Goal: Information Seeking & Learning: Check status

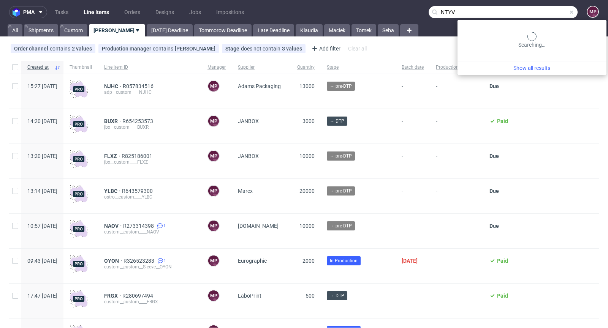
type input "NTYV"
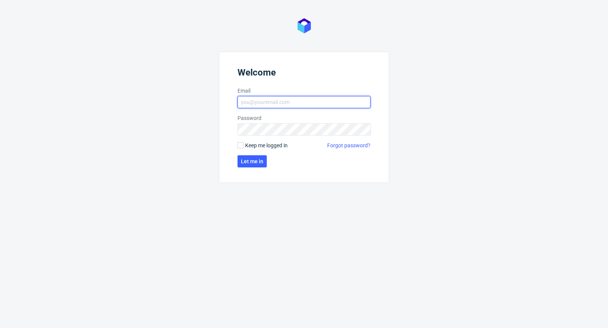
type input "michal.palasek@packhelp.com"
click at [244, 146] on label "Keep me logged in" at bounding box center [263, 146] width 50 height 8
click at [244, 146] on input "Keep me logged in" at bounding box center [241, 146] width 6 height 6
checkbox input "true"
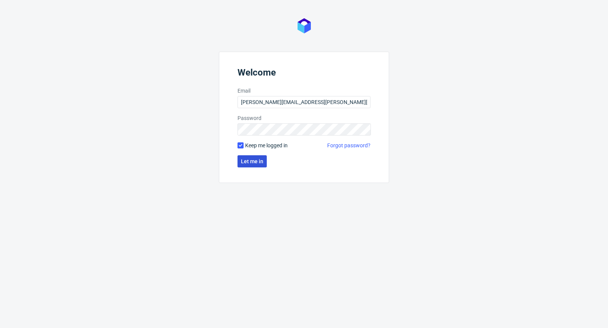
click at [246, 156] on button "Let me in" at bounding box center [252, 161] width 29 height 12
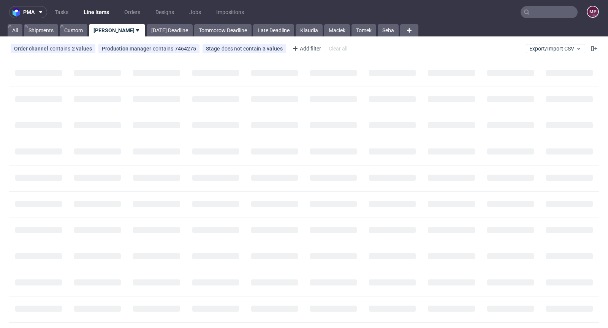
click at [536, 10] on input "text" at bounding box center [549, 12] width 57 height 12
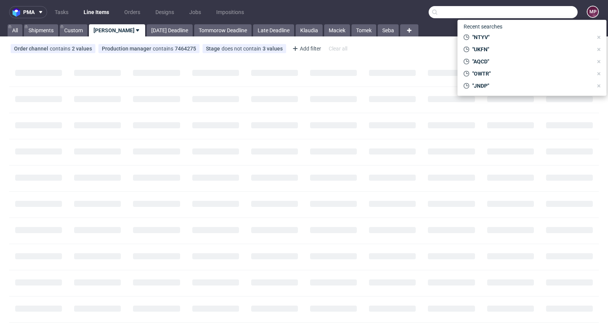
paste input "NTYV"
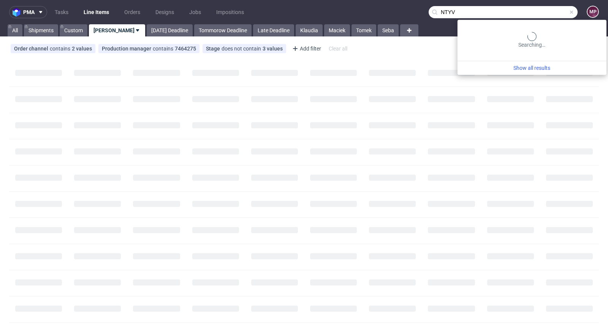
type input "NTYV"
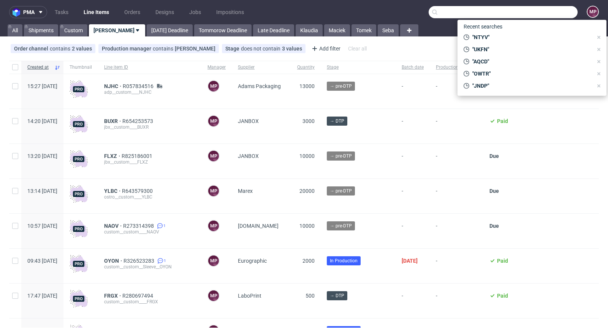
click at [544, 11] on input "text" at bounding box center [503, 12] width 149 height 12
paste input "R640671482"
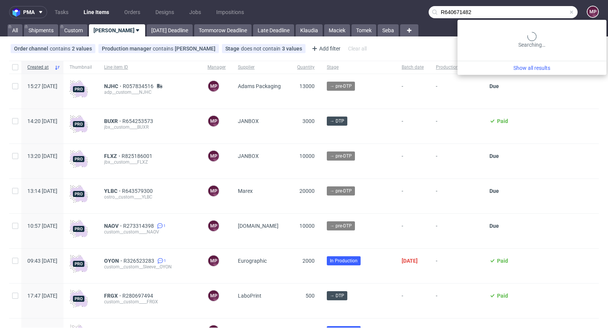
type input "R640671482"
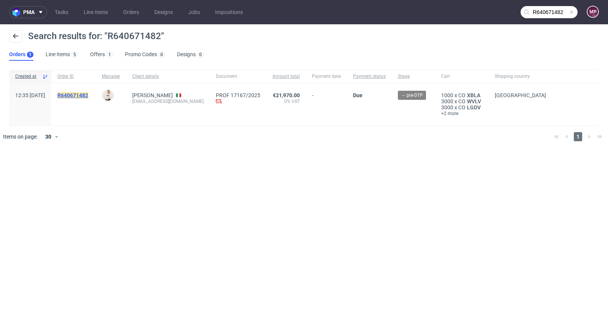
click at [88, 95] on mark "R640671482" at bounding box center [72, 95] width 31 height 6
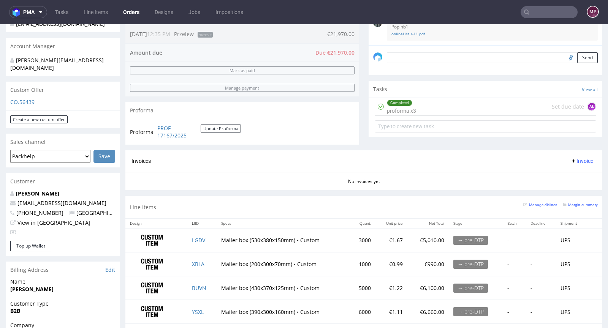
scroll to position [211, 0]
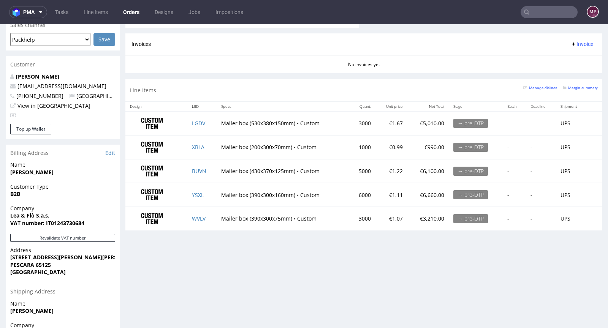
scroll to position [376, 0]
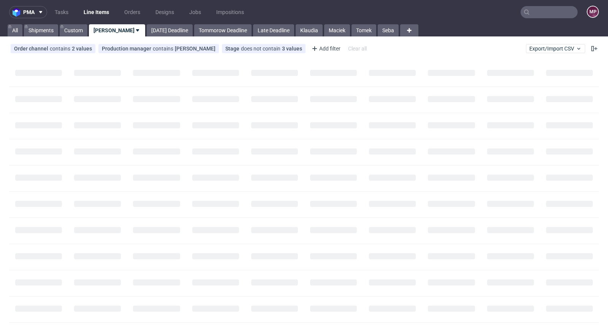
click at [561, 13] on input "text" at bounding box center [549, 12] width 57 height 12
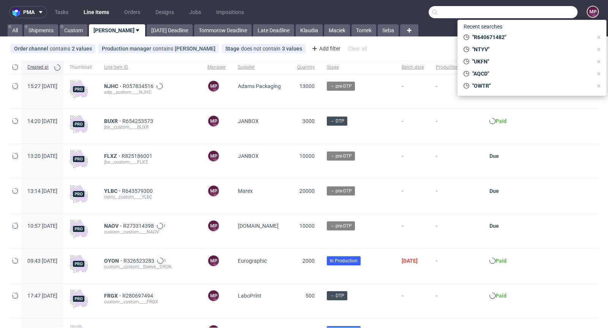
paste input "NVJT"
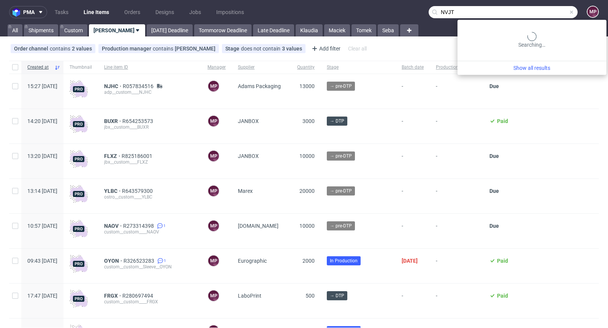
type input "NVJT"
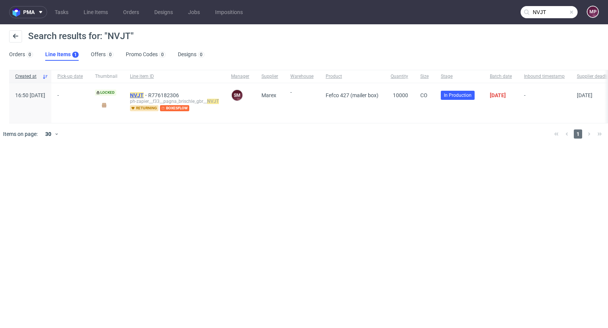
click at [144, 96] on mark "NVJT" at bounding box center [137, 95] width 14 height 6
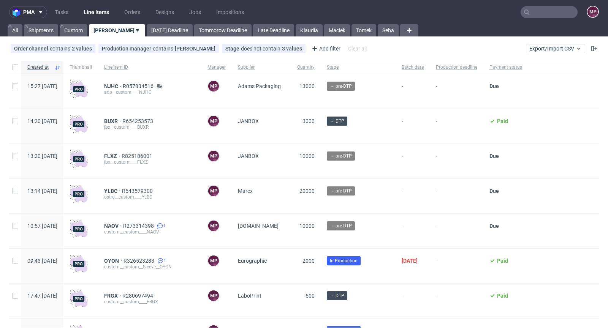
click at [553, 16] on input "text" at bounding box center [549, 12] width 57 height 12
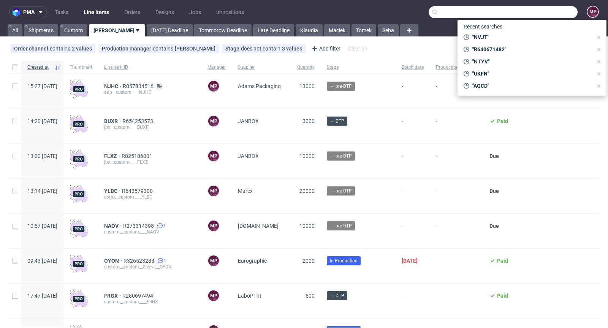
paste input "GXYA"
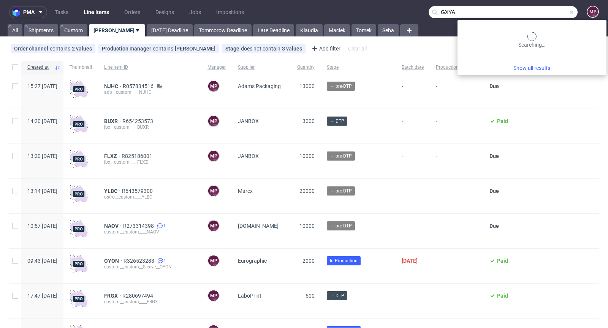
type input "GXYA"
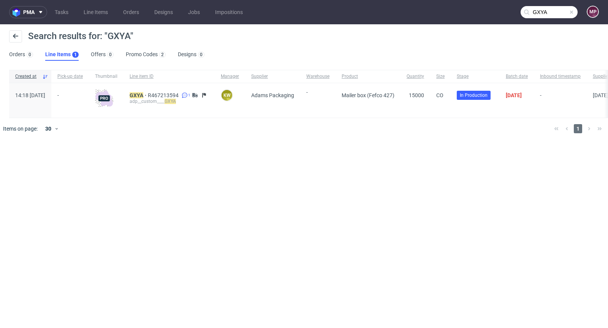
click at [574, 15] on input "GXYA" at bounding box center [549, 12] width 57 height 12
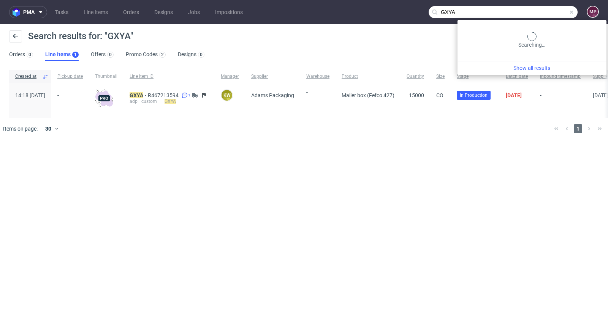
click at [572, 12] on span at bounding box center [572, 12] width 6 height 6
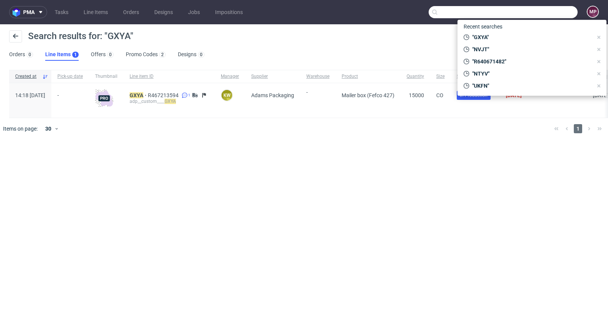
click at [558, 11] on input "text" at bounding box center [503, 12] width 149 height 12
paste input "NTYV"
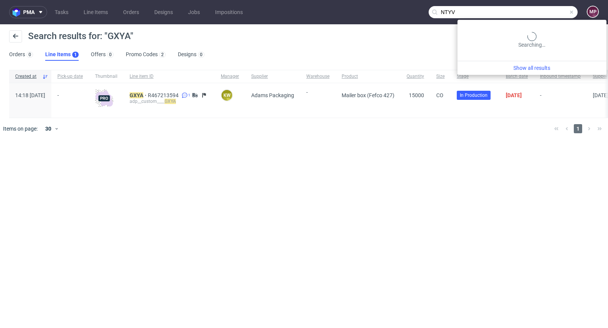
type input "NTYV"
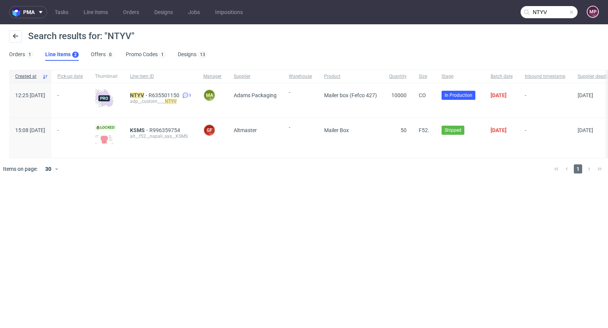
click at [575, 11] on input "NTYV" at bounding box center [549, 12] width 57 height 12
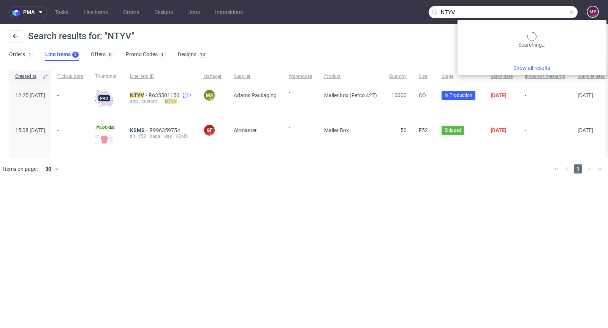
click at [573, 12] on span at bounding box center [572, 12] width 6 height 6
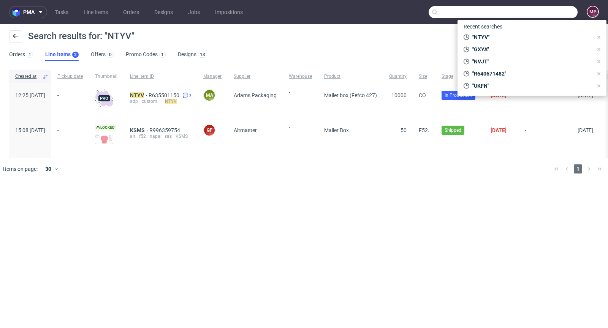
click at [549, 17] on input "text" at bounding box center [503, 12] width 149 height 12
paste input "AAGF"
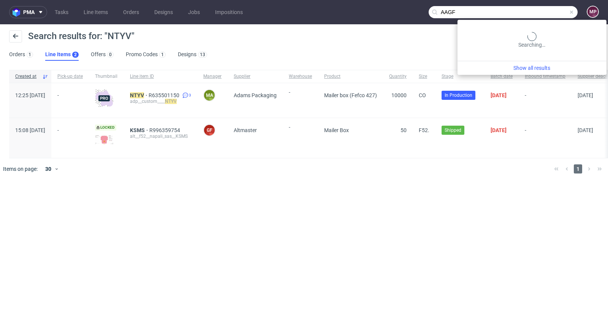
type input "AAGF"
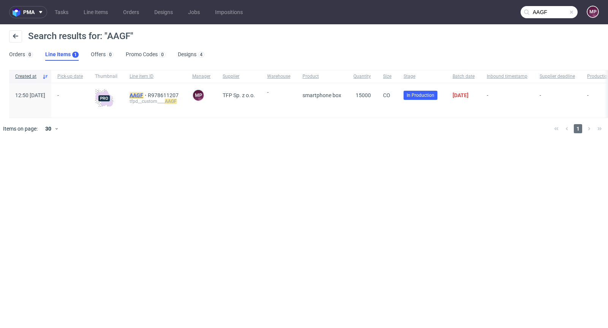
click at [143, 96] on mark "AAGF" at bounding box center [137, 95] width 14 height 6
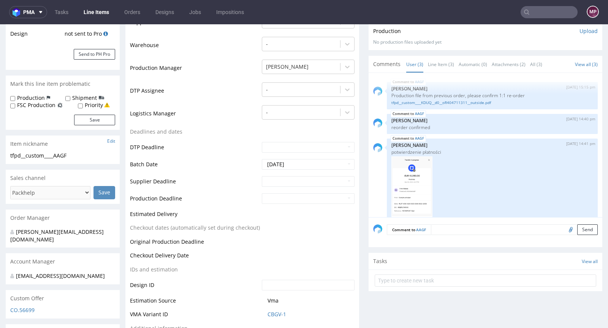
scroll to position [209, 0]
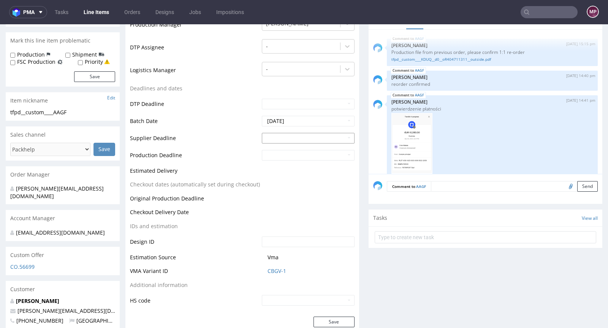
click at [283, 138] on input "text" at bounding box center [308, 138] width 93 height 11
click at [305, 103] on td "24" at bounding box center [302, 103] width 12 height 11
type input "2025-09-24"
click at [289, 158] on input "text" at bounding box center [308, 155] width 93 height 11
click at [322, 120] on td "26" at bounding box center [324, 120] width 11 height 11
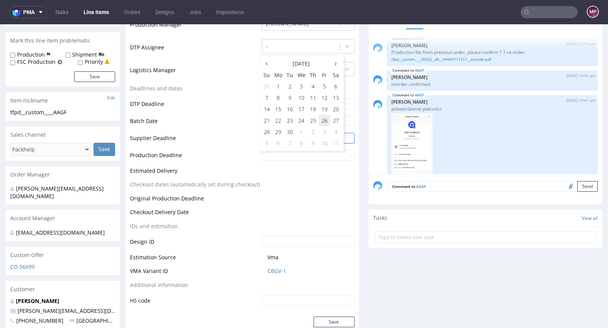
type input "2025-09-26"
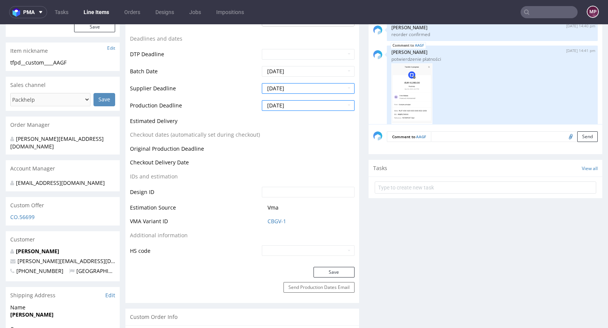
scroll to position [349, 0]
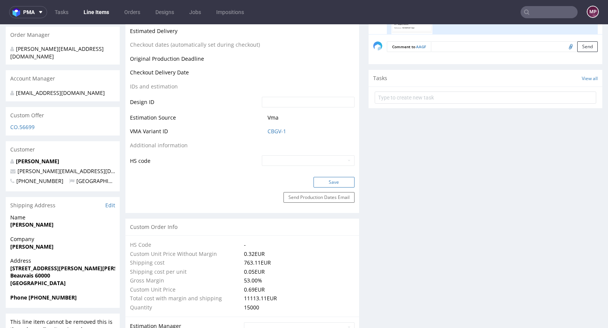
click at [328, 185] on button "Save" at bounding box center [334, 182] width 41 height 11
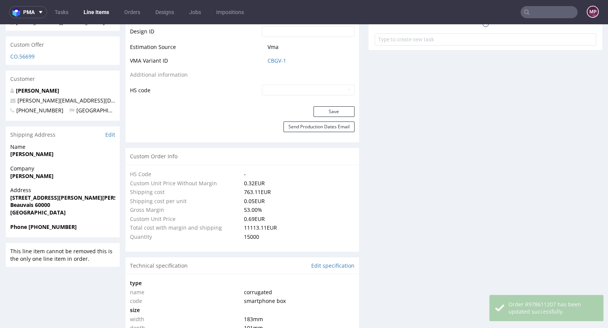
scroll to position [25, 0]
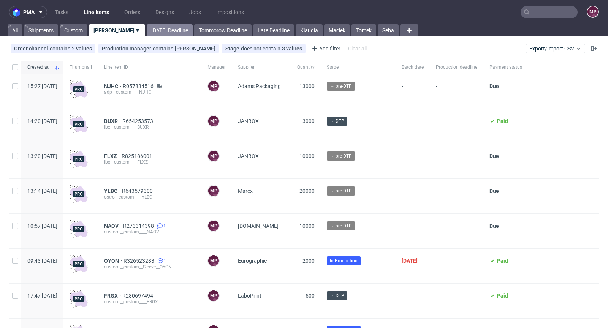
click at [147, 29] on link "[DATE] Deadline" at bounding box center [170, 30] width 46 height 12
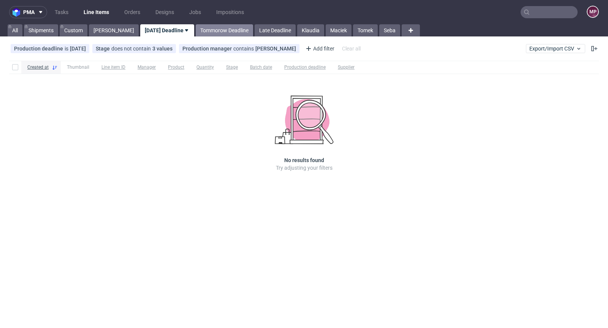
click at [196, 35] on link "Tommorow Deadline" at bounding box center [224, 30] width 57 height 12
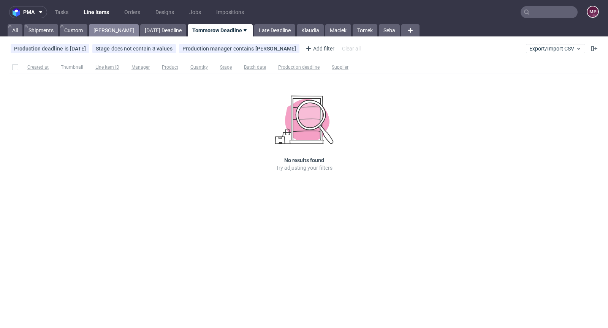
click at [111, 30] on link "[PERSON_NAME]" at bounding box center [114, 30] width 50 height 12
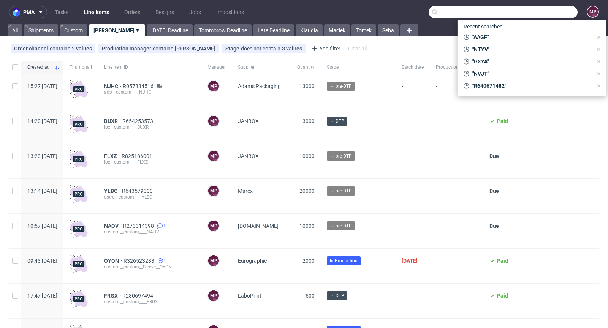
click at [542, 13] on input "text" at bounding box center [503, 12] width 149 height 12
paste input "OYON"
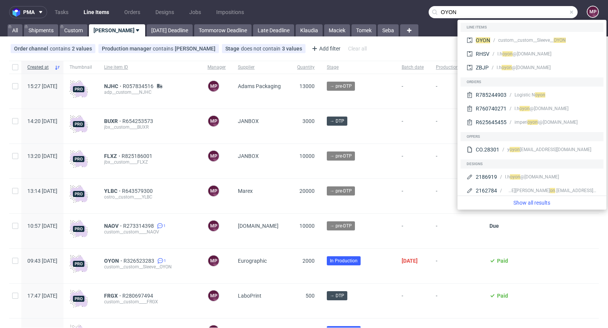
type input "OYON"
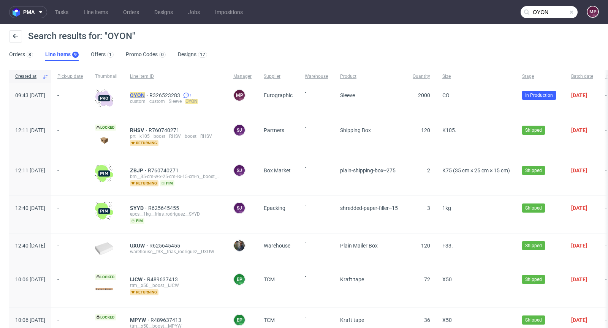
click at [145, 97] on mark "OYON" at bounding box center [137, 95] width 15 height 6
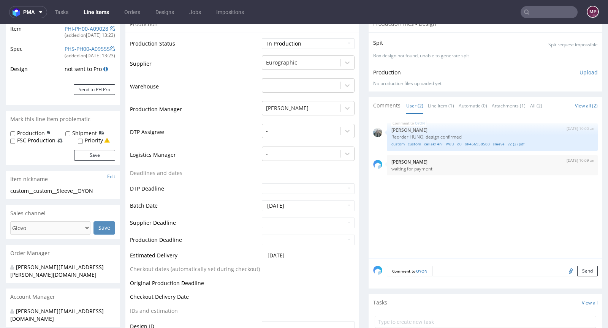
scroll to position [130, 0]
click at [276, 222] on input "text" at bounding box center [308, 223] width 93 height 11
click at [279, 188] on td "22" at bounding box center [279, 188] width 12 height 11
click at [306, 225] on input "2025-09-22" at bounding box center [308, 223] width 93 height 11
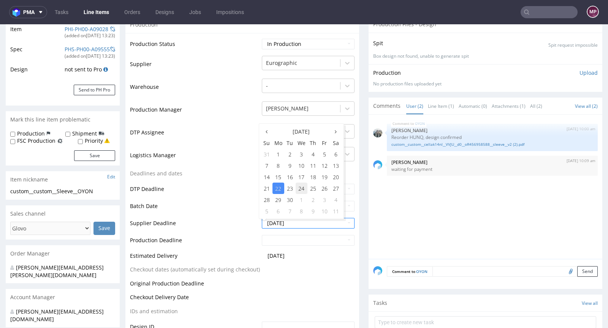
click at [297, 186] on td "24" at bounding box center [302, 188] width 12 height 11
type input "2025-09-24"
click at [309, 239] on input "text" at bounding box center [308, 240] width 93 height 11
click at [328, 206] on td "26" at bounding box center [324, 205] width 11 height 11
type input "2025-09-26"
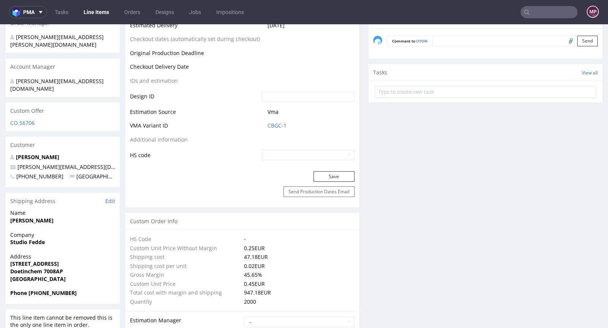
scroll to position [363, 0]
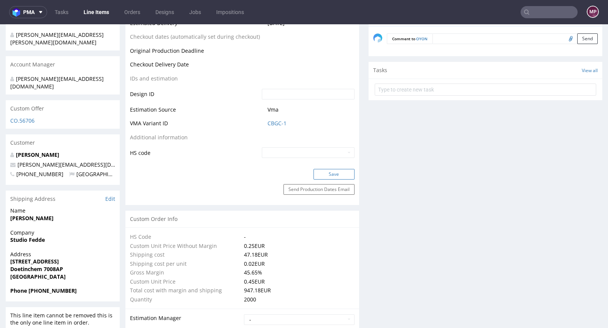
click at [336, 175] on button "Save" at bounding box center [334, 174] width 41 height 11
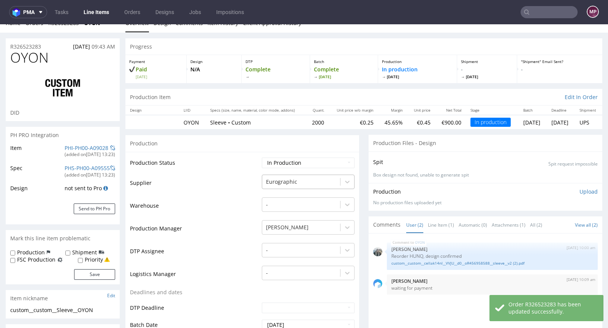
scroll to position [0, 0]
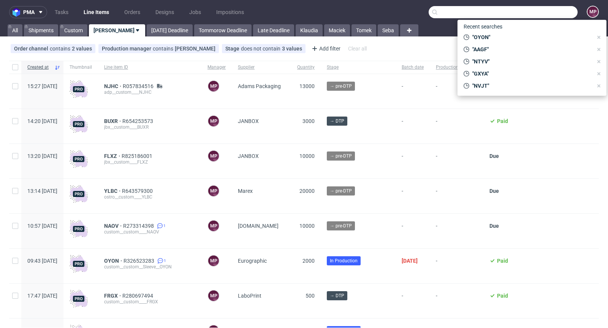
click at [564, 14] on input "text" at bounding box center [503, 12] width 149 height 12
paste input "ZQSL"
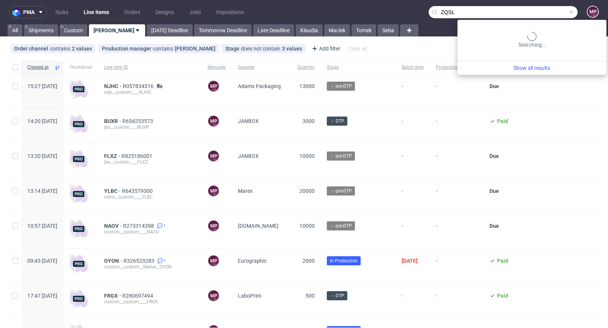
type input "ZQSL"
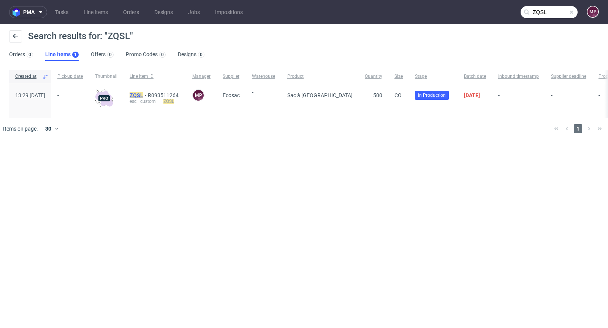
click at [143, 95] on mark "ZQSL" at bounding box center [137, 95] width 14 height 6
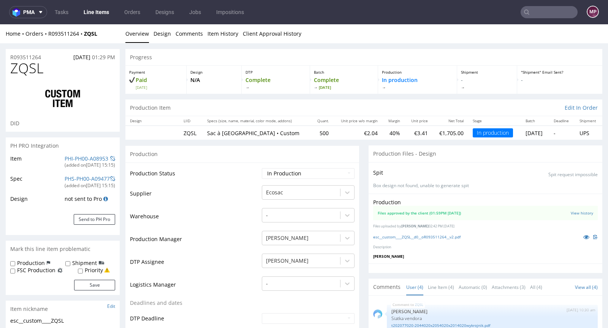
click at [203, 173] on td "Production Status" at bounding box center [195, 176] width 130 height 17
click at [583, 237] on icon at bounding box center [586, 237] width 6 height 5
drag, startPoint x: 109, startPoint y: 33, endPoint x: 86, endPoint y: 34, distance: 23.6
click at [86, 34] on div "Home Orders R093511264 ZQSL" at bounding box center [63, 34] width 114 height 8
copy strong "ZQSL"
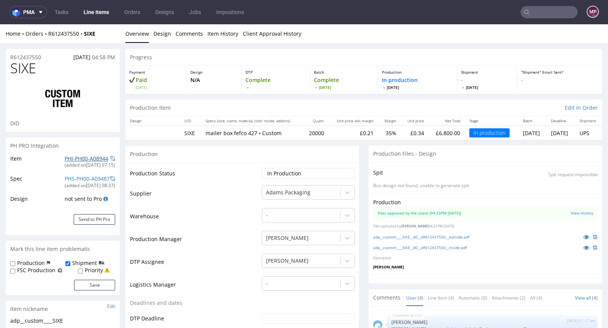
click at [71, 157] on link "PHI-PH00-A08944" at bounding box center [87, 158] width 44 height 7
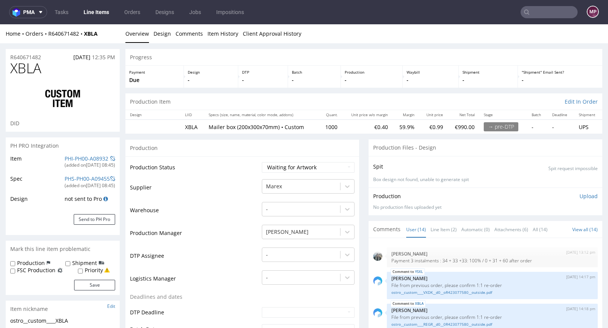
scroll to position [254, 0]
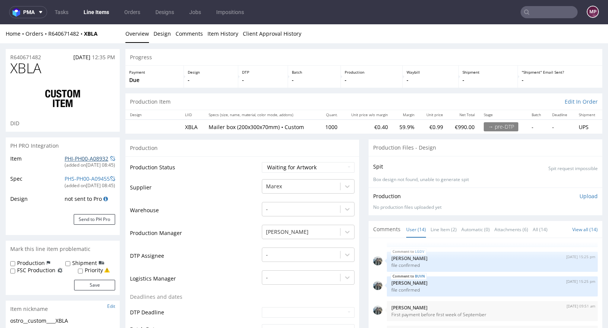
click at [95, 158] on link "PHI-PH00-A08932" at bounding box center [87, 158] width 44 height 7
click at [443, 228] on link "Line Item (2)" at bounding box center [444, 230] width 26 height 16
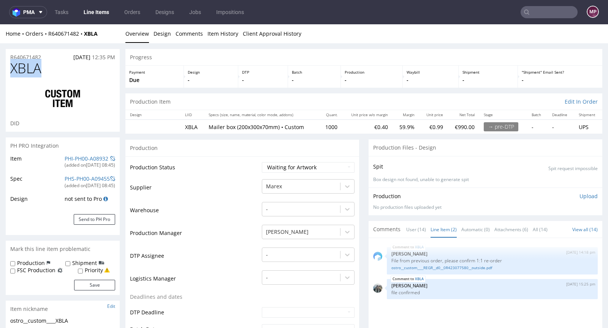
drag, startPoint x: 52, startPoint y: 73, endPoint x: 8, endPoint y: 73, distance: 44.1
click at [8, 73] on div "XBLA DID" at bounding box center [63, 96] width 114 height 71
drag, startPoint x: 52, startPoint y: 69, endPoint x: 12, endPoint y: 67, distance: 40.0
click at [12, 67] on h1 "XBLA" at bounding box center [62, 68] width 105 height 15
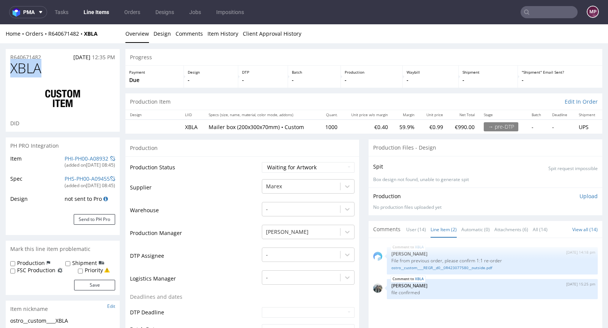
copy span "XBLA"
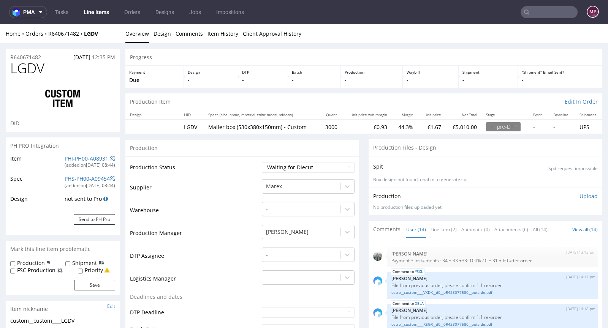
scroll to position [254, 0]
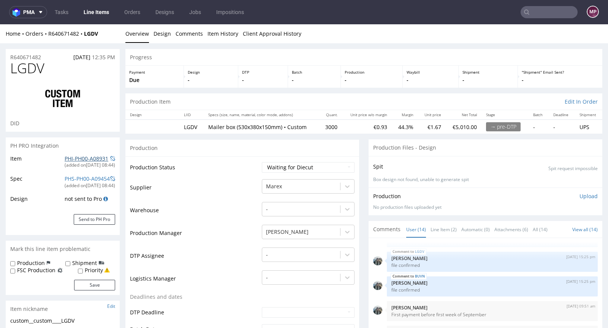
click at [96, 155] on link "PHI-PH00-A08931" at bounding box center [87, 158] width 44 height 7
click at [443, 232] on link "Line Item (2)" at bounding box center [444, 230] width 26 height 16
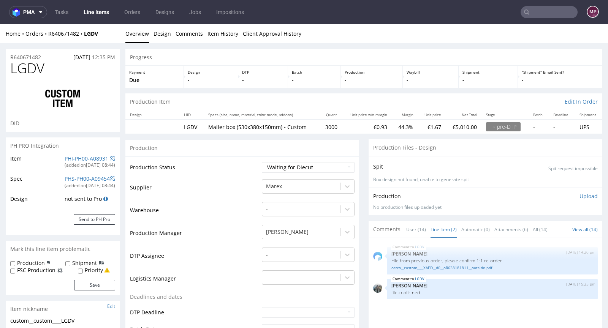
click at [43, 70] on span "LGDV" at bounding box center [27, 68] width 34 height 15
drag, startPoint x: 50, startPoint y: 70, endPoint x: 11, endPoint y: 71, distance: 38.8
click at [11, 71] on h1 "LGDV" at bounding box center [62, 68] width 105 height 15
copy span "LGDV"
click at [301, 177] on td "Waiting for Artwork Waiting for Diecut Waiting for Mockup Waiting for DTP Waiti…" at bounding box center [307, 170] width 95 height 17
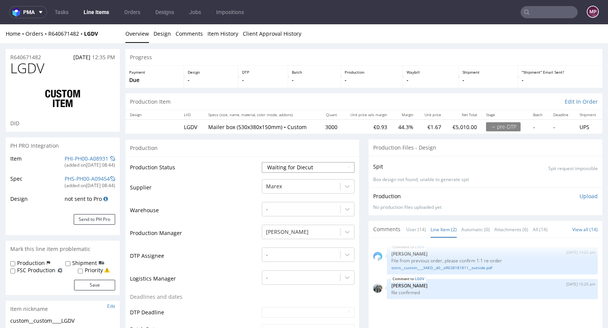
click at [301, 170] on select "Waiting for Artwork Waiting for Diecut Waiting for Mockup Waiting for DTP Waiti…" at bounding box center [308, 167] width 93 height 11
select select "pre_dtp_waiting_for_artwork"
click at [262, 162] on select "Waiting for Artwork Waiting for Diecut Waiting for Mockup Waiting for DTP Waiti…" at bounding box center [308, 167] width 93 height 11
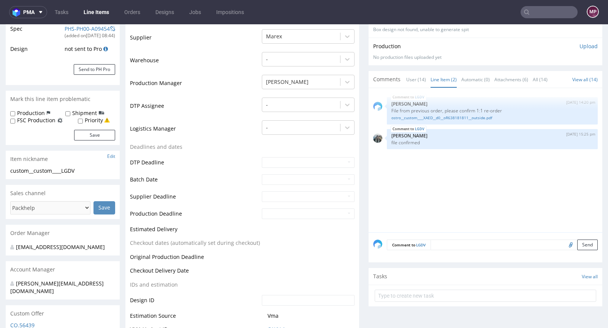
scroll to position [215, 0]
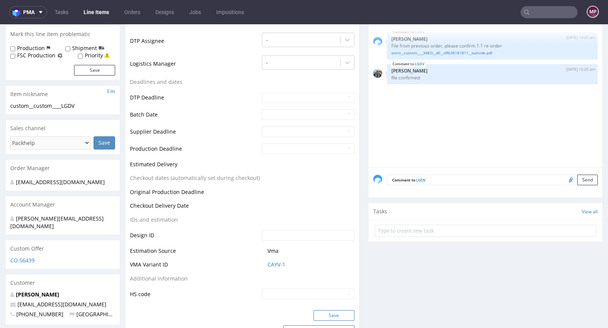
click at [323, 311] on button "Save" at bounding box center [334, 316] width 41 height 11
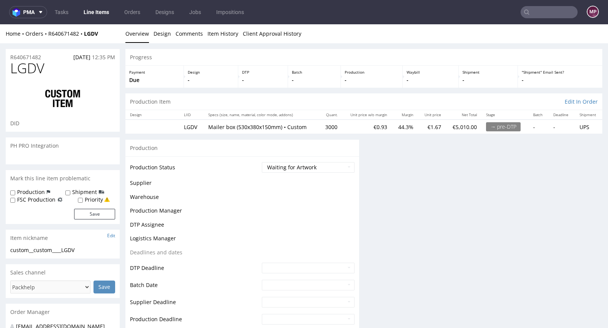
scroll to position [0, 0]
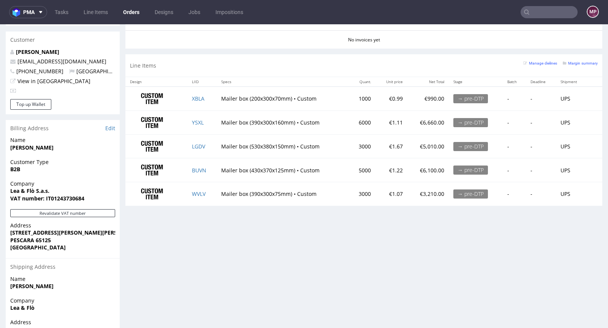
scroll to position [350, 0]
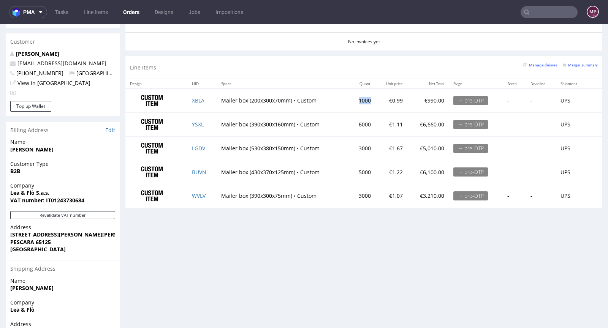
drag, startPoint x: 353, startPoint y: 100, endPoint x: 365, endPoint y: 100, distance: 11.4
click at [365, 100] on td "1000" at bounding box center [362, 101] width 26 height 24
copy td "1000"
drag, startPoint x: 363, startPoint y: 122, endPoint x: 350, endPoint y: 122, distance: 12.9
click at [350, 122] on td "6000" at bounding box center [362, 125] width 26 height 24
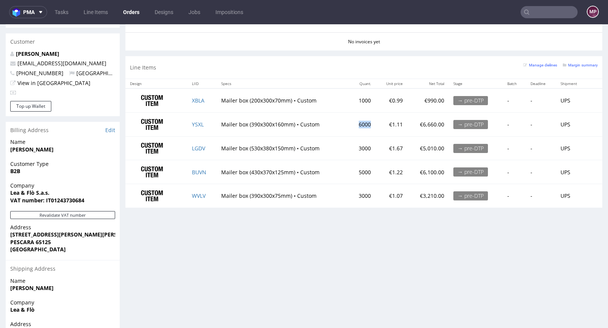
copy td "6000"
drag, startPoint x: 365, startPoint y: 146, endPoint x: 347, endPoint y: 147, distance: 17.5
click at [349, 147] on td "3000" at bounding box center [362, 148] width 26 height 24
copy td "3000"
drag, startPoint x: 363, startPoint y: 170, endPoint x: 349, endPoint y: 170, distance: 14.1
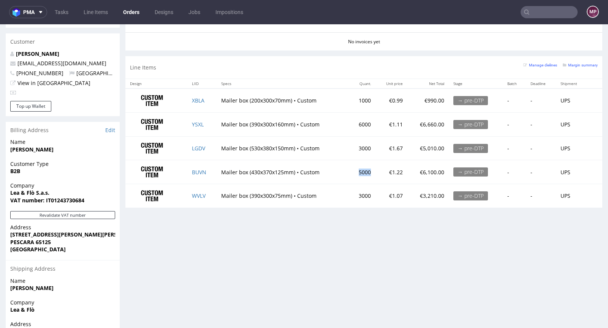
click at [349, 170] on td "5000" at bounding box center [362, 172] width 26 height 24
copy td "5000"
drag, startPoint x: 359, startPoint y: 192, endPoint x: 350, endPoint y: 193, distance: 9.6
click at [350, 193] on td "3000" at bounding box center [362, 196] width 26 height 24
click at [362, 199] on td "3000" at bounding box center [362, 196] width 26 height 24
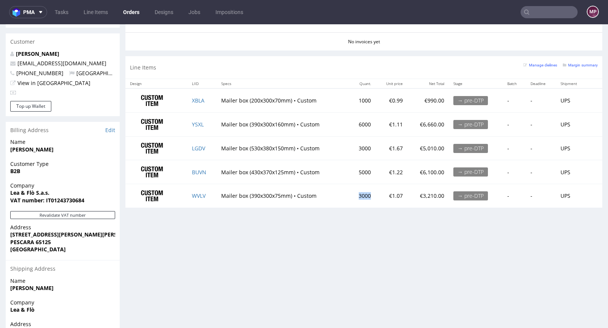
drag, startPoint x: 363, startPoint y: 195, endPoint x: 350, endPoint y: 195, distance: 13.3
click at [350, 195] on td "3000" at bounding box center [362, 196] width 26 height 24
copy td "3000"
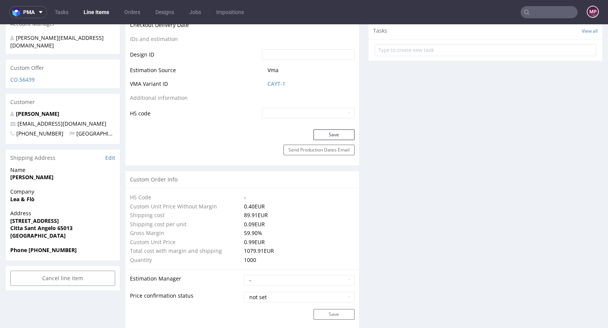
scroll to position [398, 0]
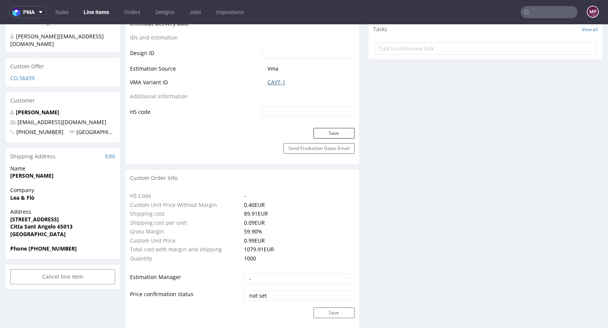
click at [273, 85] on link "CAYT-1" at bounding box center [277, 83] width 18 height 8
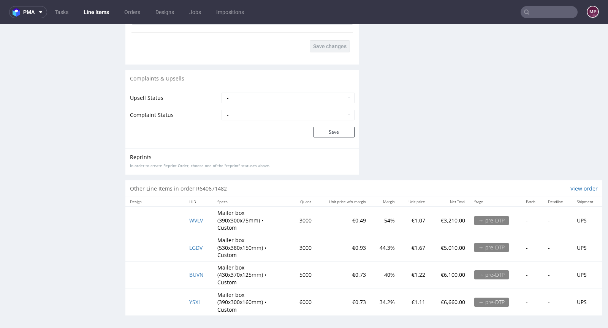
scroll to position [2, 0]
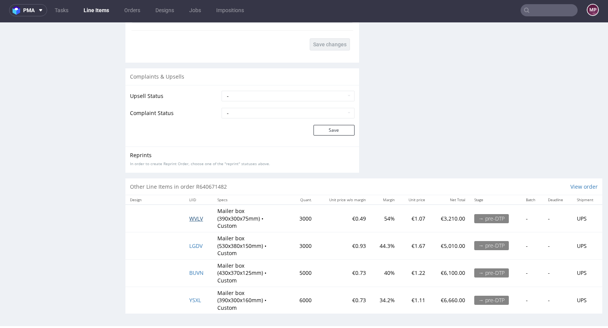
click at [192, 215] on span "WVLV" at bounding box center [196, 218] width 14 height 7
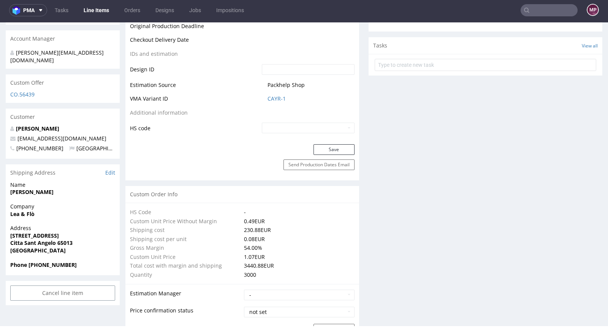
scroll to position [363, 0]
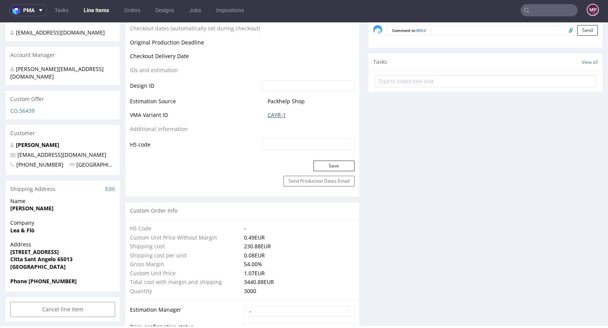
click at [281, 116] on link "CAYR-1" at bounding box center [277, 115] width 18 height 8
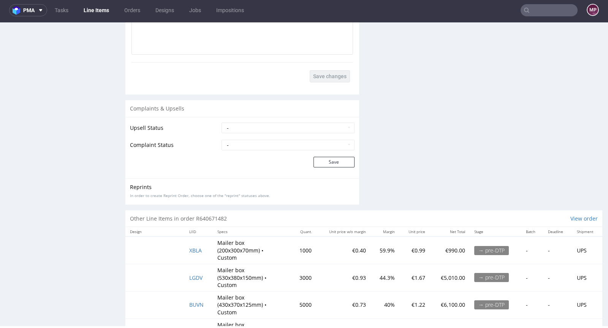
scroll to position [1433, 0]
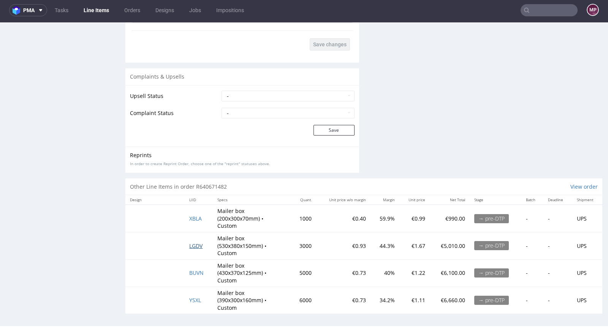
click at [193, 245] on span "LGDV" at bounding box center [195, 246] width 13 height 7
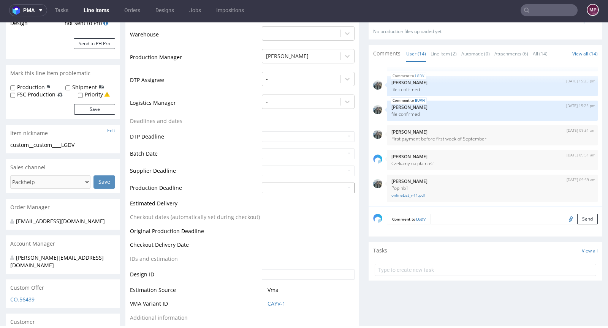
scroll to position [345, 0]
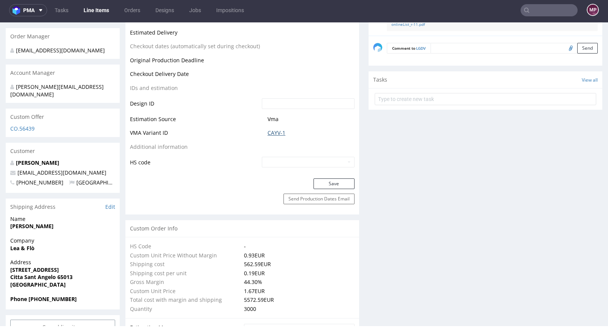
click at [280, 130] on link "CAYV-1" at bounding box center [277, 133] width 18 height 8
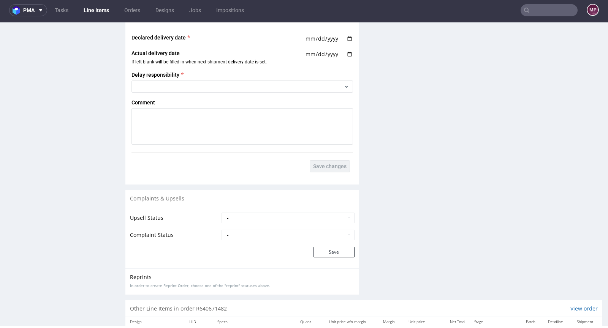
scroll to position [1433, 0]
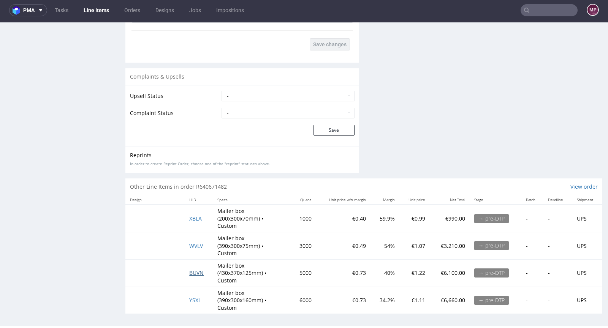
click at [191, 273] on span "BUVN" at bounding box center [196, 272] width 14 height 7
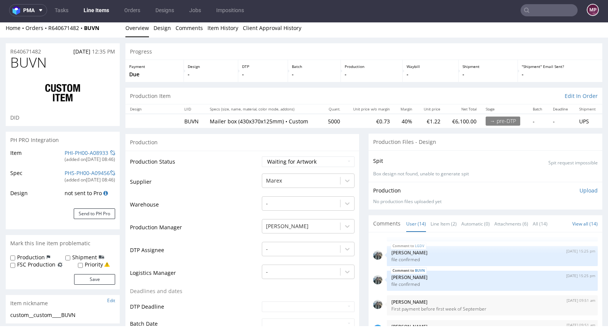
scroll to position [167, 0]
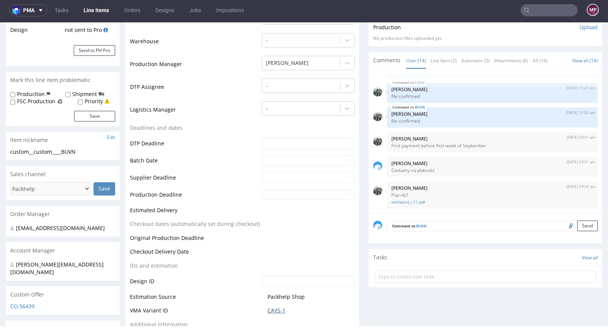
click at [268, 307] on link "CAYS-1" at bounding box center [277, 311] width 18 height 8
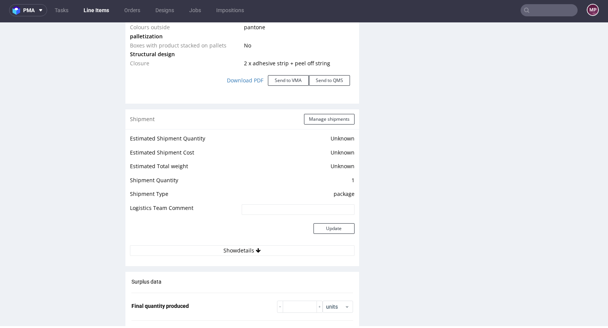
scroll to position [1363, 0]
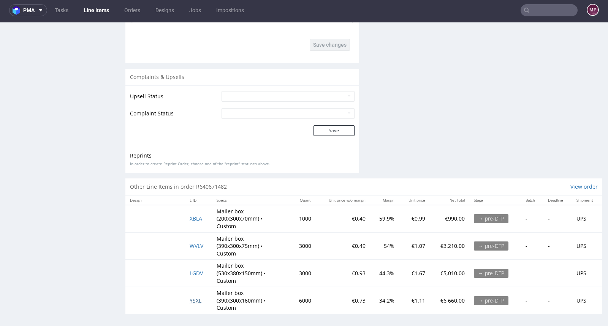
click at [197, 300] on span "YSXL" at bounding box center [196, 300] width 12 height 7
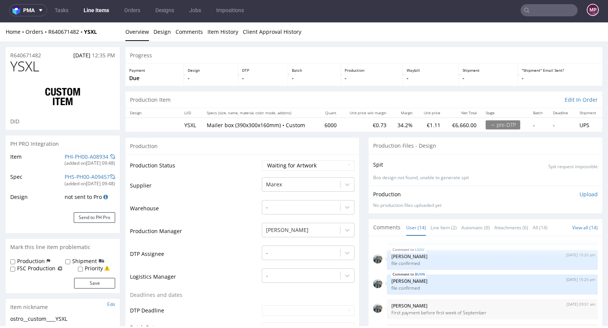
scroll to position [279, 0]
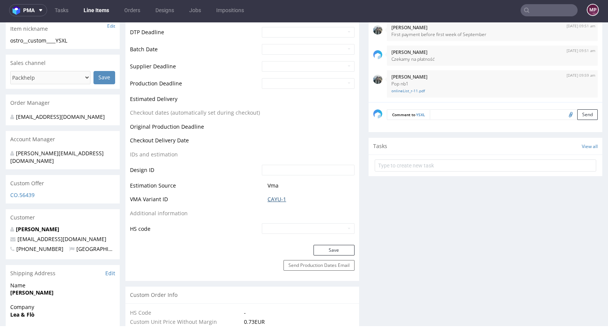
click at [281, 198] on link "CAYU-1" at bounding box center [277, 200] width 19 height 8
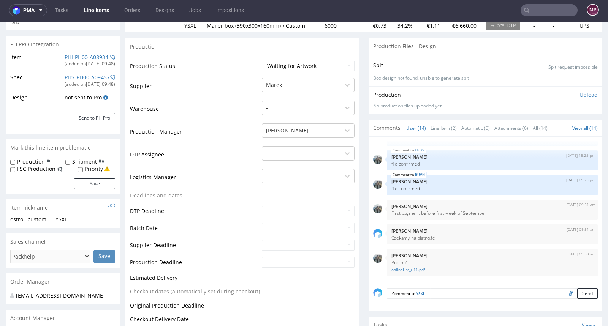
scroll to position [0, 0]
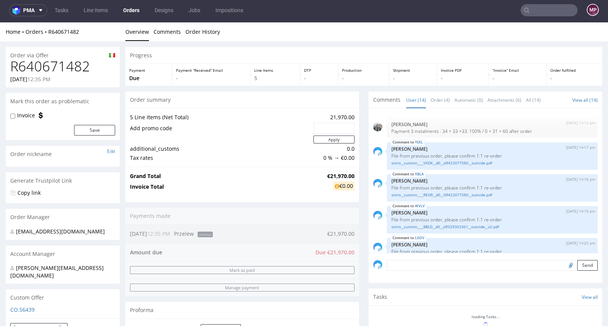
scroll to position [254, 0]
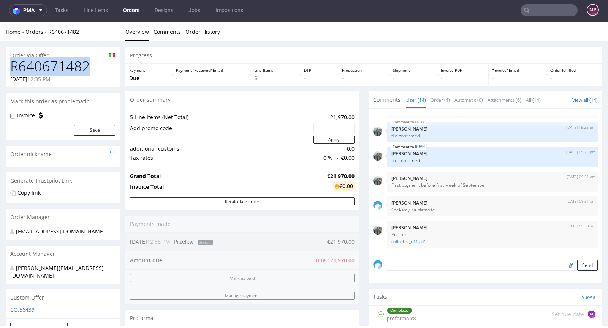
drag, startPoint x: 95, startPoint y: 68, endPoint x: 6, endPoint y: 72, distance: 89.0
click at [6, 72] on div "R640671482 13.08.2025 12:35 PM" at bounding box center [63, 73] width 114 height 29
copy h1 "R640671482"
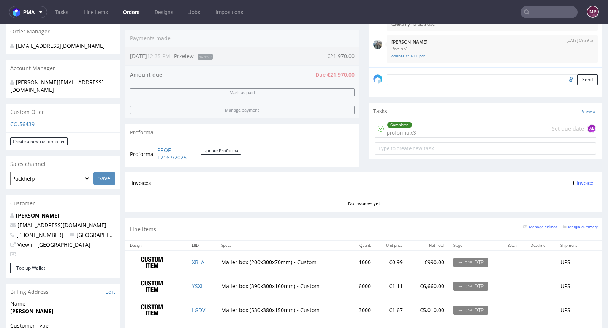
scroll to position [230, 0]
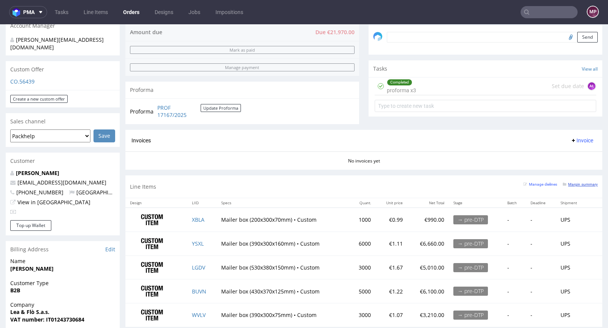
click at [563, 182] on small "Margin summary" at bounding box center [580, 184] width 35 height 4
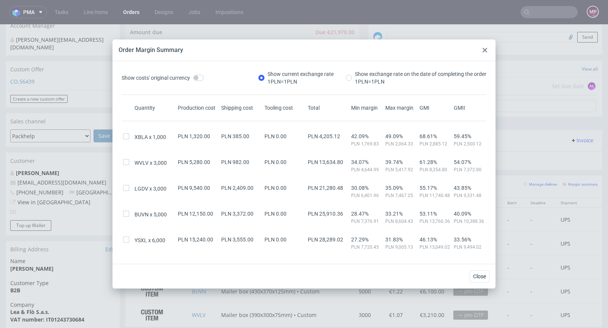
click at [485, 48] on icon at bounding box center [485, 50] width 5 height 5
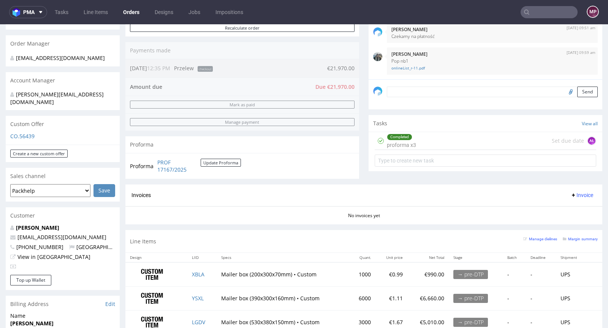
scroll to position [343, 0]
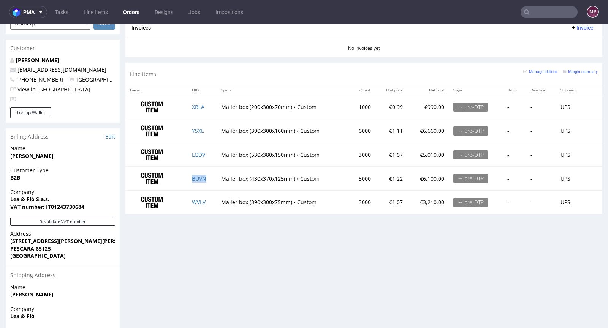
click at [204, 175] on td "BUVN" at bounding box center [201, 179] width 29 height 24
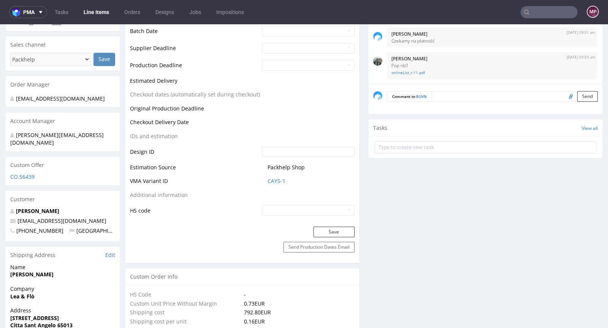
scroll to position [363, 0]
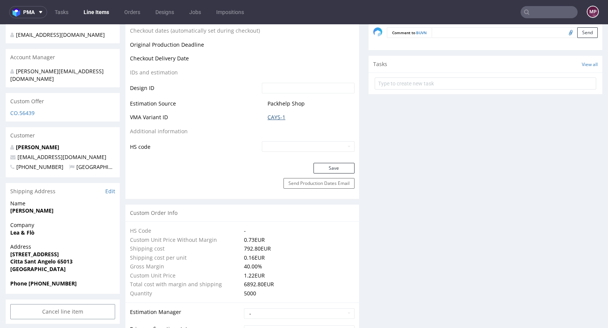
click at [268, 119] on link "CAYS-1" at bounding box center [277, 118] width 18 height 8
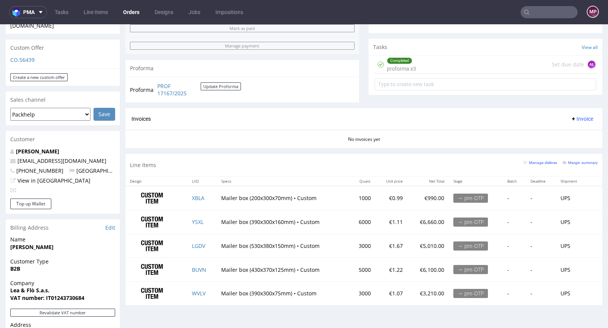
scroll to position [341, 0]
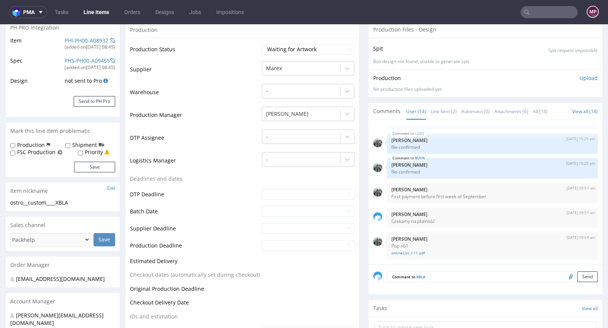
scroll to position [281, 0]
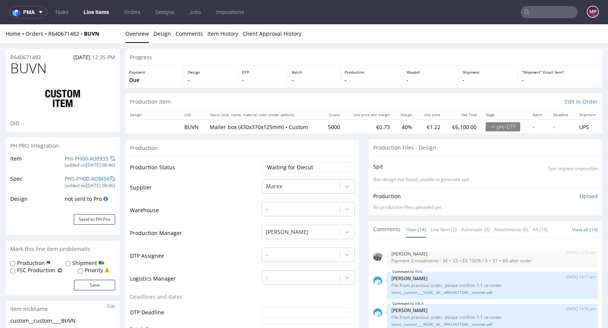
scroll to position [254, 0]
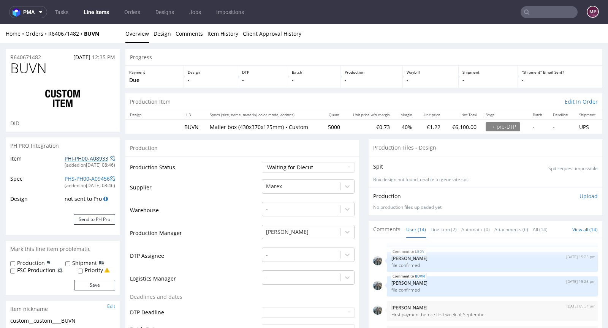
click at [77, 156] on link "PHI-PH00-A08933" at bounding box center [87, 158] width 44 height 7
click at [444, 233] on link "Line Item (2)" at bounding box center [444, 230] width 26 height 16
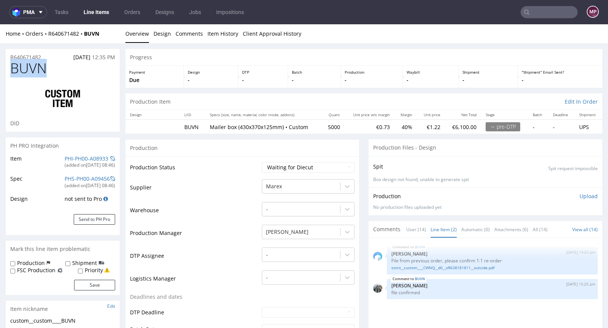
drag, startPoint x: 50, startPoint y: 68, endPoint x: 13, endPoint y: 68, distance: 36.5
click at [13, 68] on h1 "BUVN" at bounding box center [62, 68] width 105 height 15
copy span "BUVN"
click at [299, 169] on select "Waiting for Artwork Waiting for Diecut Waiting for Mockup Waiting for DTP Waiti…" at bounding box center [308, 167] width 93 height 11
select select "pre_dtp_waiting_for_artwork"
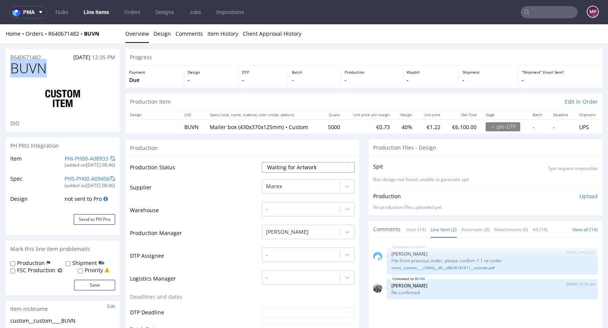
click at [262, 162] on select "Waiting for Artwork Waiting for Diecut Waiting for Mockup Waiting for DTP Waiti…" at bounding box center [308, 167] width 93 height 11
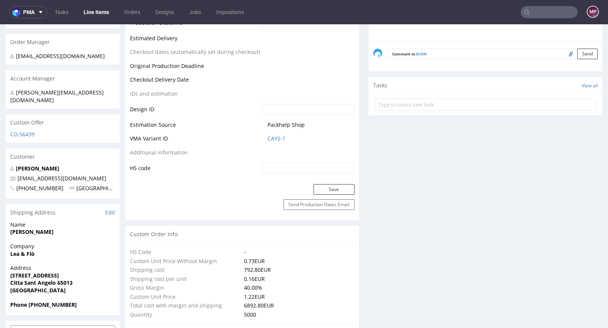
scroll to position [268, 0]
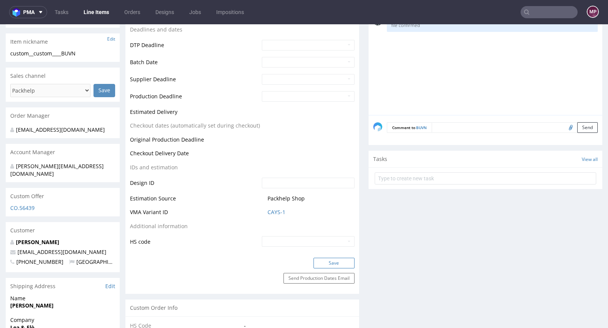
click at [334, 259] on button "Save" at bounding box center [334, 263] width 41 height 11
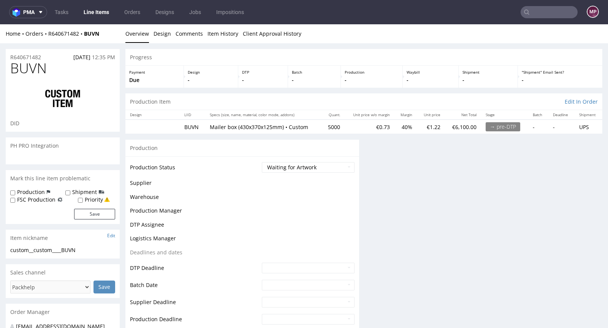
scroll to position [0, 0]
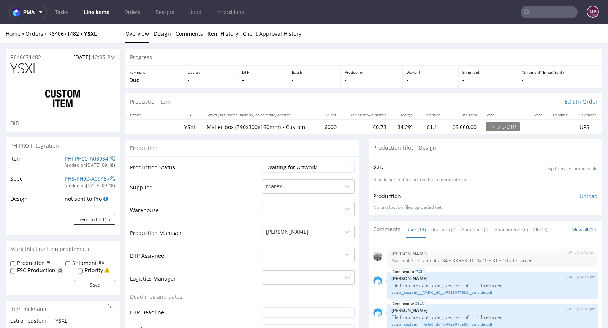
scroll to position [254, 0]
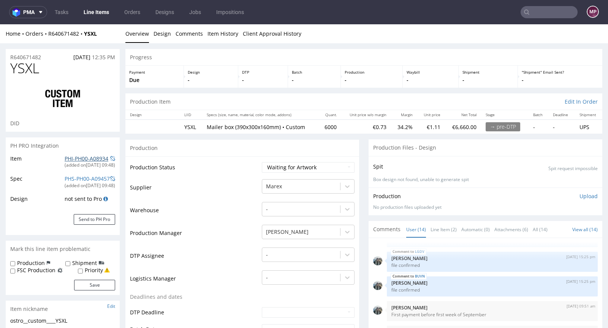
click at [73, 158] on link "PHI-PH00-A08934" at bounding box center [87, 158] width 44 height 7
click at [442, 229] on link "Line Item (2)" at bounding box center [444, 230] width 26 height 16
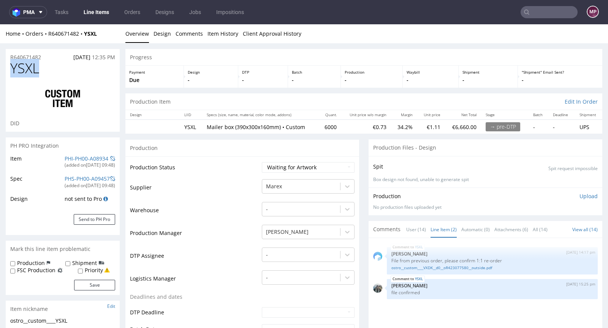
drag, startPoint x: 51, startPoint y: 68, endPoint x: 13, endPoint y: 69, distance: 37.6
click at [13, 69] on h1 "YSXL" at bounding box center [62, 68] width 105 height 15
copy span "YSXL"
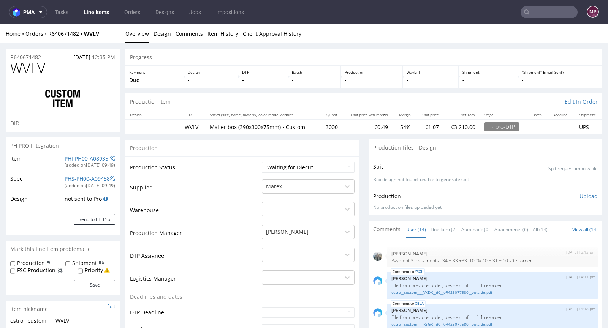
scroll to position [254, 0]
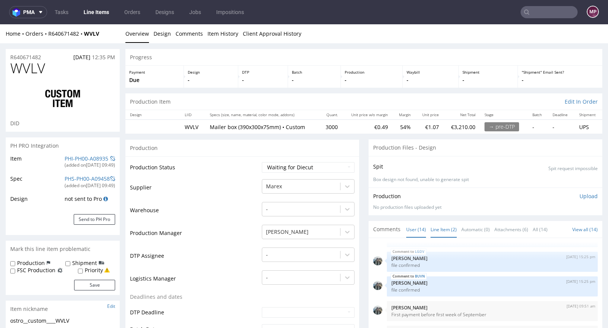
click at [441, 233] on link "Line Item (2)" at bounding box center [444, 230] width 26 height 16
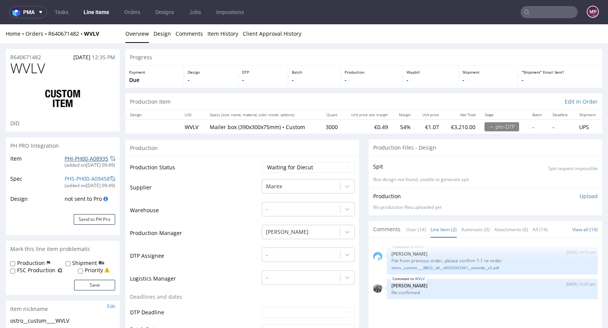
click at [65, 159] on link "PHI-PH00-A08935" at bounding box center [87, 158] width 44 height 7
drag, startPoint x: 68, startPoint y: 68, endPoint x: 13, endPoint y: 68, distance: 55.1
click at [13, 68] on h1 "WVLV" at bounding box center [62, 68] width 105 height 15
copy span "WVLV"
click at [304, 171] on select "Waiting for Artwork Waiting for Diecut Waiting for Mockup Waiting for DTP Waiti…" at bounding box center [308, 167] width 93 height 11
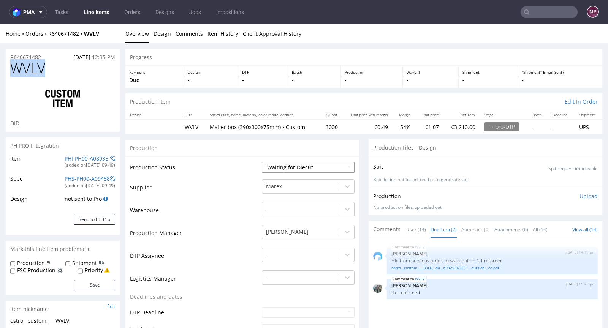
select select "pre_dtp_waiting_for_artwork"
click at [262, 162] on select "Waiting for Artwork Waiting for Diecut Waiting for Mockup Waiting for DTP Waiti…" at bounding box center [308, 167] width 93 height 11
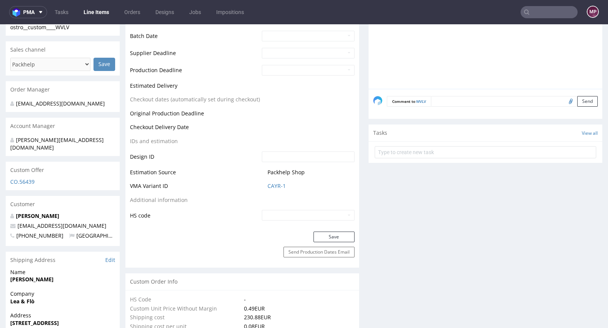
scroll to position [295, 0]
click at [323, 232] on button "Save" at bounding box center [334, 236] width 41 height 11
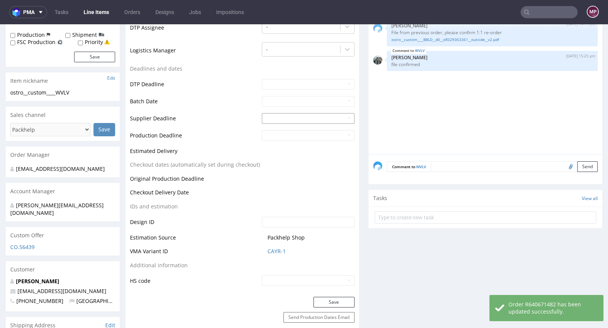
scroll to position [59, 0]
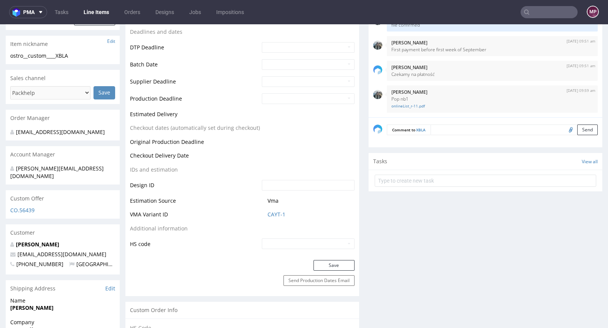
scroll to position [269, 0]
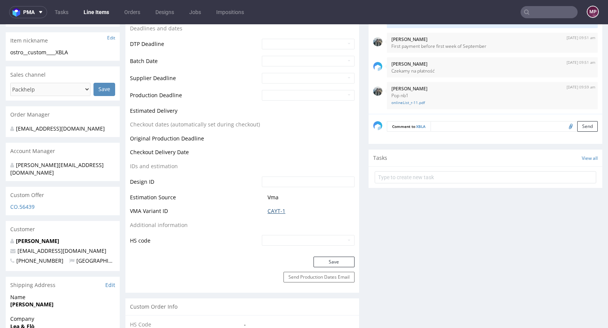
click at [279, 208] on link "CAYT-1" at bounding box center [277, 212] width 18 height 8
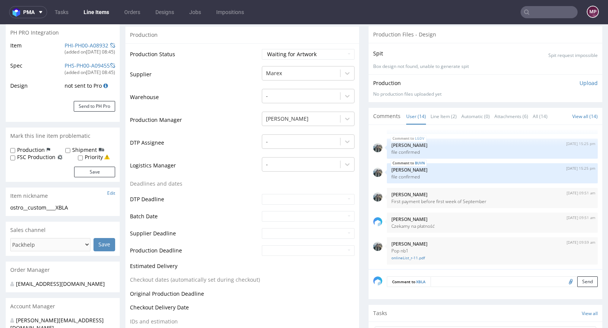
scroll to position [0, 0]
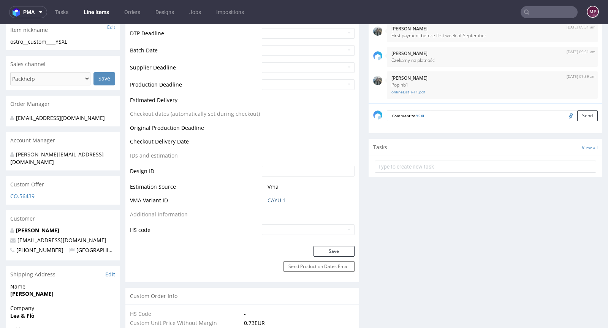
scroll to position [286, 0]
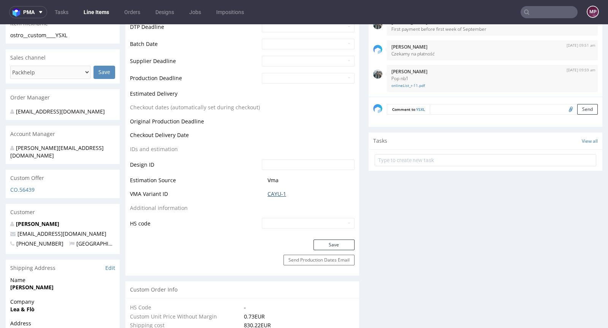
click at [273, 193] on link "CAYU-1" at bounding box center [277, 194] width 19 height 8
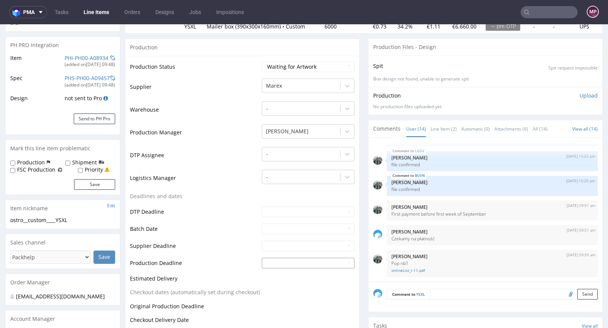
scroll to position [0, 0]
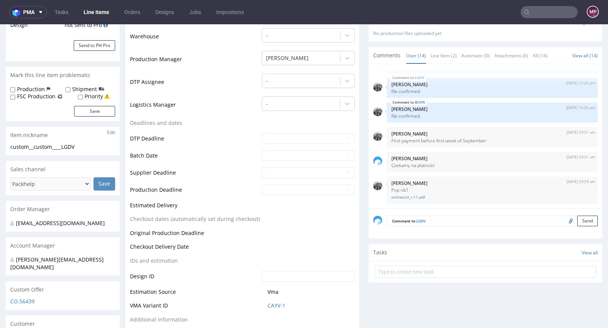
scroll to position [341, 0]
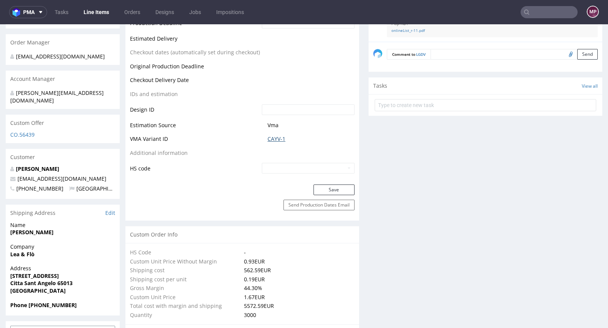
click at [275, 138] on link "CAYV-1" at bounding box center [277, 139] width 18 height 8
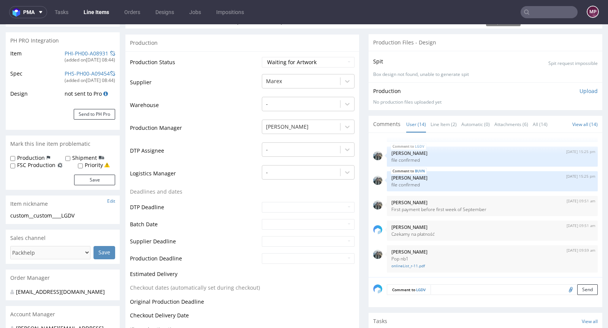
scroll to position [286, 0]
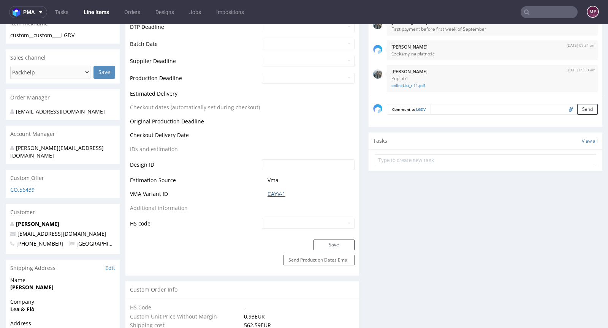
click at [268, 193] on link "CAYV-1" at bounding box center [277, 194] width 18 height 8
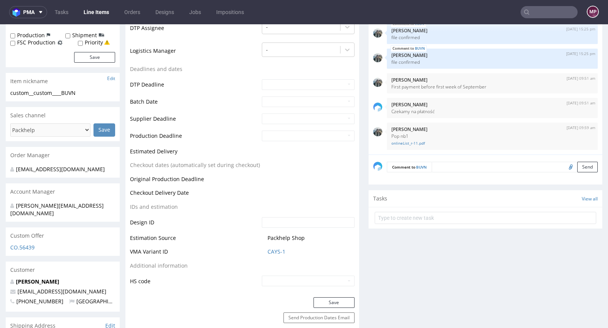
scroll to position [298, 0]
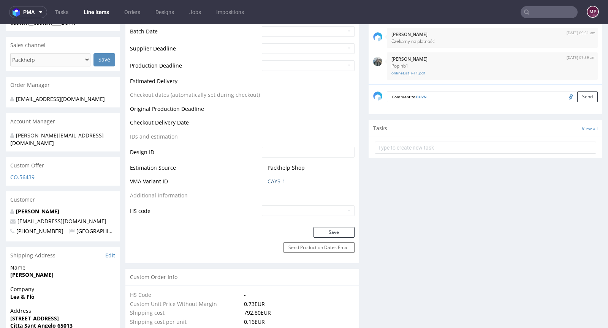
click at [269, 180] on link "CAYS-1" at bounding box center [277, 182] width 18 height 8
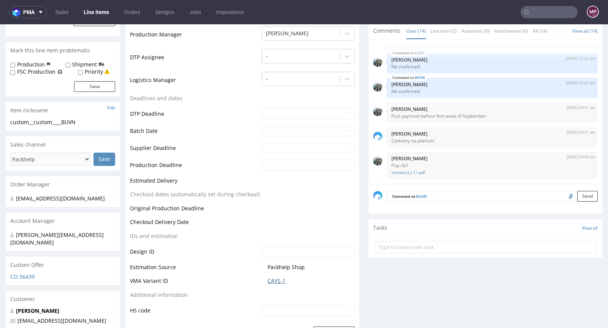
scroll to position [270, 0]
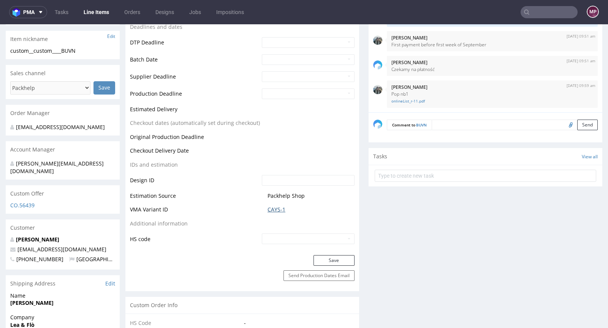
click at [269, 208] on link "CAYS-1" at bounding box center [277, 210] width 18 height 8
click at [282, 206] on link "CAYS-1" at bounding box center [277, 210] width 18 height 8
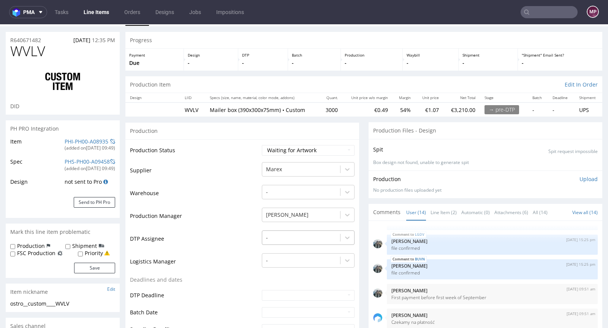
scroll to position [62, 0]
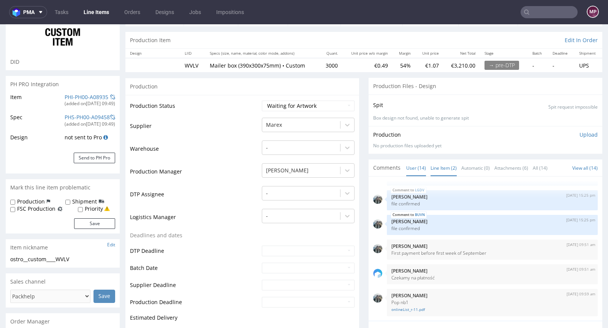
click at [437, 172] on link "Line Item (2)" at bounding box center [444, 168] width 26 height 16
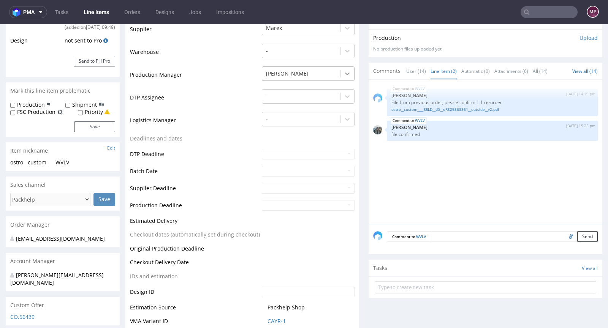
scroll to position [337, 0]
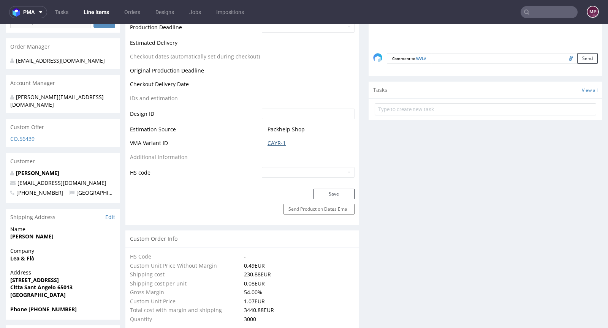
click at [272, 146] on link "CAYR-1" at bounding box center [277, 143] width 18 height 8
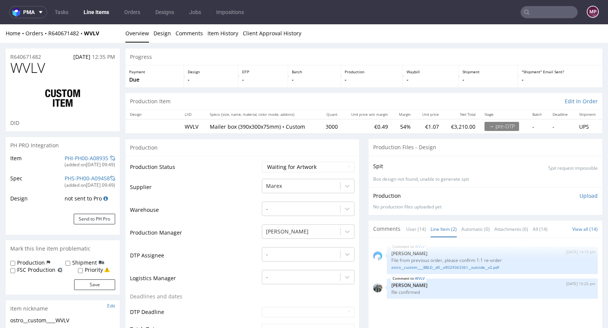
scroll to position [0, 0]
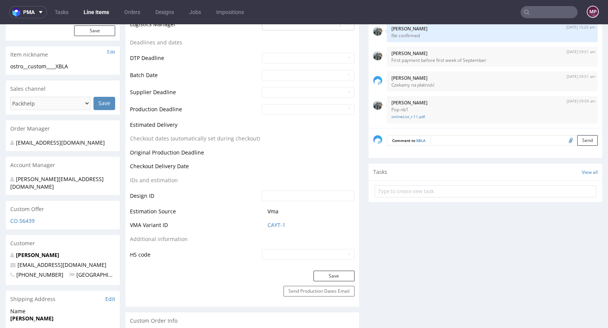
scroll to position [278, 0]
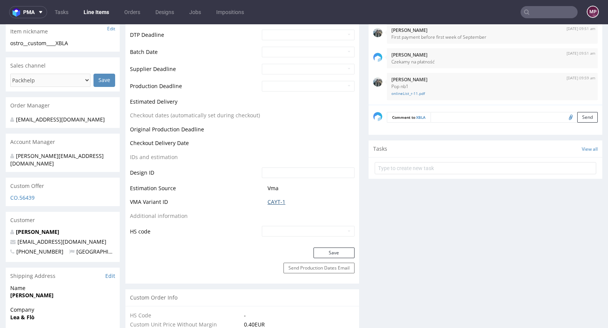
click at [271, 202] on link "CAYT-1" at bounding box center [277, 202] width 18 height 8
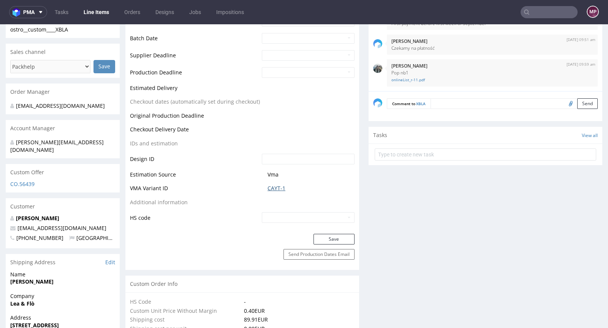
scroll to position [0, 0]
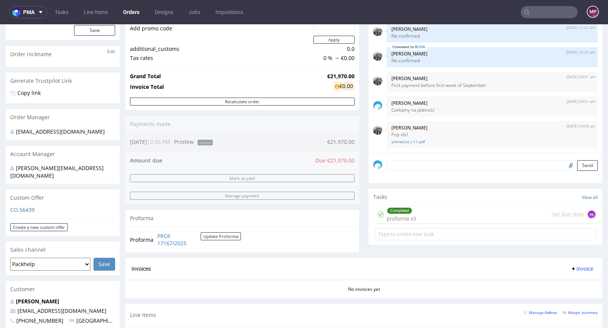
scroll to position [279, 0]
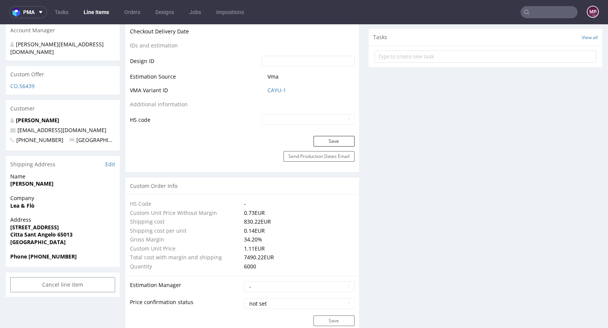
scroll to position [280, 0]
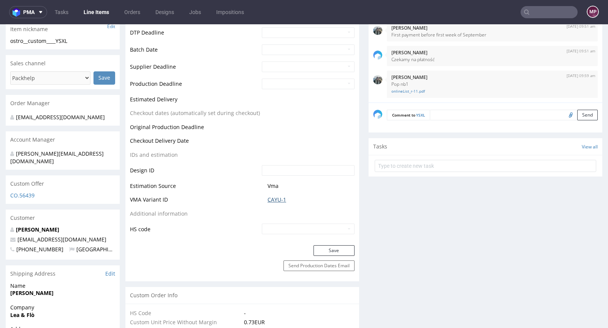
click at [274, 196] on link "CAYU-1" at bounding box center [277, 200] width 19 height 8
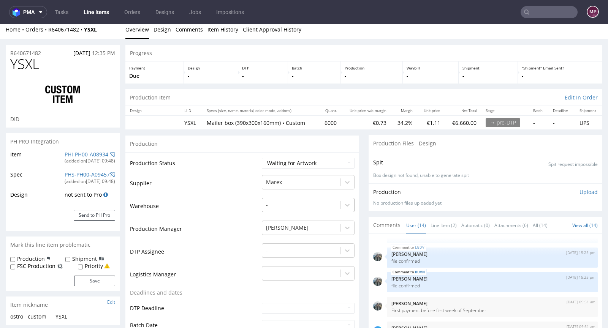
scroll to position [0, 0]
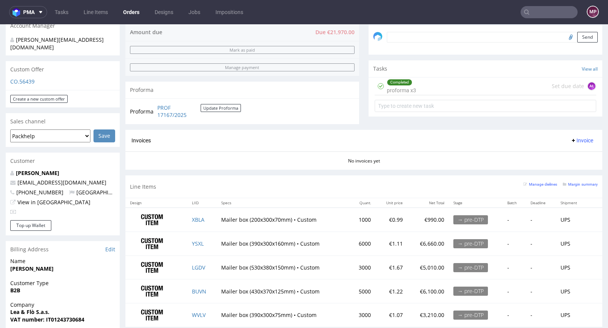
scroll to position [381, 0]
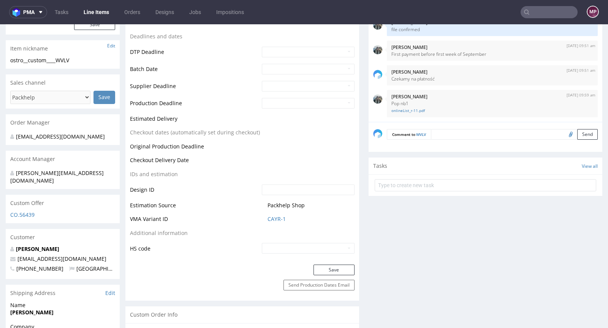
scroll to position [261, 0]
click at [276, 216] on link "CAYR-1" at bounding box center [277, 220] width 18 height 8
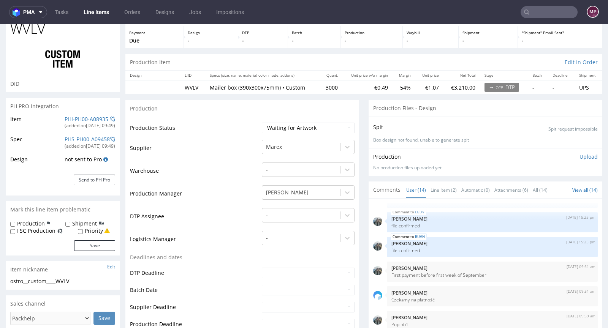
scroll to position [0, 0]
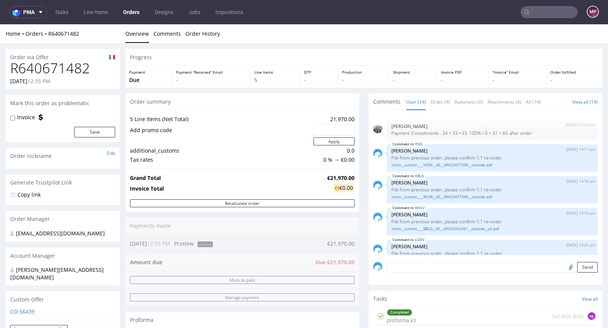
scroll to position [254, 0]
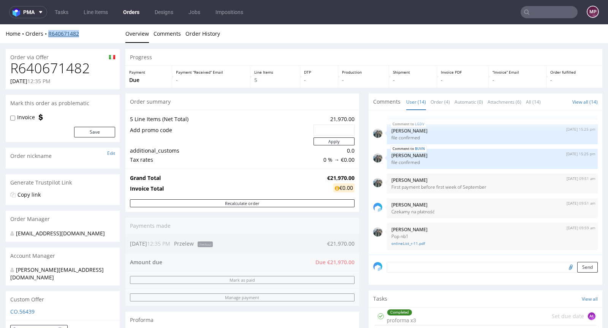
drag, startPoint x: 84, startPoint y: 35, endPoint x: 48, endPoint y: 33, distance: 35.7
click at [48, 33] on div "Home Orders R640671482" at bounding box center [63, 34] width 114 height 8
copy link "R640671482"
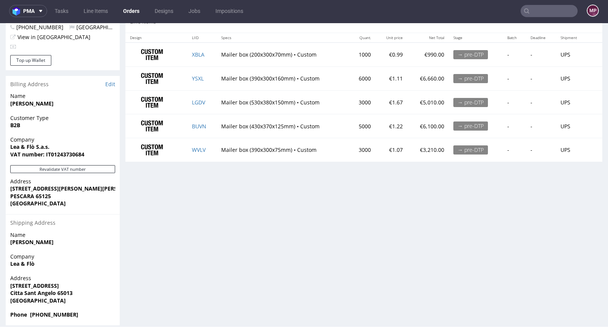
scroll to position [2, 0]
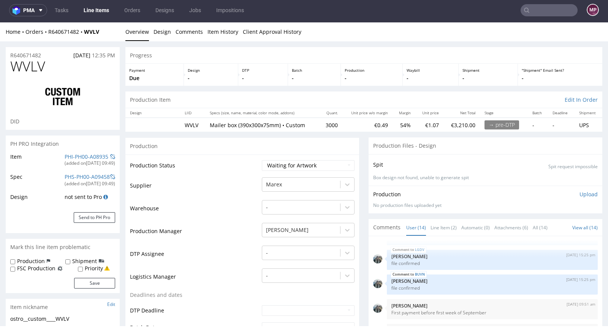
scroll to position [149, 0]
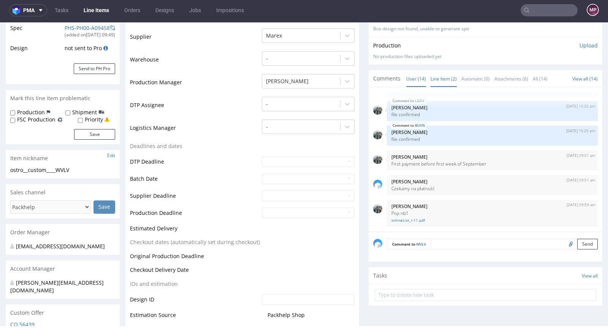
click at [431, 82] on link "Line Item (2)" at bounding box center [444, 79] width 26 height 16
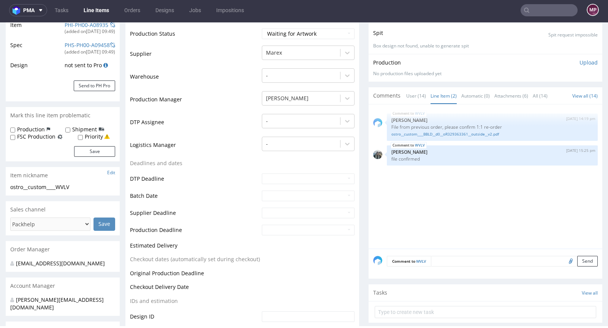
scroll to position [281, 0]
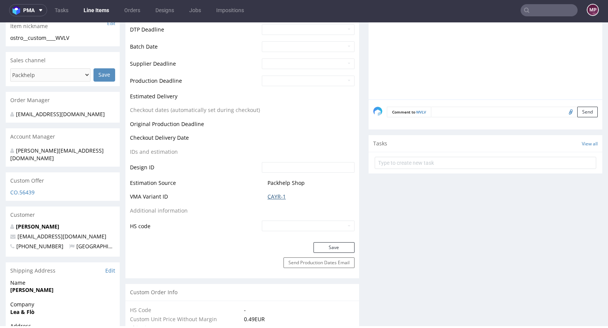
click at [272, 193] on link "CAYR-1" at bounding box center [277, 197] width 18 height 8
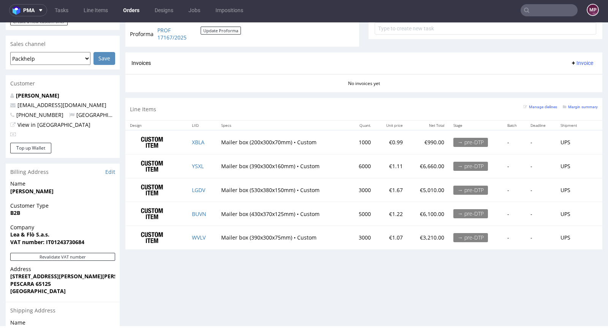
scroll to position [395, 0]
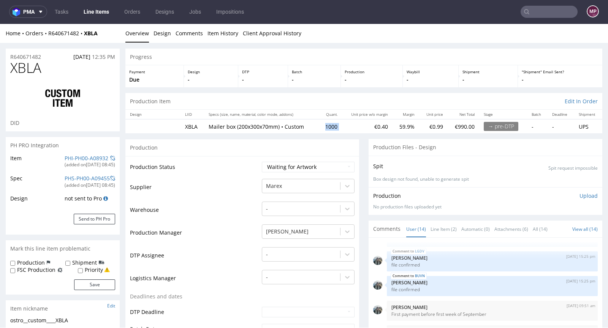
drag, startPoint x: 333, startPoint y: 124, endPoint x: 316, endPoint y: 126, distance: 17.3
click at [316, 126] on tr "XBLA Mailer box (200x300x70mm) • Custom 1000 €0.40 59.9% €0.99 €990.00 → pre-DT…" at bounding box center [363, 126] width 477 height 14
copy td "1000"
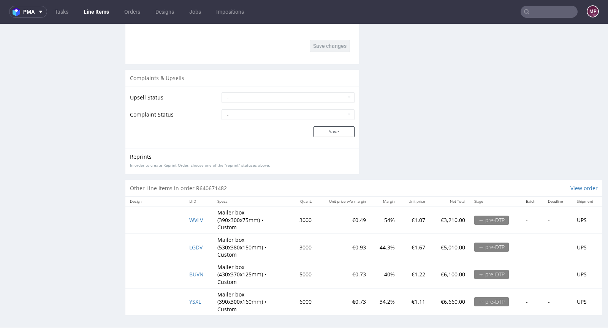
scroll to position [2, 0]
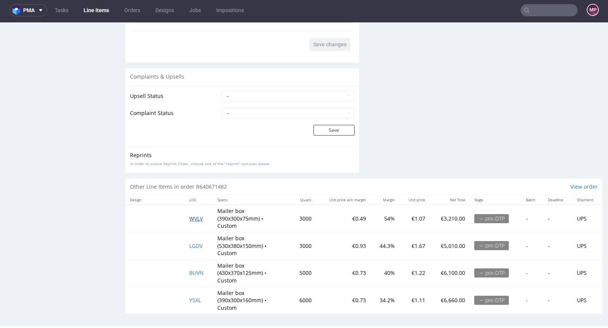
click at [192, 215] on span "WVLV" at bounding box center [196, 218] width 14 height 7
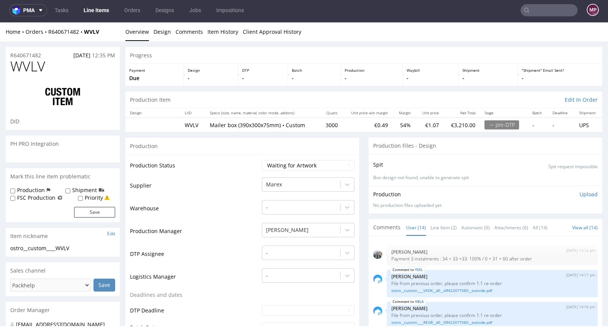
scroll to position [254, 0]
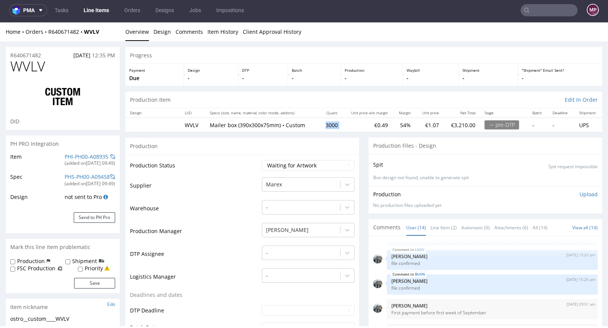
drag, startPoint x: 336, startPoint y: 127, endPoint x: 314, endPoint y: 123, distance: 22.4
click at [314, 123] on tr "WVLV Mailer box (390x300x75mm) • Custom 3000 €0.49 54% €1.07 €3,210.00 → pre-DT…" at bounding box center [363, 125] width 477 height 14
copy td "3000"
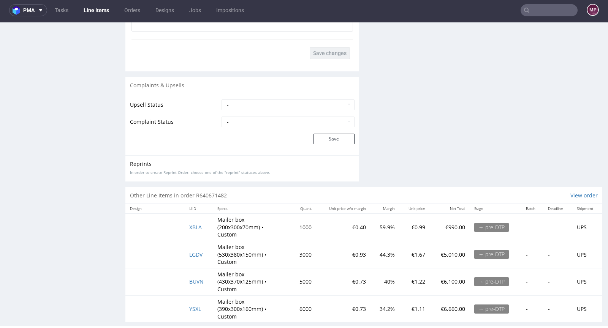
scroll to position [1433, 0]
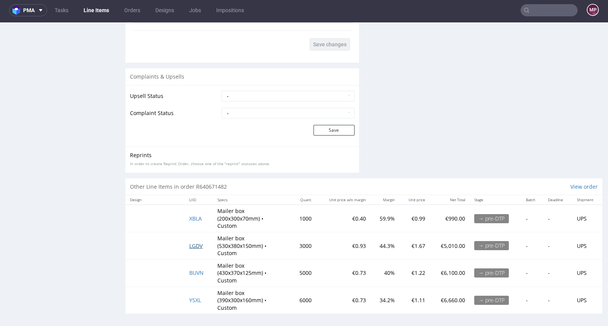
click at [197, 243] on span "LGDV" at bounding box center [195, 246] width 13 height 7
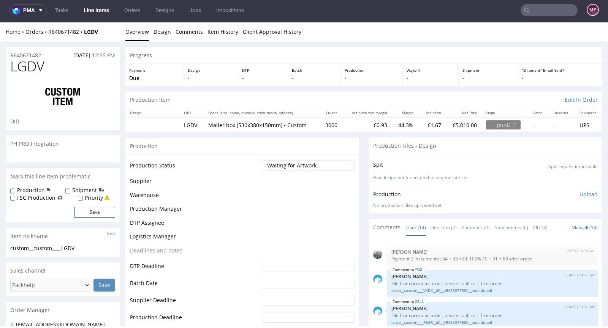
scroll to position [254, 0]
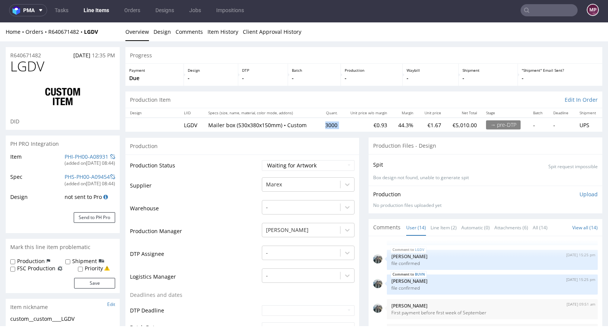
drag, startPoint x: 334, startPoint y: 124, endPoint x: 310, endPoint y: 125, distance: 24.0
click at [310, 125] on tr "LGDV Mailer box (530x380x150mm) • Custom 3000 €0.93 44.3% €1.67 €5,010.00 → pre…" at bounding box center [363, 125] width 477 height 14
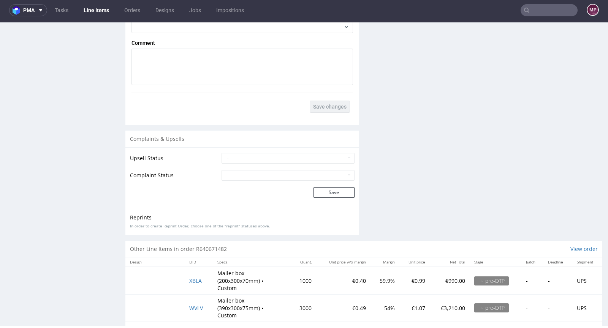
scroll to position [1433, 0]
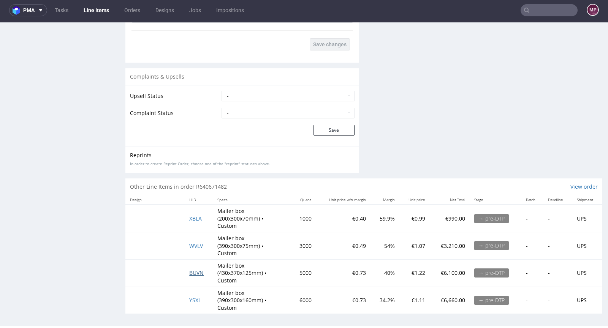
click at [195, 273] on span "BUVN" at bounding box center [196, 272] width 14 height 7
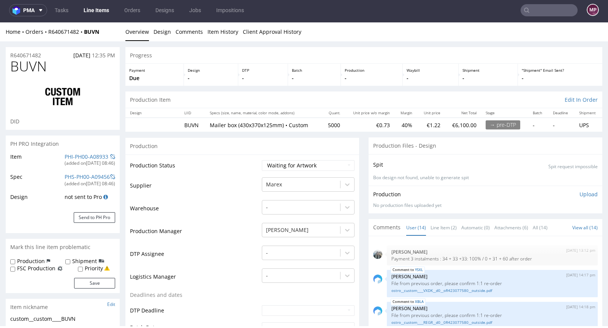
scroll to position [254, 0]
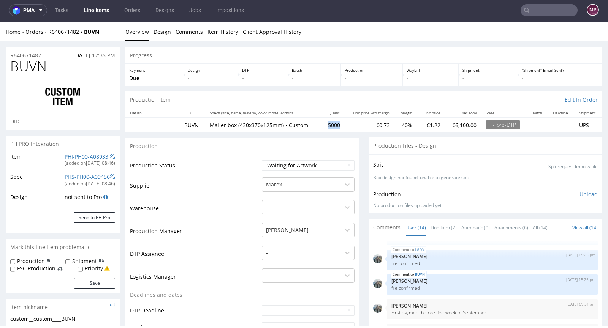
drag, startPoint x: 331, startPoint y: 125, endPoint x: 320, endPoint y: 124, distance: 11.0
click at [322, 124] on td "5000" at bounding box center [333, 125] width 23 height 14
copy td "5000"
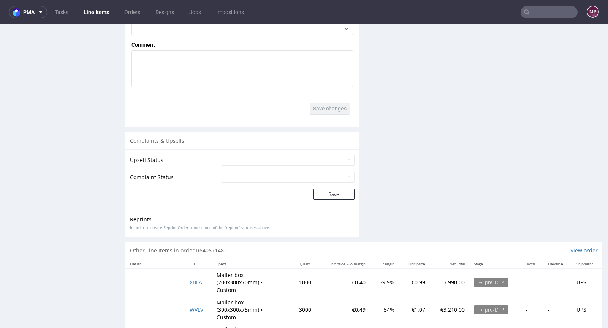
scroll to position [1363, 0]
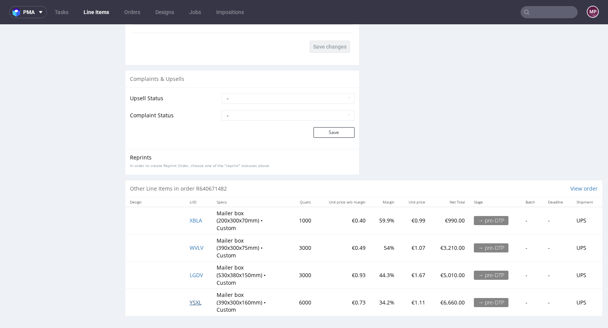
click at [190, 301] on span "YSXL" at bounding box center [196, 302] width 12 height 7
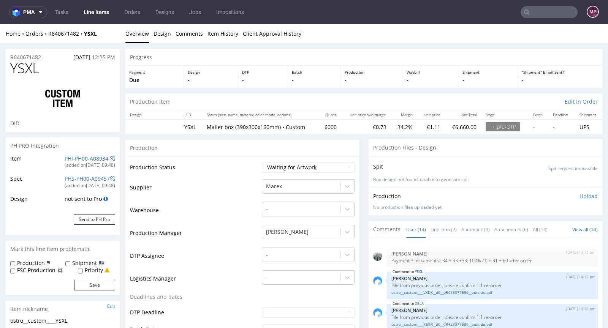
scroll to position [254, 0]
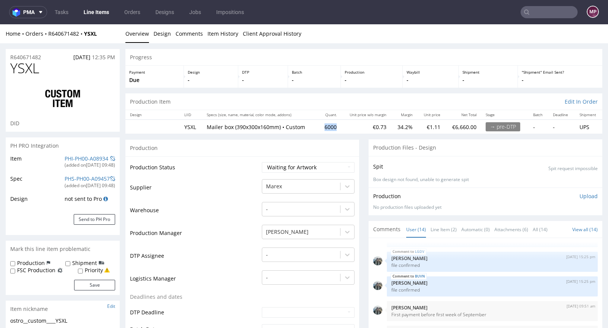
drag, startPoint x: 332, startPoint y: 127, endPoint x: 315, endPoint y: 128, distance: 17.2
click at [319, 128] on td "6000" at bounding box center [330, 127] width 23 height 14
copy td "6000"
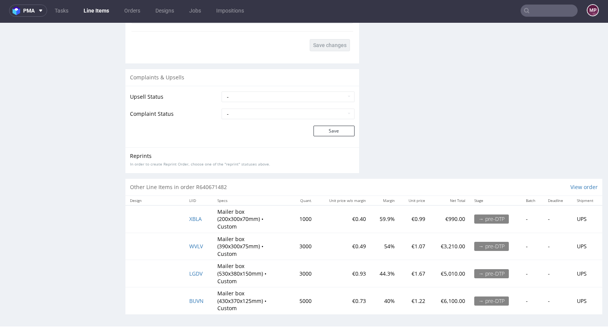
scroll to position [2, 0]
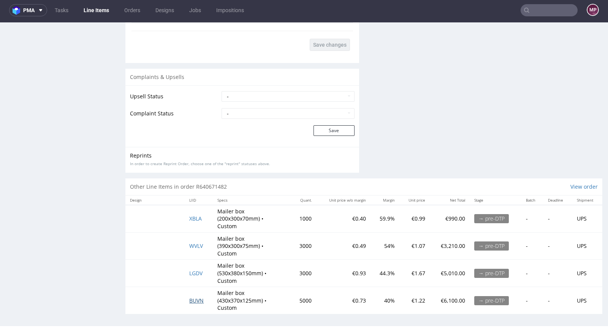
click at [197, 300] on span "BUVN" at bounding box center [196, 300] width 14 height 7
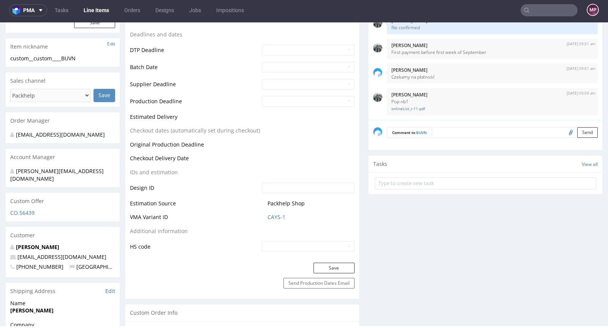
scroll to position [306, 0]
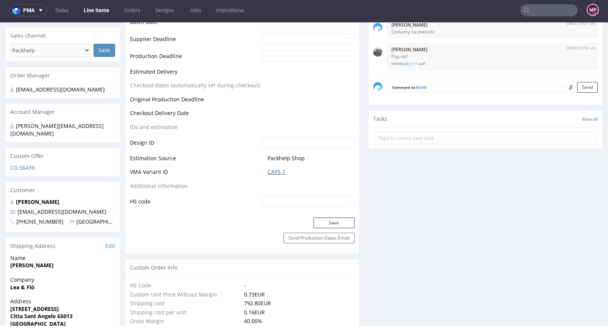
click at [268, 171] on link "CAYS-1" at bounding box center [277, 172] width 18 height 8
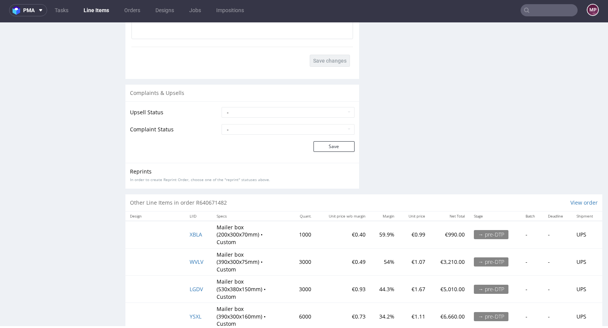
scroll to position [1363, 0]
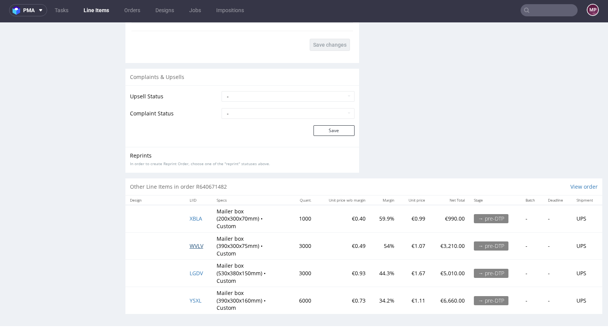
click at [198, 244] on span "WVLV" at bounding box center [197, 246] width 14 height 7
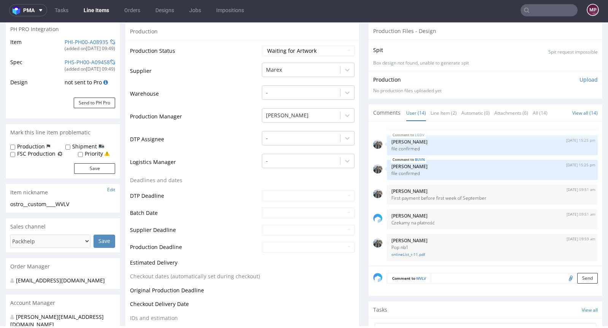
scroll to position [399, 0]
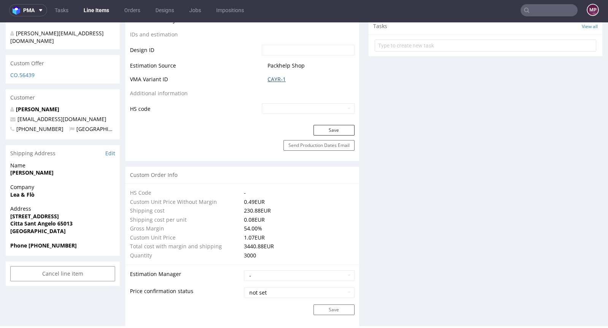
click at [278, 80] on link "CAYR-1" at bounding box center [277, 80] width 18 height 8
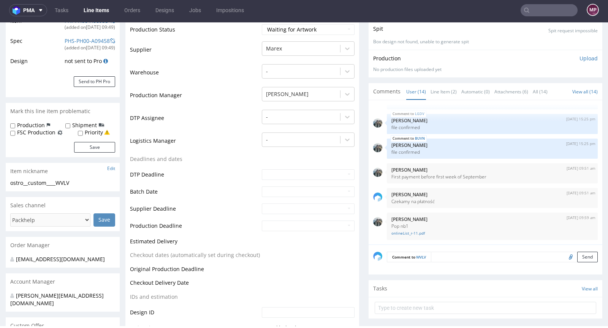
scroll to position [0, 0]
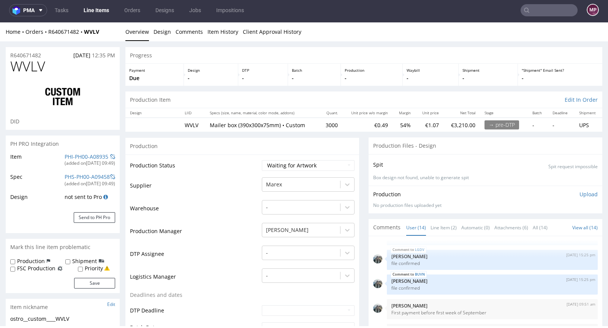
click at [36, 59] on span "WVLV" at bounding box center [27, 66] width 35 height 15
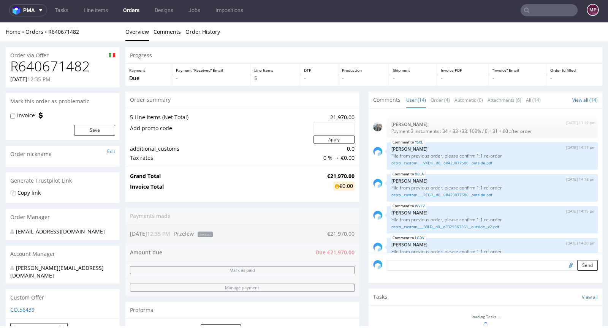
scroll to position [254, 0]
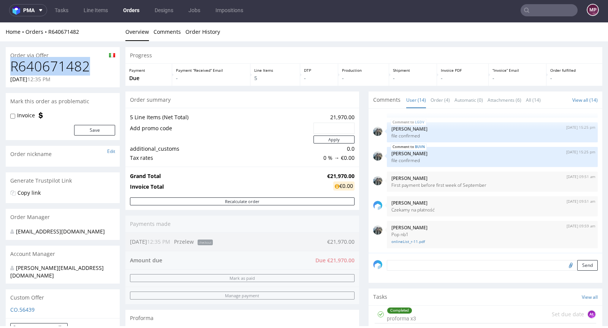
drag, startPoint x: 96, startPoint y: 67, endPoint x: 13, endPoint y: 66, distance: 82.9
click at [13, 66] on h1 "R640671482" at bounding box center [62, 66] width 105 height 15
copy h1 "R640671482"
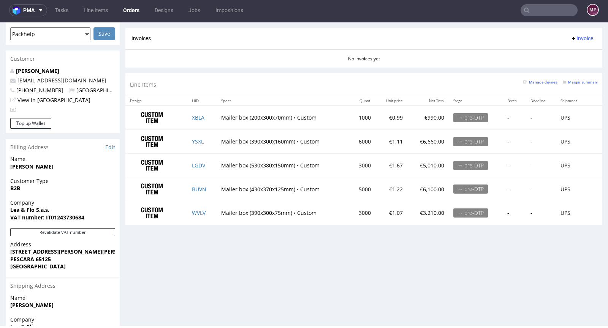
scroll to position [295, 0]
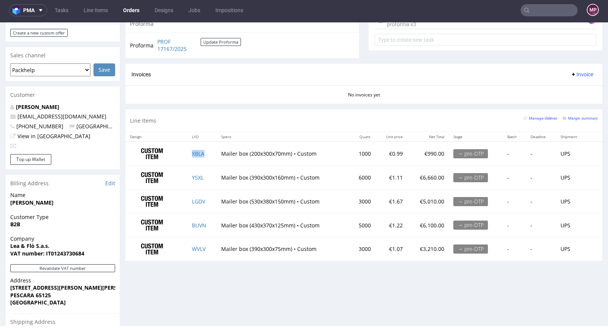
click at [210, 152] on td "XBLA" at bounding box center [201, 154] width 29 height 24
copy link "XBLA"
click at [207, 175] on td "YSXL" at bounding box center [201, 178] width 29 height 24
copy link "YSXL"
click at [204, 201] on td "LGDV" at bounding box center [201, 202] width 29 height 24
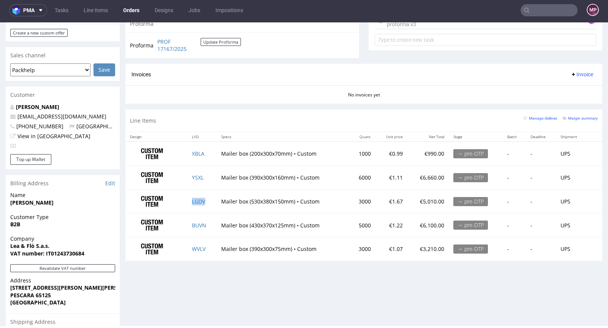
copy link "LGDV"
click at [206, 223] on td "BUVN" at bounding box center [201, 226] width 29 height 24
copy link "BUVN"
click at [209, 249] on td "WVLV" at bounding box center [201, 250] width 29 height 24
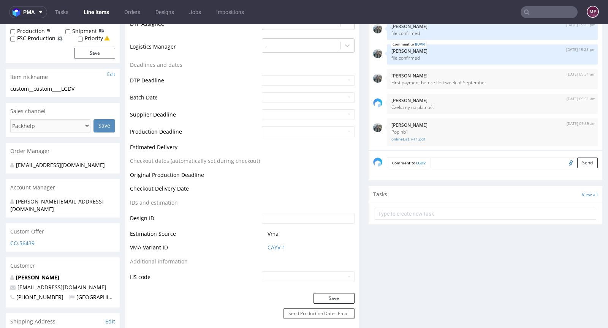
scroll to position [233, 0]
click at [277, 249] on link "CAYV-1" at bounding box center [277, 248] width 18 height 8
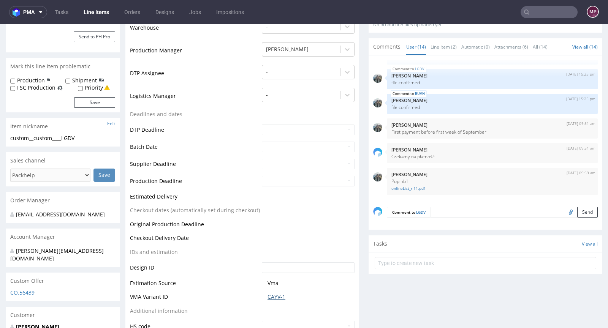
scroll to position [393, 0]
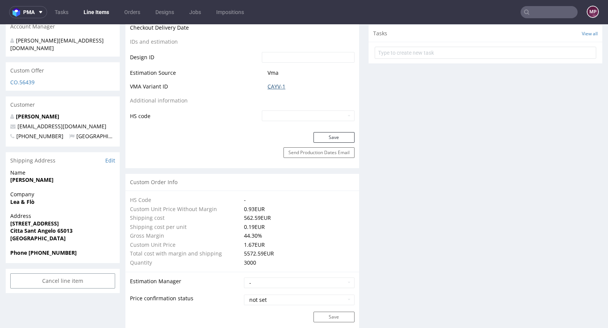
click at [274, 86] on link "CAYV-1" at bounding box center [277, 87] width 18 height 8
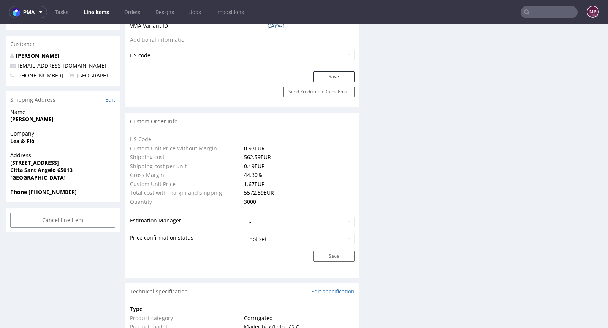
scroll to position [377, 0]
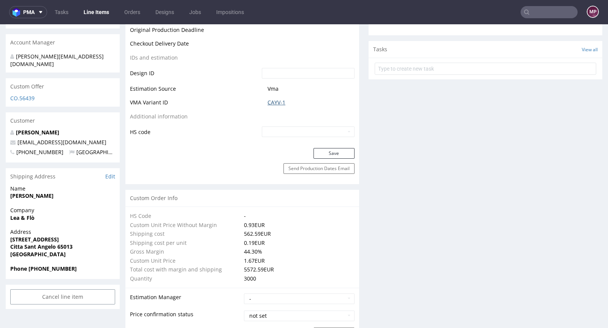
click at [278, 101] on link "CAYV-1" at bounding box center [277, 103] width 18 height 8
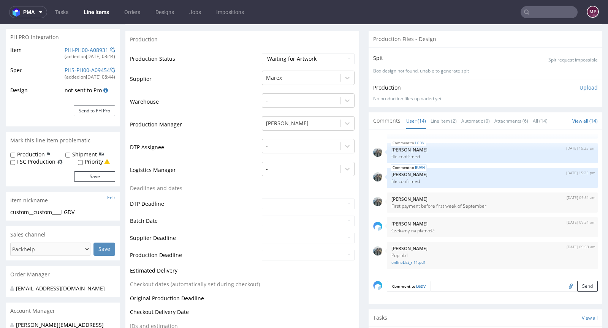
scroll to position [0, 0]
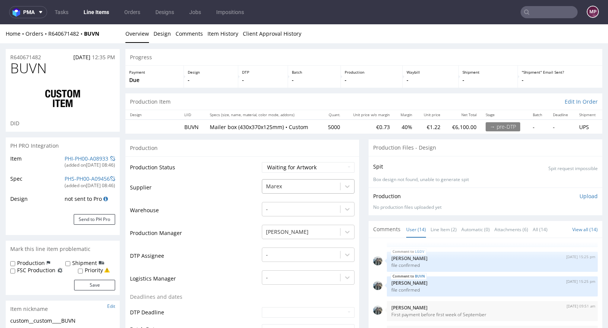
scroll to position [278, 0]
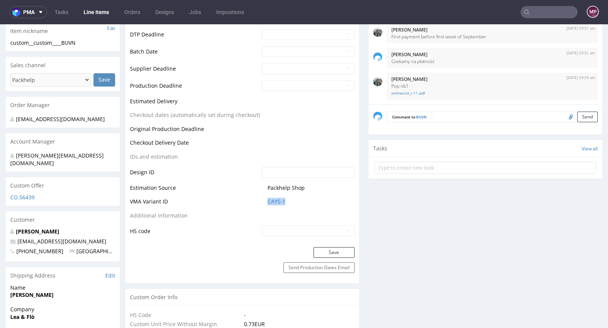
drag, startPoint x: 264, startPoint y: 201, endPoint x: 285, endPoint y: 200, distance: 20.9
click at [285, 200] on td "CAYS-1" at bounding box center [307, 204] width 95 height 14
copy link "CAYS-1"
click at [279, 200] on link "CAYS-1" at bounding box center [277, 202] width 18 height 8
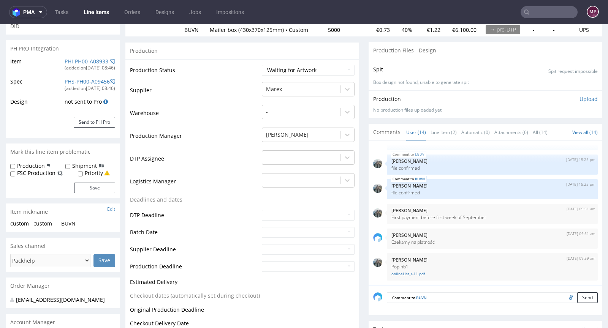
scroll to position [0, 0]
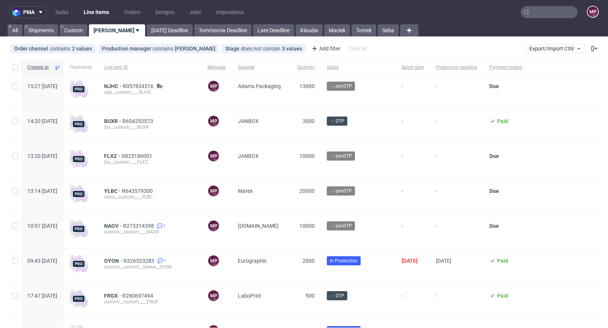
click at [548, 13] on input "text" at bounding box center [549, 12] width 57 height 12
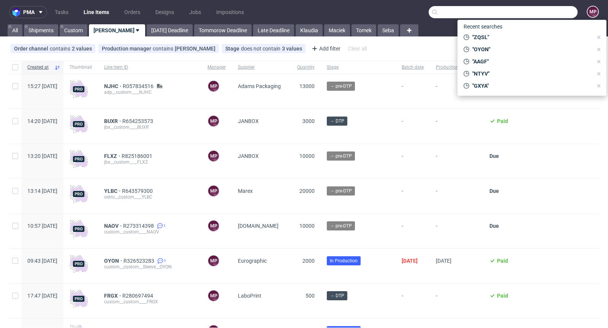
paste input "ZQSL"
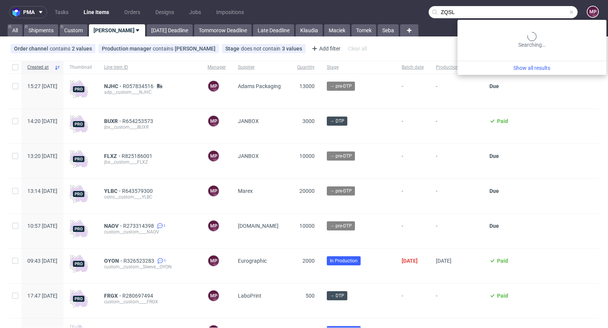
type input "ZQSL"
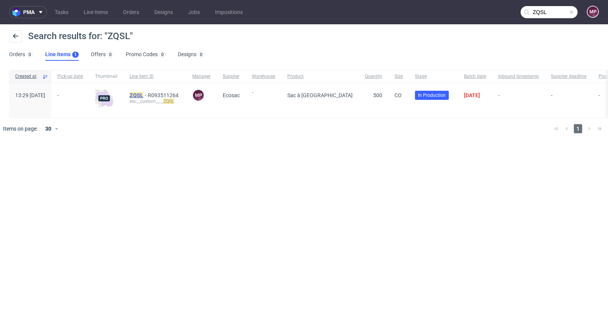
click at [143, 95] on mark "ZQSL" at bounding box center [137, 95] width 14 height 6
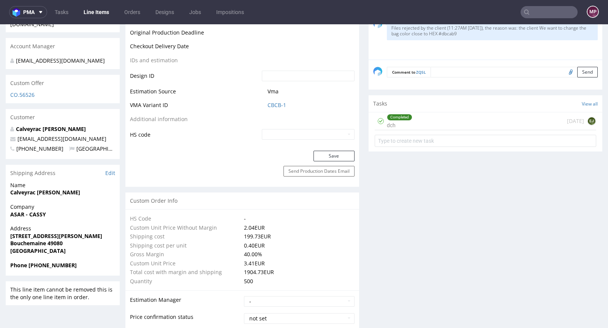
scroll to position [357, 0]
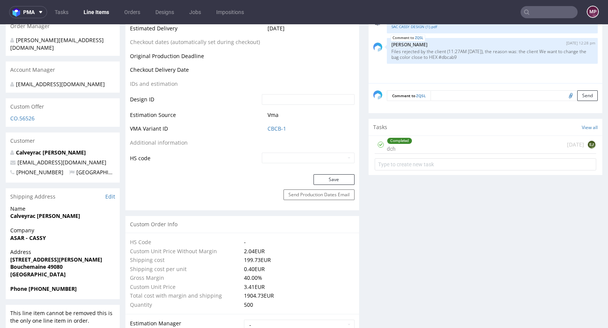
click at [284, 128] on span "CBCB-1" at bounding box center [311, 129] width 87 height 8
click at [278, 129] on link "CBCB-1" at bounding box center [277, 129] width 19 height 8
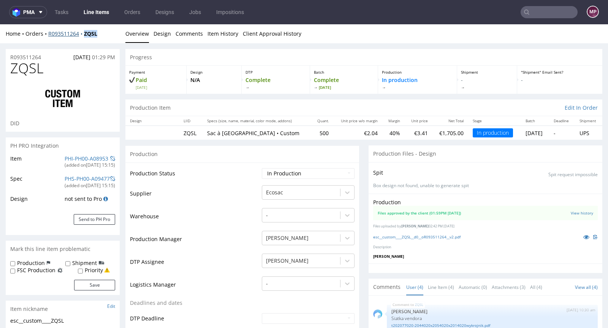
drag, startPoint x: 110, startPoint y: 31, endPoint x: 82, endPoint y: 34, distance: 27.9
click at [82, 34] on div "Home Orders R093511264 ZQSL" at bounding box center [63, 34] width 114 height 8
copy strong "ZQSL"
click at [109, 31] on div "Home Orders R093511264 ZQSL" at bounding box center [63, 34] width 114 height 8
drag, startPoint x: 105, startPoint y: 33, endPoint x: 85, endPoint y: 33, distance: 19.8
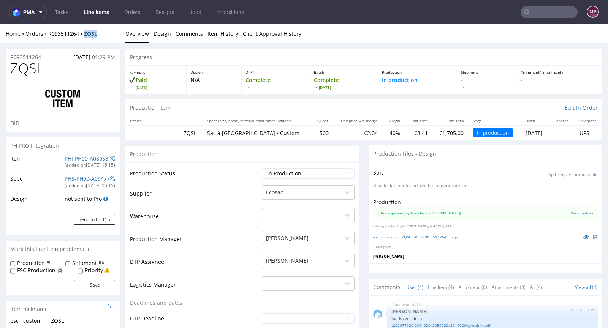
click at [85, 33] on div "Home Orders R093511264 ZQSL" at bounding box center [63, 34] width 114 height 8
copy strong "ZQSL"
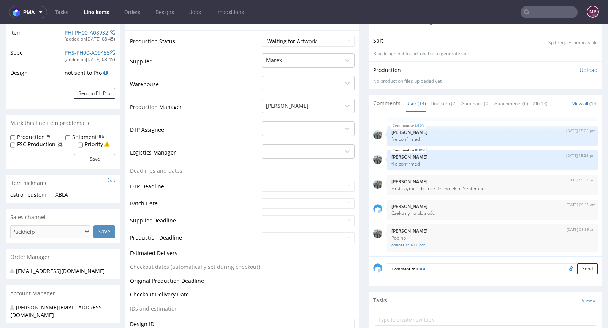
scroll to position [280, 0]
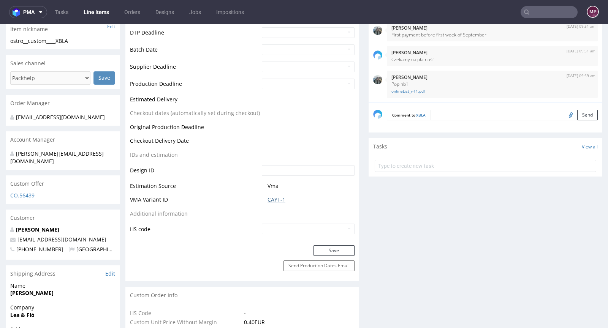
click at [273, 197] on link "CAYT-1" at bounding box center [277, 200] width 18 height 8
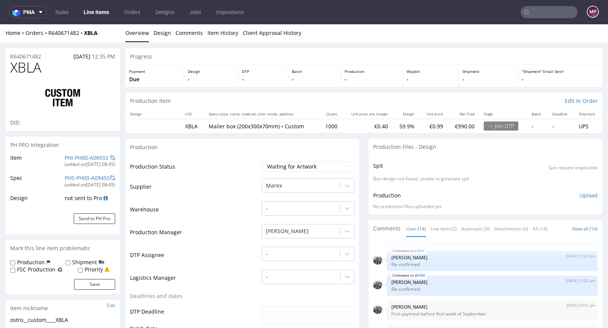
scroll to position [0, 0]
drag, startPoint x: 63, startPoint y: 74, endPoint x: 13, endPoint y: 69, distance: 50.8
click at [13, 69] on h1 "XBLA" at bounding box center [62, 68] width 105 height 15
copy span "XBLA"
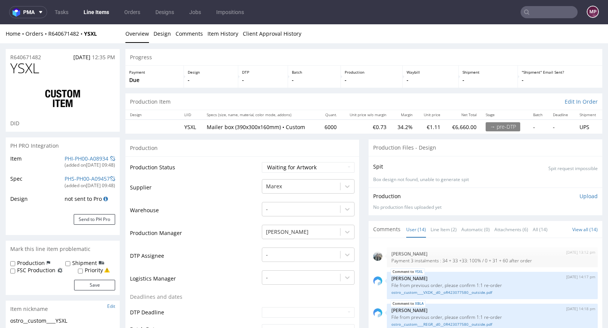
scroll to position [254, 0]
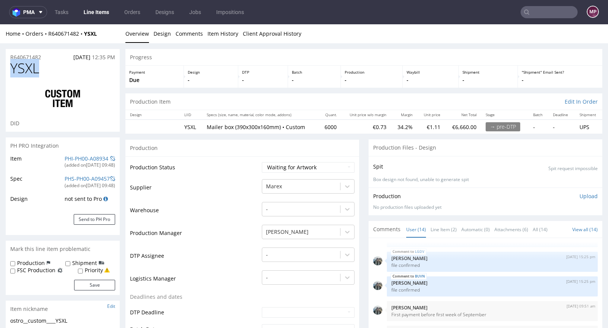
drag, startPoint x: 43, startPoint y: 68, endPoint x: 13, endPoint y: 68, distance: 30.0
click at [13, 68] on h1 "YSXL" at bounding box center [62, 68] width 105 height 15
copy span "YSXL"
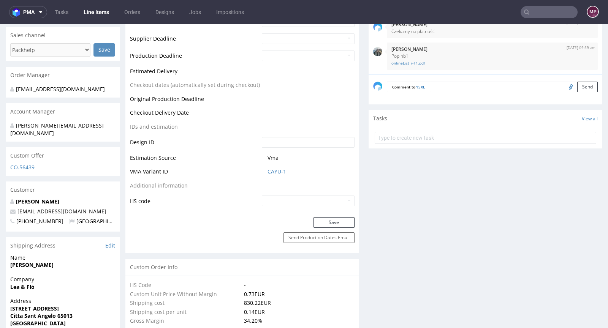
scroll to position [341, 0]
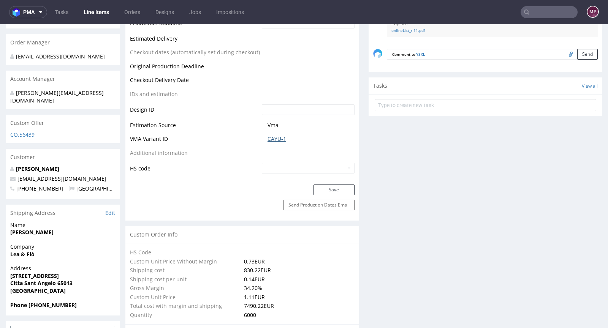
click at [277, 137] on link "CAYU-1" at bounding box center [277, 139] width 19 height 8
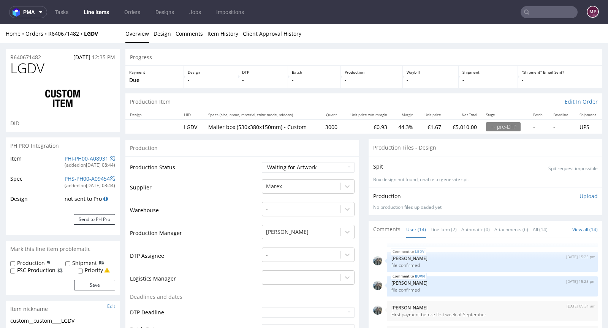
drag, startPoint x: 56, startPoint y: 69, endPoint x: 23, endPoint y: 69, distance: 33.1
click at [50, 69] on h1 "LGDV" at bounding box center [62, 68] width 105 height 15
click at [17, 69] on span "LGDV" at bounding box center [27, 68] width 34 height 15
drag, startPoint x: 43, startPoint y: 70, endPoint x: 12, endPoint y: 68, distance: 31.2
click at [12, 68] on span "LGDV" at bounding box center [27, 68] width 34 height 15
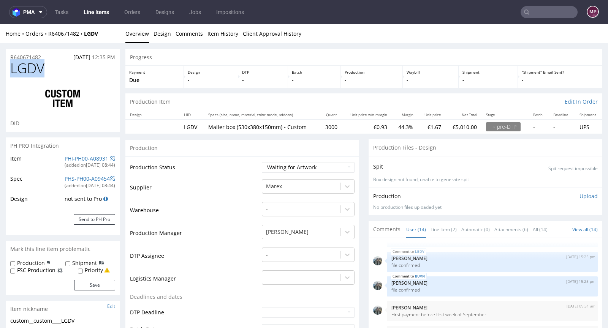
copy span "LGDV"
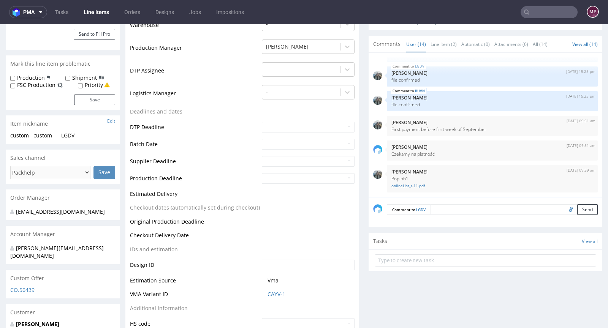
scroll to position [236, 0]
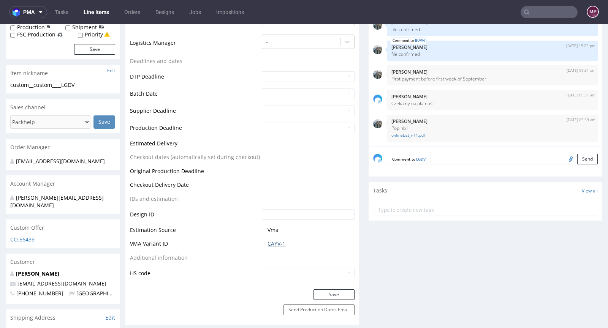
click at [273, 246] on link "CAYV-1" at bounding box center [277, 244] width 18 height 8
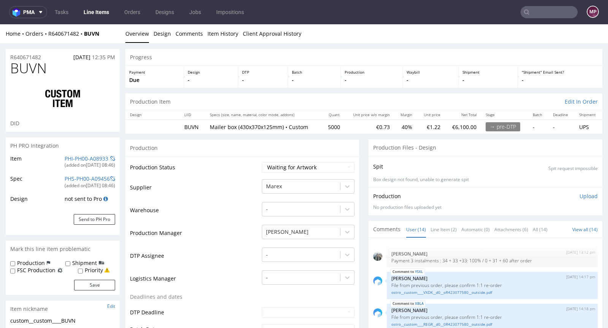
scroll to position [254, 0]
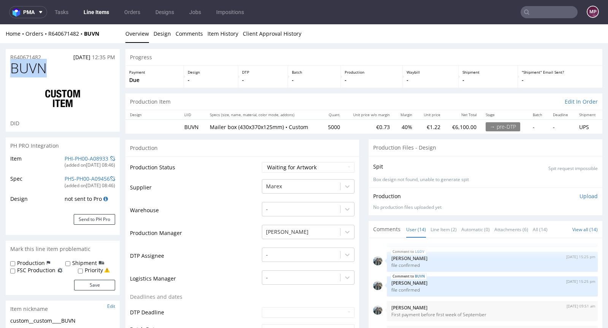
drag, startPoint x: 60, startPoint y: 70, endPoint x: 2, endPoint y: 65, distance: 57.6
copy span "BUVN"
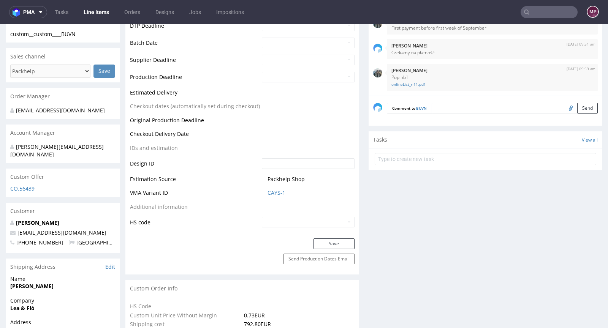
scroll to position [287, 0]
click at [274, 196] on td "CAYS-1" at bounding box center [307, 195] width 95 height 14
click at [274, 192] on link "CAYS-1" at bounding box center [277, 193] width 18 height 8
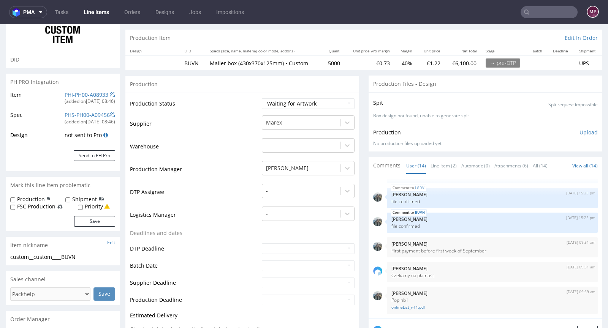
scroll to position [0, 0]
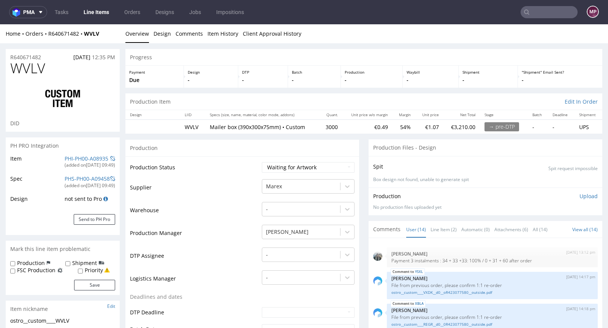
scroll to position [254, 0]
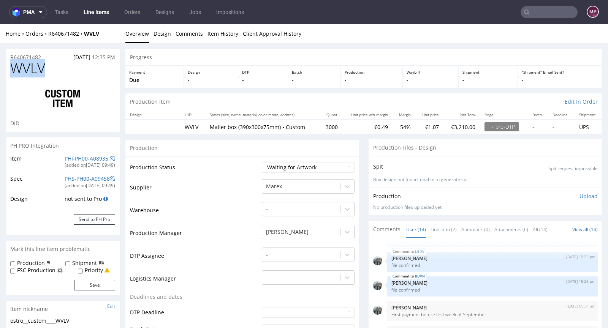
drag, startPoint x: 50, startPoint y: 67, endPoint x: 11, endPoint y: 67, distance: 38.8
click at [11, 67] on h1 "WVLV" at bounding box center [62, 68] width 105 height 15
copy span "WVLV"
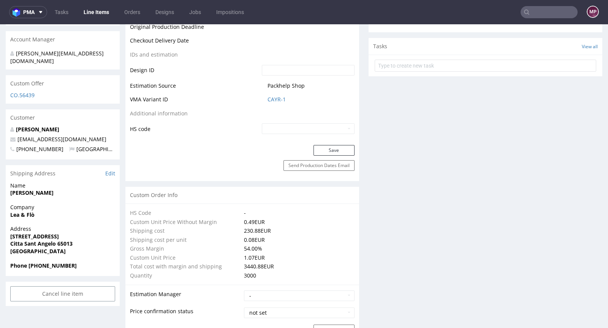
scroll to position [306, 0]
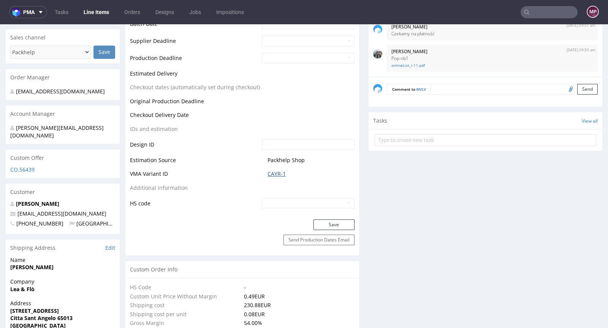
click at [273, 174] on link "CAYR-1" at bounding box center [277, 174] width 18 height 8
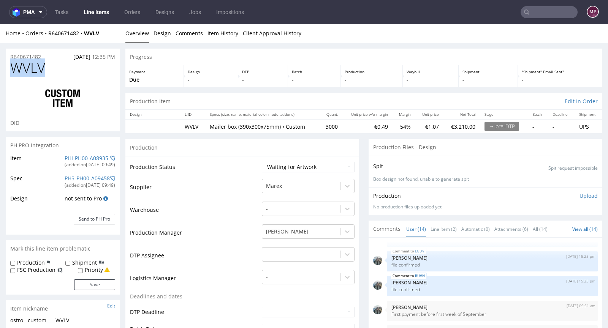
scroll to position [0, 0]
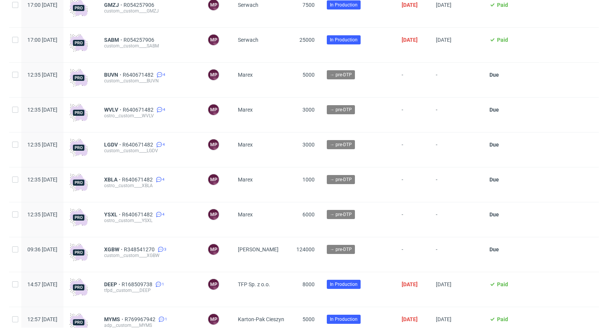
scroll to position [1575, 0]
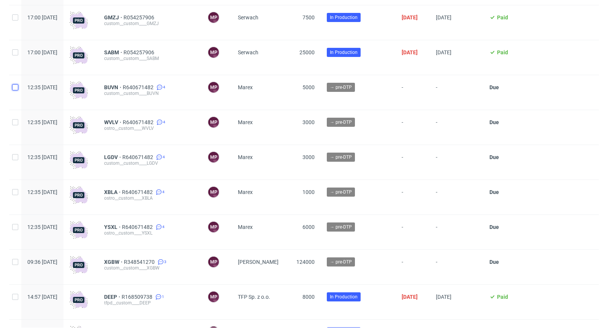
click at [16, 90] on input "checkbox" at bounding box center [15, 87] width 6 height 6
checkbox input "true"
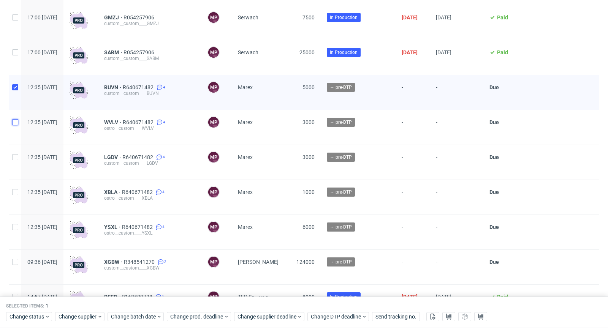
click at [16, 124] on input "checkbox" at bounding box center [15, 122] width 6 height 6
click at [15, 125] on input "checkbox" at bounding box center [15, 122] width 6 height 6
checkbox input "false"
click at [17, 90] on input "checkbox" at bounding box center [15, 87] width 6 height 6
checkbox input "false"
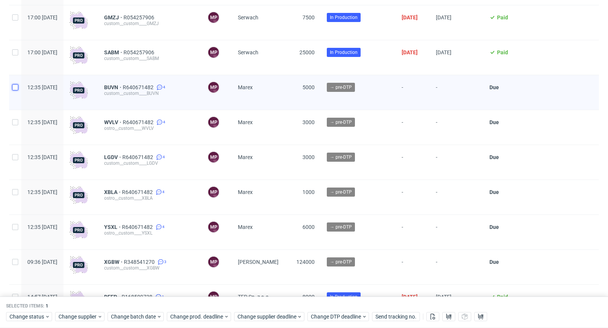
checkbox input "false"
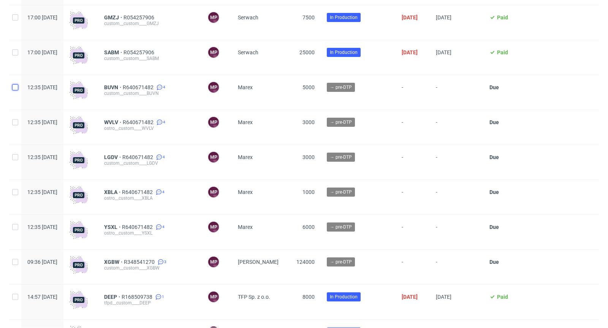
click at [14, 90] on input "checkbox" at bounding box center [15, 87] width 6 height 6
checkbox input "true"
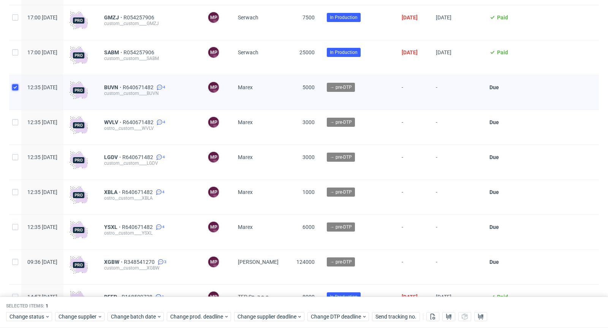
click at [14, 90] on input "checkbox" at bounding box center [15, 87] width 6 height 6
checkbox input "false"
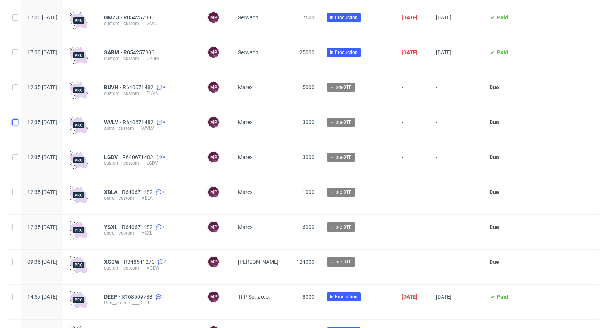
click at [15, 125] on input "checkbox" at bounding box center [15, 122] width 6 height 6
checkbox input "true"
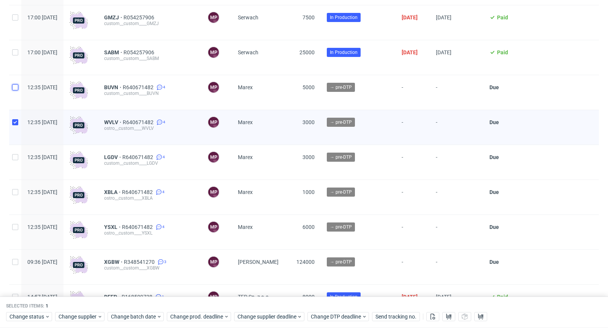
click at [16, 90] on input "checkbox" at bounding box center [15, 87] width 6 height 6
checkbox input "true"
click at [15, 160] on input "checkbox" at bounding box center [15, 157] width 6 height 6
checkbox input "true"
click at [17, 195] on input "checkbox" at bounding box center [15, 192] width 6 height 6
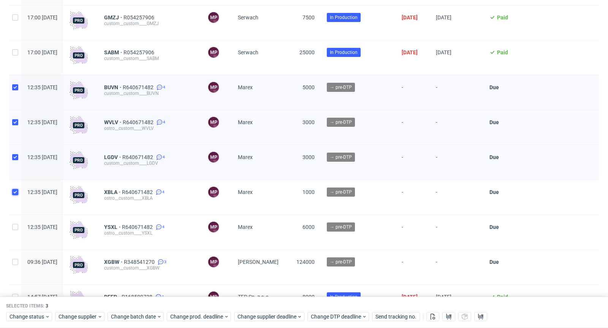
checkbox input "true"
click at [17, 230] on input "checkbox" at bounding box center [15, 227] width 6 height 6
checkbox input "true"
click at [39, 320] on span "Change status" at bounding box center [27, 318] width 35 height 8
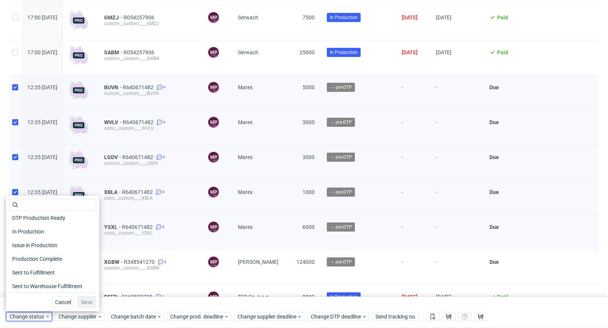
scroll to position [99, 0]
click at [38, 231] on span "In Production" at bounding box center [28, 232] width 38 height 11
click at [84, 300] on span "Save" at bounding box center [87, 302] width 12 height 5
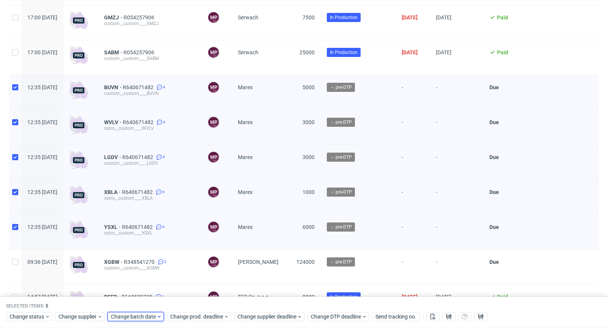
click at [131, 317] on span "Change batch date" at bounding box center [134, 318] width 46 height 8
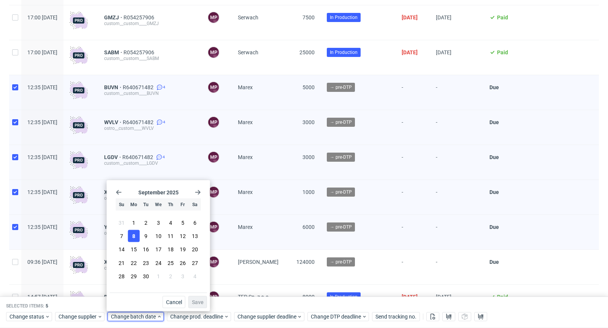
click at [132, 238] on button "8" at bounding box center [134, 236] width 12 height 12
click at [197, 302] on span "Save" at bounding box center [198, 302] width 12 height 5
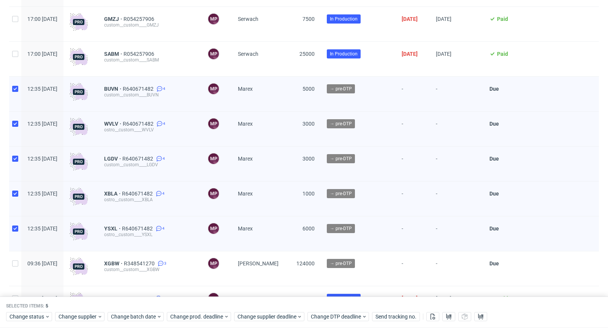
scroll to position [1574, 0]
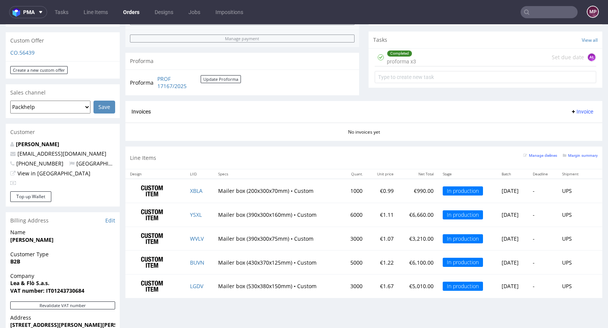
scroll to position [369, 0]
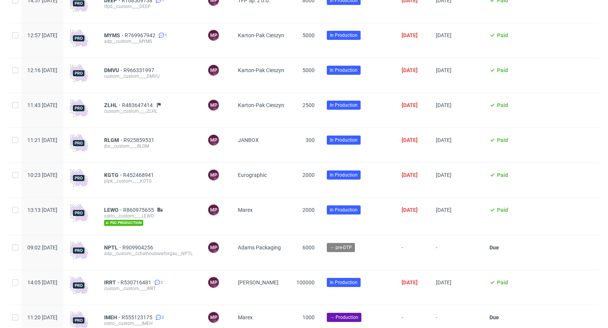
scroll to position [1984, 0]
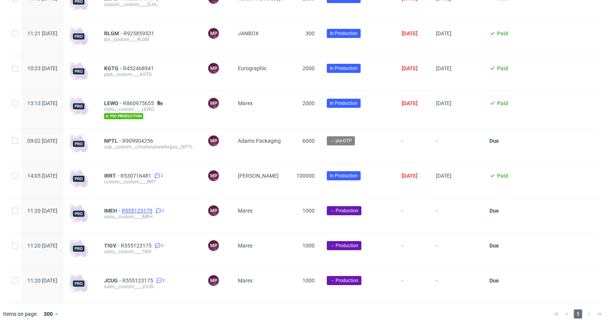
click at [154, 210] on span "R555123175" at bounding box center [138, 211] width 32 height 6
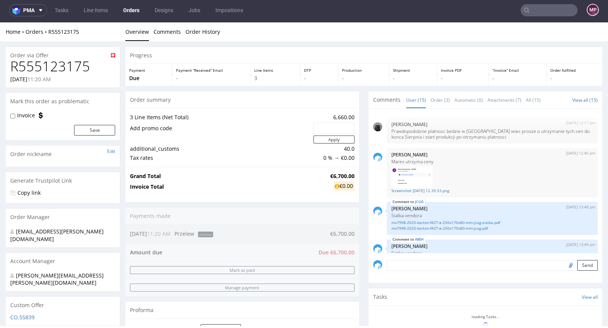
scroll to position [331, 0]
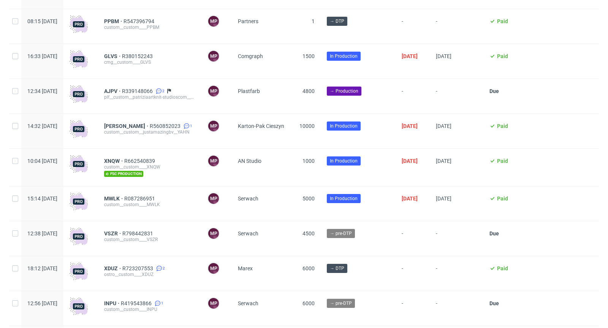
scroll to position [594, 0]
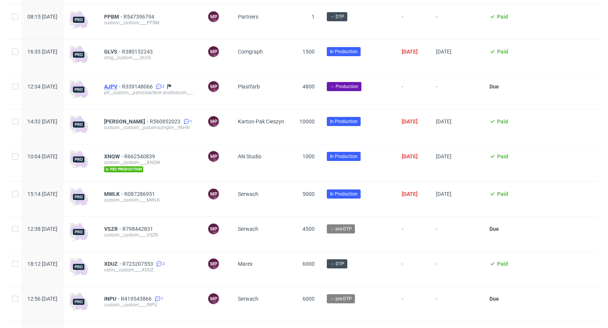
click at [122, 87] on span "AJPV" at bounding box center [113, 87] width 18 height 6
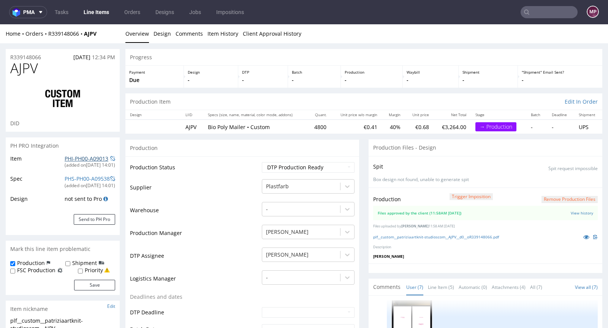
click at [89, 157] on link "PHI-PH00-A09013" at bounding box center [87, 158] width 44 height 7
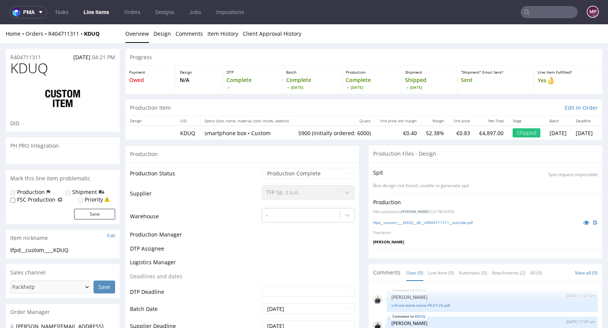
scroll to position [113, 0]
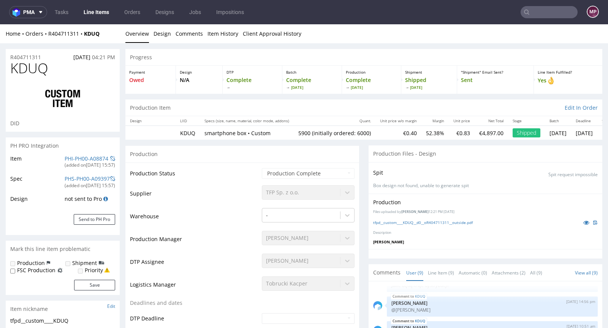
select select "in_progress"
click at [89, 159] on link "PHI-PH00-A08874" at bounding box center [87, 158] width 44 height 7
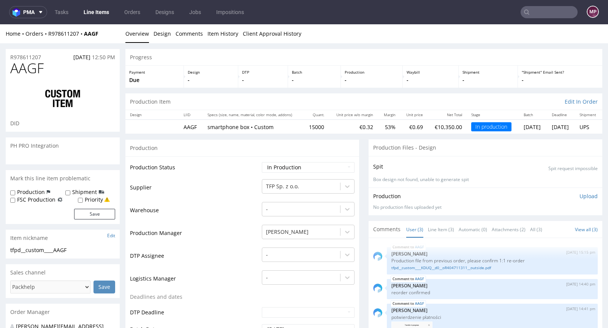
scroll to position [25, 0]
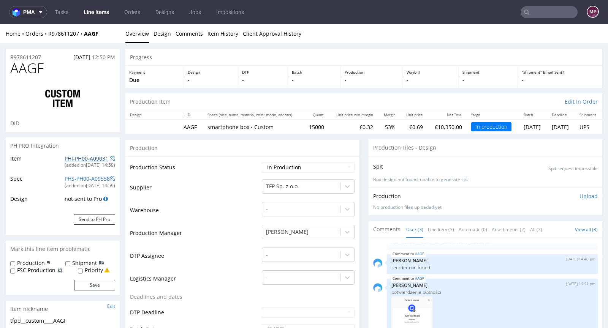
click at [79, 158] on link "PHI-PH00-A09031" at bounding box center [87, 158] width 44 height 7
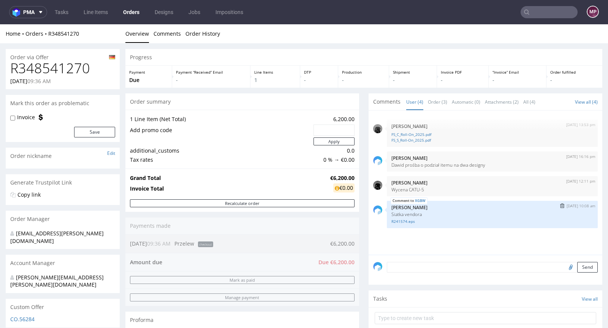
click at [560, 205] on img "submit" at bounding box center [562, 206] width 4 height 5
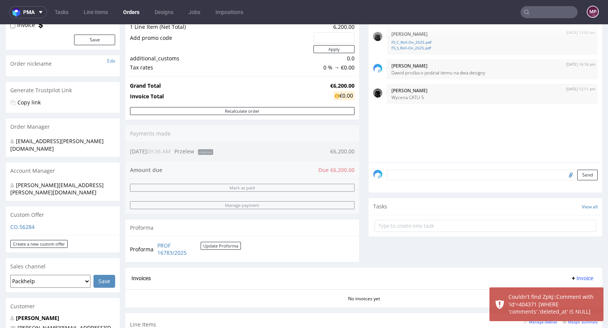
scroll to position [259, 0]
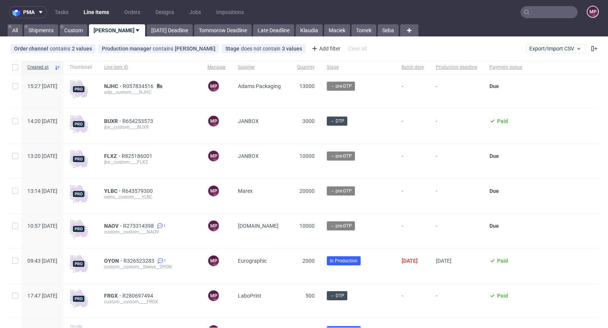
click at [560, 15] on input "text" at bounding box center [549, 12] width 57 height 12
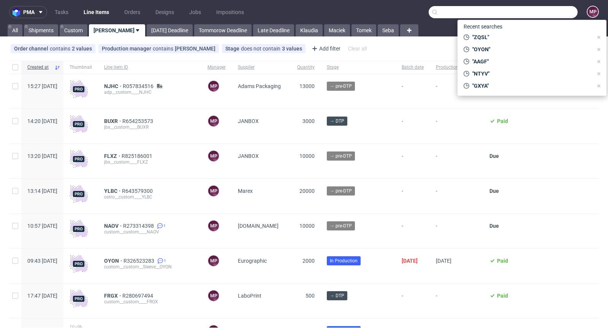
paste input "R640671482"
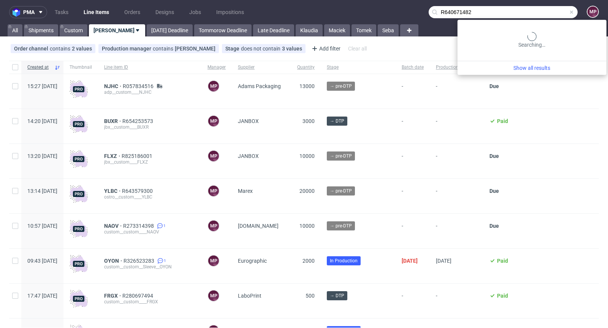
type input "R640671482"
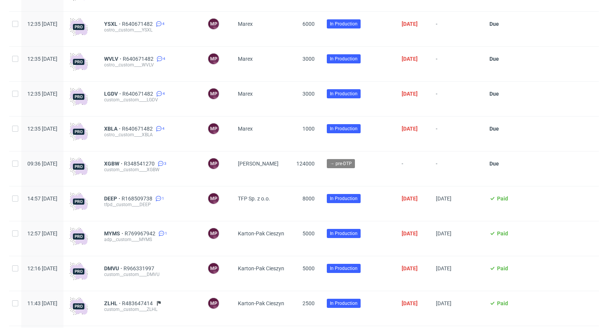
scroll to position [1613, 0]
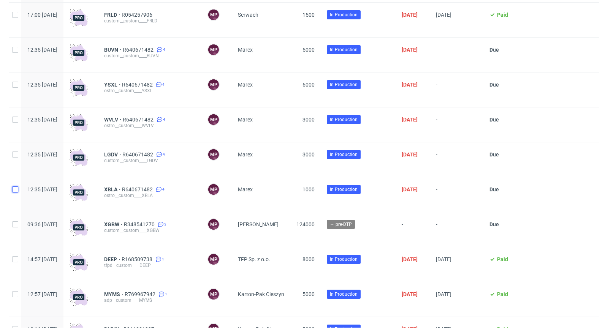
click at [14, 193] on input "checkbox" at bounding box center [15, 190] width 6 height 6
checkbox input "true"
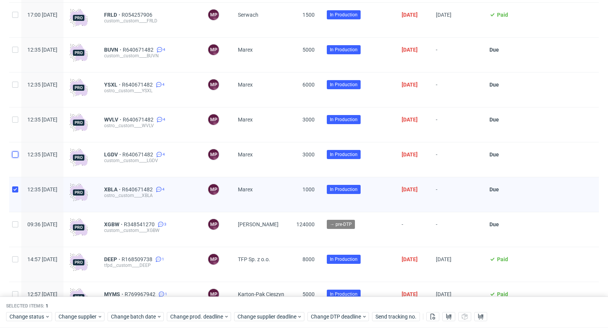
click at [13, 158] on input "checkbox" at bounding box center [15, 155] width 6 height 6
checkbox input "true"
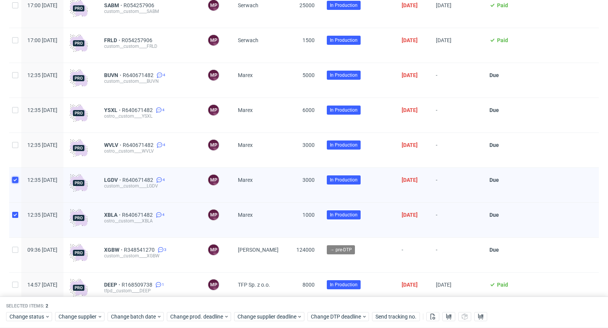
scroll to position [1574, 0]
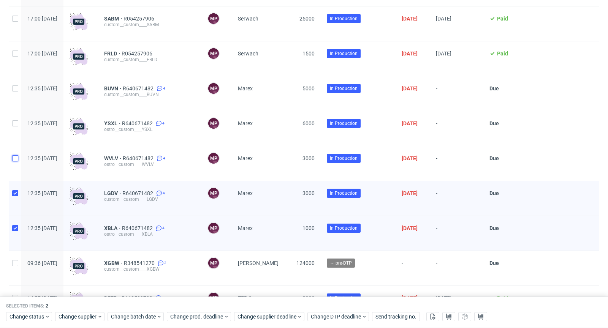
click at [16, 161] on input "checkbox" at bounding box center [15, 158] width 6 height 6
checkbox input "true"
click at [15, 127] on input "checkbox" at bounding box center [15, 123] width 6 height 6
checkbox input "true"
click at [17, 92] on input "checkbox" at bounding box center [15, 89] width 6 height 6
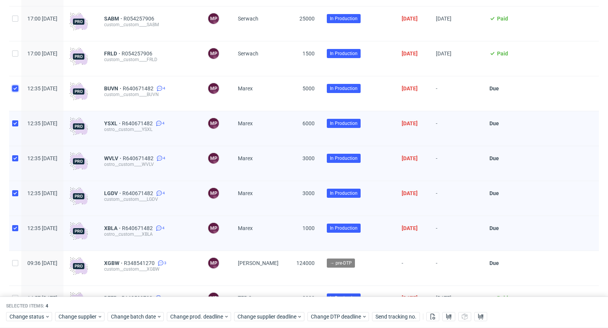
checkbox input "true"
click at [256, 315] on span "Change supplier deadline" at bounding box center [267, 318] width 59 height 8
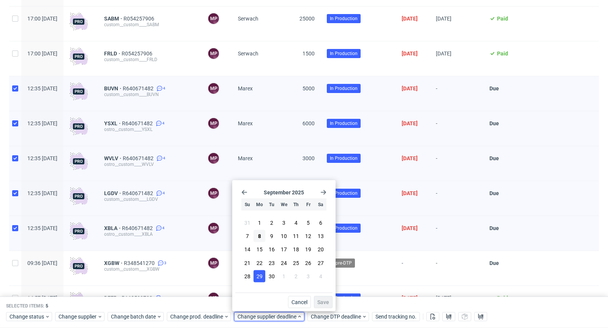
click at [263, 274] on button "29" at bounding box center [260, 276] width 12 height 12
click at [319, 304] on span "Save" at bounding box center [323, 302] width 12 height 5
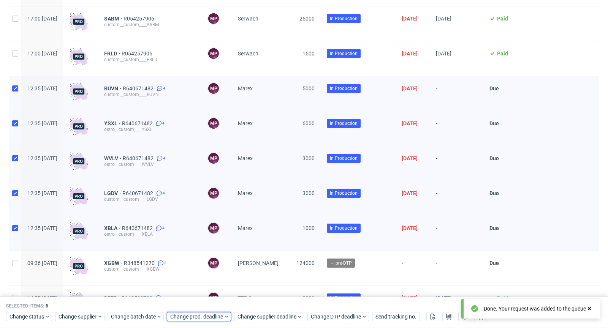
click at [204, 320] on span "Change prod. deadline" at bounding box center [197, 318] width 54 height 8
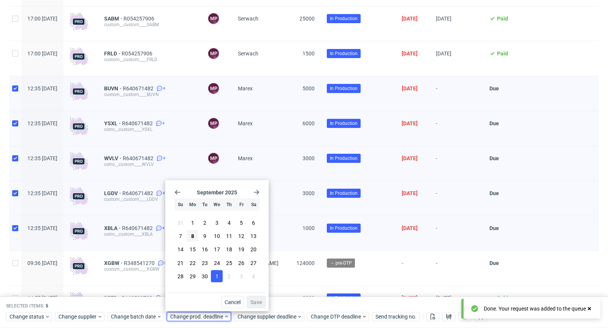
click at [220, 277] on button "1" at bounding box center [217, 276] width 12 height 12
click at [263, 301] on button "Save" at bounding box center [256, 302] width 19 height 12
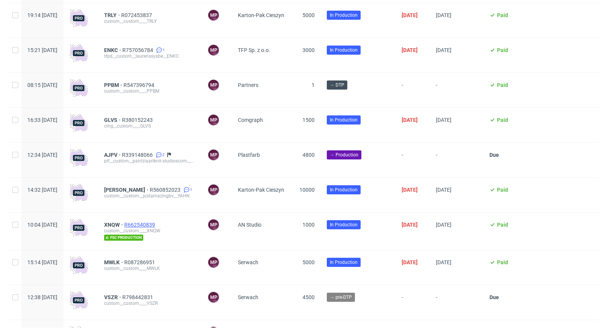
scroll to position [521, 0]
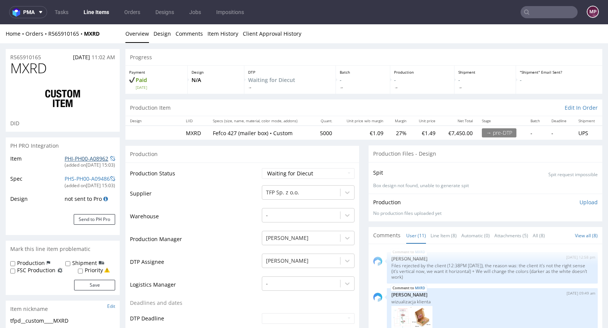
click at [76, 162] on link "PHI-PH00-A08962" at bounding box center [87, 158] width 44 height 7
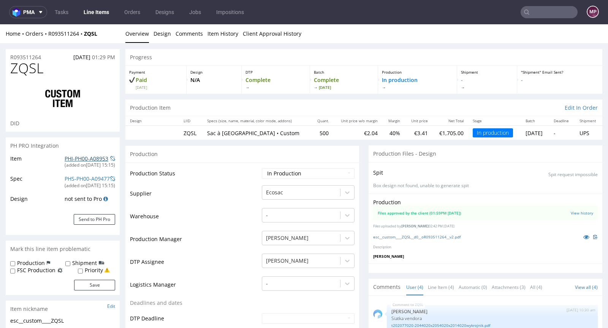
click at [85, 158] on link "PHI-PH00-A08953" at bounding box center [87, 158] width 44 height 7
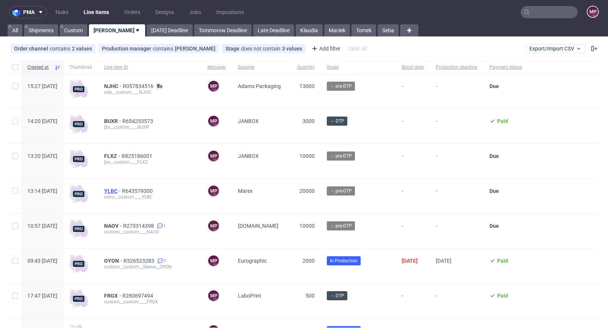
click at [122, 190] on span "YLBC" at bounding box center [113, 191] width 18 height 6
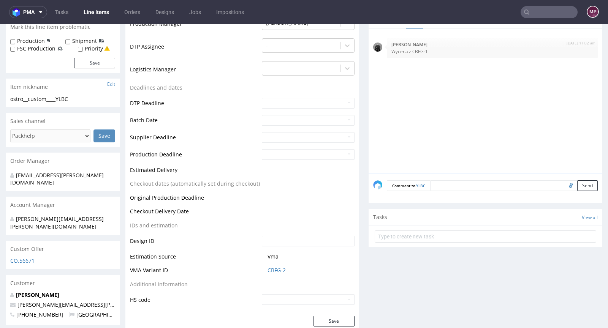
scroll to position [231, 0]
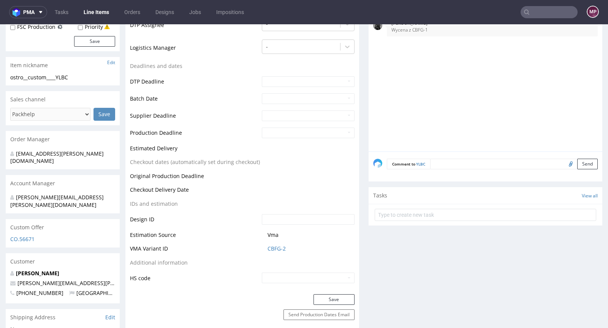
click at [272, 252] on td "CBFG-2" at bounding box center [307, 251] width 95 height 14
click at [274, 250] on link "CBFG-2" at bounding box center [277, 249] width 18 height 8
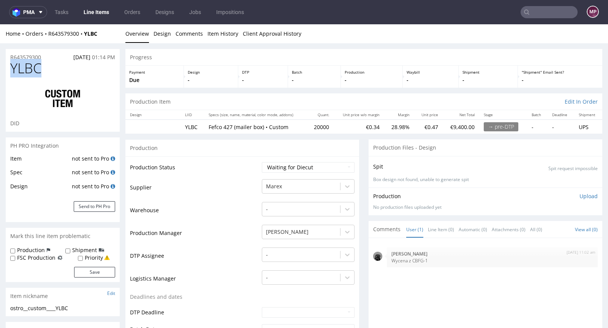
drag, startPoint x: 50, startPoint y: 73, endPoint x: 13, endPoint y: 73, distance: 36.5
click at [13, 73] on h1 "YLBC" at bounding box center [62, 68] width 105 height 15
copy span "YLBC"
click at [301, 181] on div "Marex" at bounding box center [301, 187] width 78 height 12
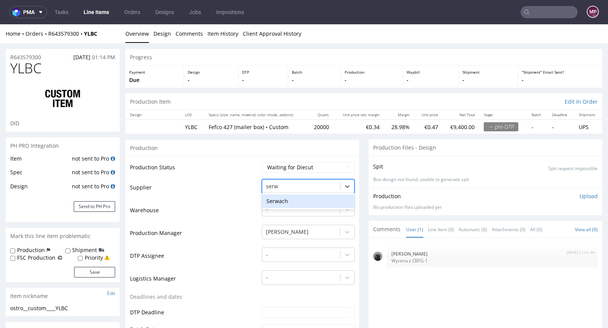
type input "serwa"
click at [294, 197] on div "Serwach" at bounding box center [308, 202] width 93 height 14
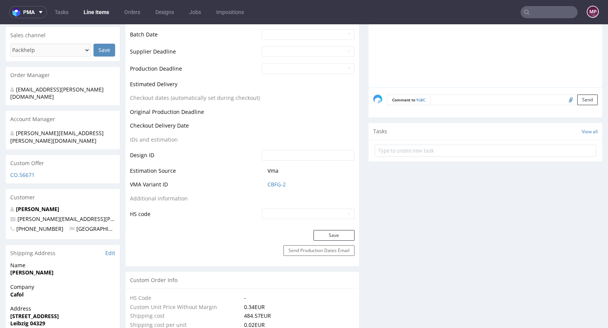
scroll to position [386, 0]
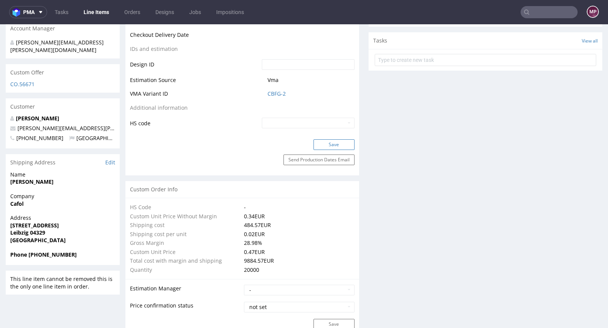
click at [336, 144] on button "Save" at bounding box center [334, 144] width 41 height 11
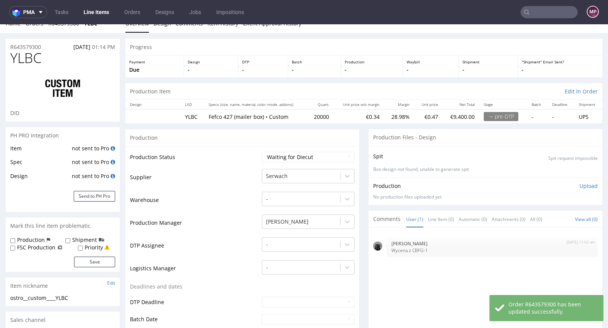
scroll to position [0, 0]
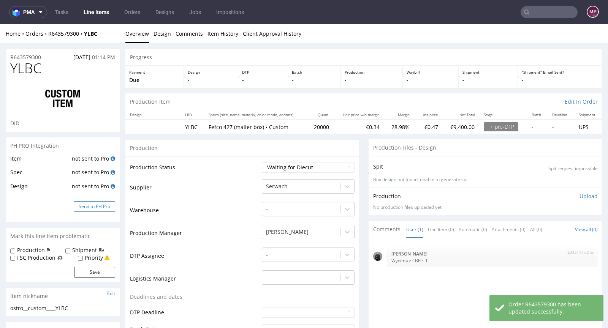
click at [95, 207] on button "Send to PH Pro" at bounding box center [94, 206] width 41 height 11
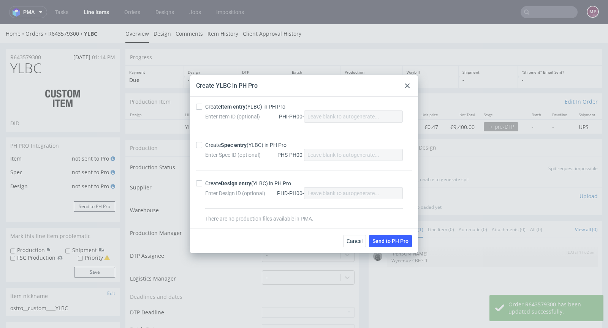
click at [221, 110] on div "Create Item entry (YLBC) in PH Pro" at bounding box center [245, 107] width 80 height 8
click at [202, 110] on input "Create Item entry (YLBC) in PH Pro" at bounding box center [199, 107] width 6 height 6
checkbox input "true"
click at [222, 144] on strong "Spec entry" at bounding box center [234, 145] width 26 height 6
click at [202, 144] on input "Create Spec entry (YLBC) in PH Pro" at bounding box center [199, 145] width 6 height 6
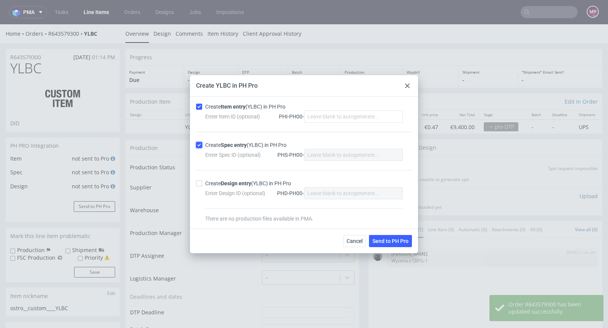
checkbox input "true"
click at [388, 242] on span "Send to PH Pro" at bounding box center [390, 241] width 36 height 5
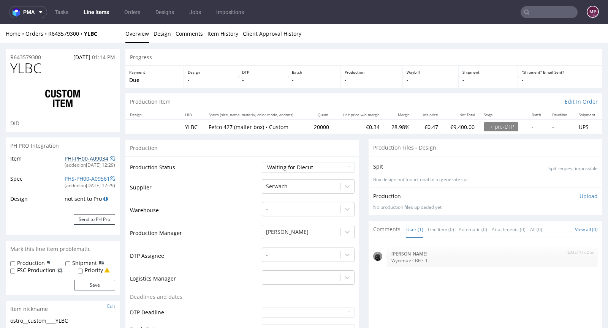
click at [91, 158] on link "PHI-PH00-A09034" at bounding box center [87, 158] width 44 height 7
click at [534, 13] on input "text" at bounding box center [549, 12] width 57 height 12
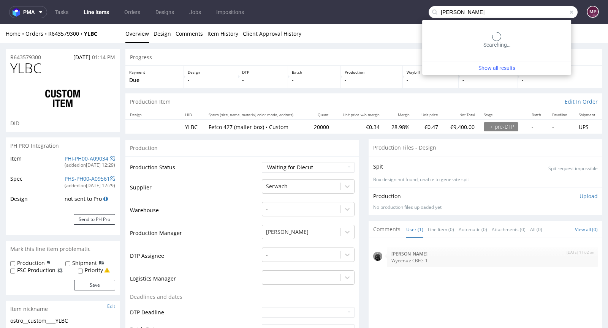
type input "[PERSON_NAME]"
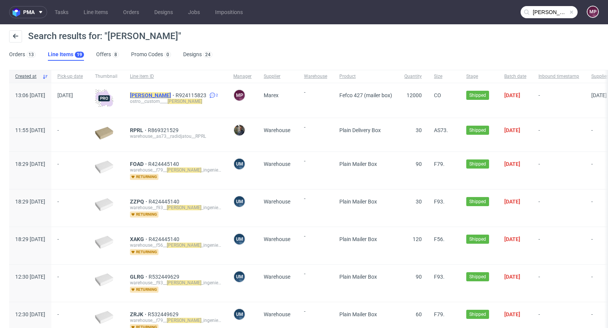
click at [156, 95] on mark "[PERSON_NAME]" at bounding box center [150, 95] width 41 height 6
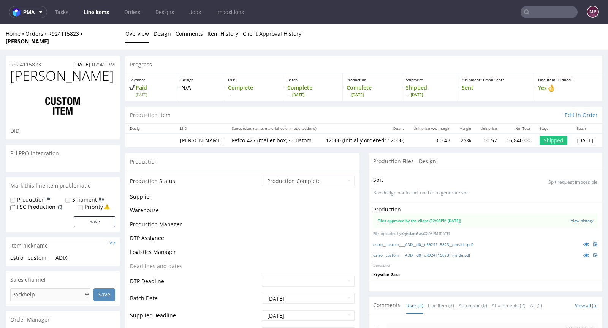
scroll to position [8, 0]
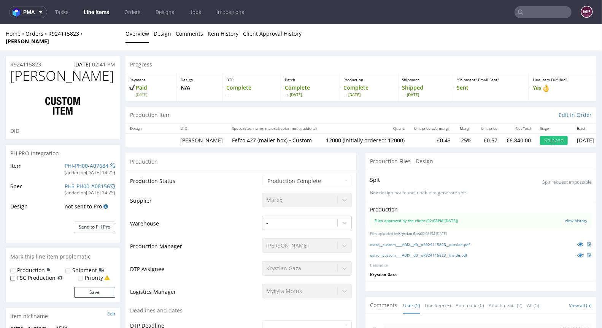
type input "[PERSON_NAME]"
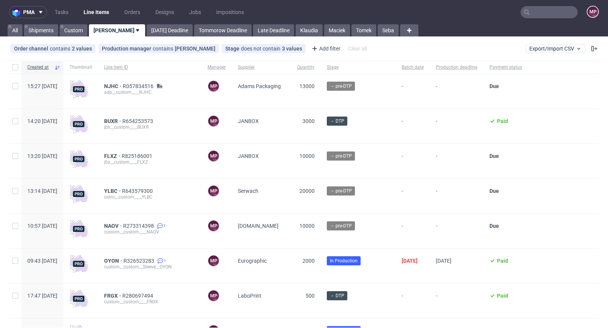
click at [550, 14] on input "text" at bounding box center [549, 12] width 57 height 12
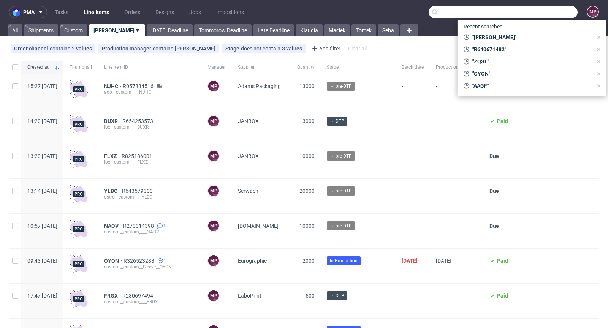
paste input "LQUZ"
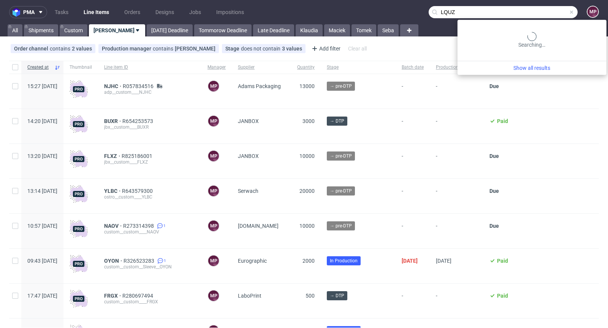
type input "LQUZ"
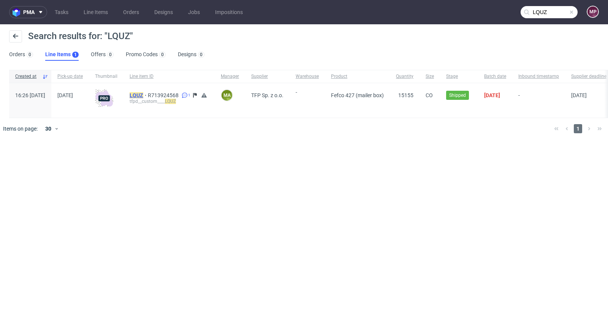
click at [143, 94] on mark "LQUZ" at bounding box center [137, 95] width 14 height 6
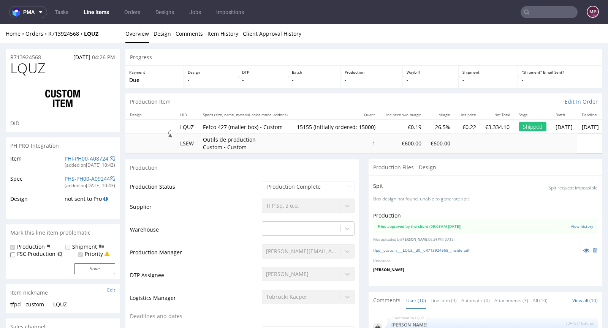
scroll to position [200, 0]
select select "in_progress"
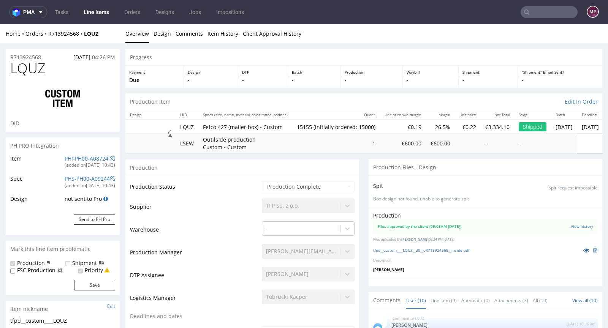
click at [583, 249] on icon at bounding box center [586, 250] width 6 height 5
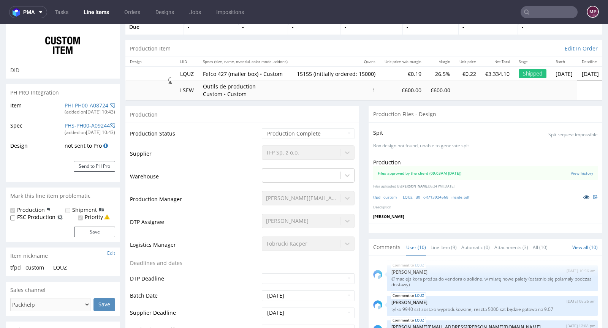
scroll to position [0, 0]
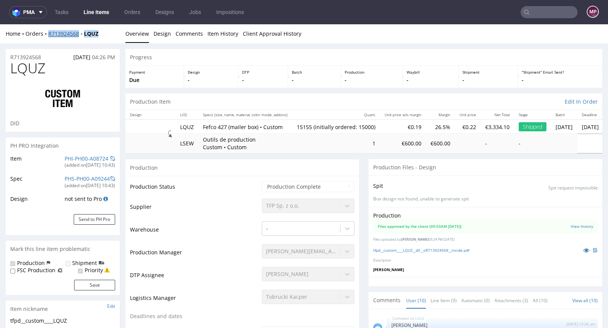
drag, startPoint x: 107, startPoint y: 34, endPoint x: 49, endPoint y: 34, distance: 58.2
click at [49, 34] on div "Home Orders R713924568 LQUZ" at bounding box center [63, 34] width 114 height 8
copy div "R713924568 LQUZ"
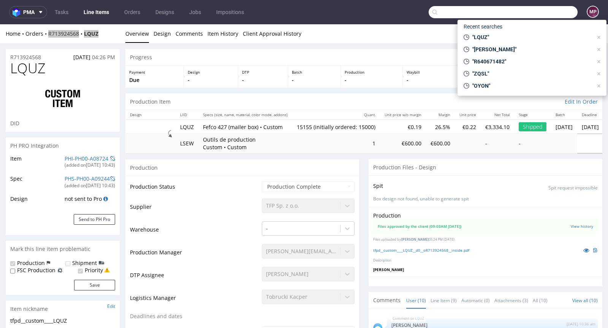
click at [553, 16] on input "text" at bounding box center [503, 12] width 149 height 12
paste input "HTQS"
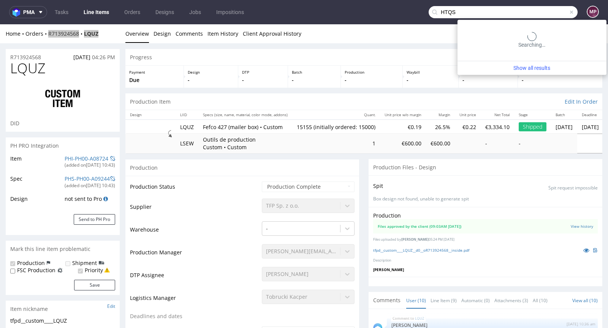
type input "HTQS"
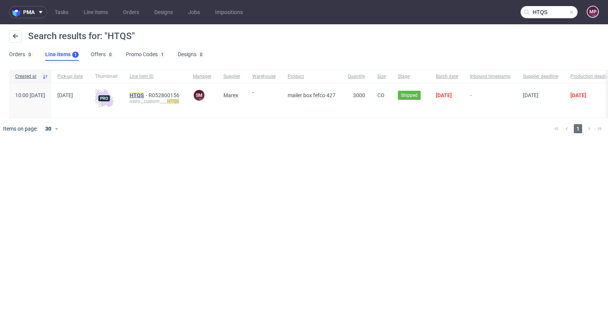
click at [144, 92] on mark "HTQS" at bounding box center [137, 95] width 14 height 6
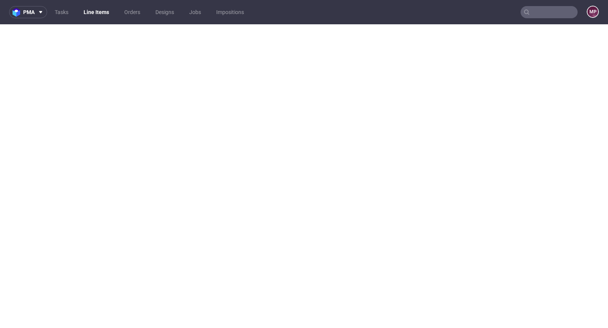
select select "in_progress"
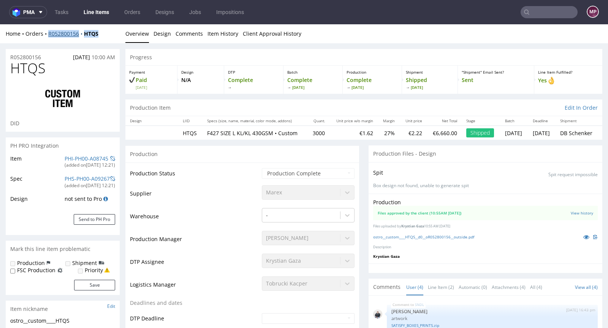
drag, startPoint x: 105, startPoint y: 34, endPoint x: 49, endPoint y: 32, distance: 55.9
click at [49, 32] on div "Home Orders R052800156 HTQS" at bounding box center [63, 34] width 114 height 8
copy div "R052800156 HTQS"
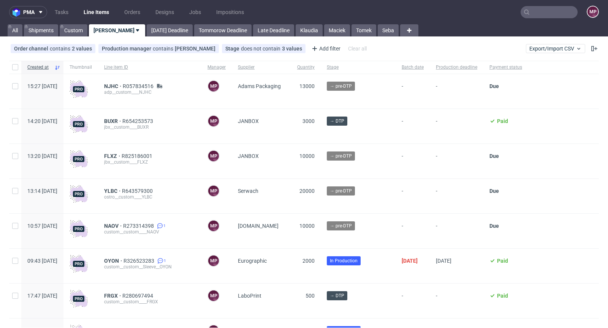
click at [535, 13] on input "text" at bounding box center [549, 12] width 57 height 12
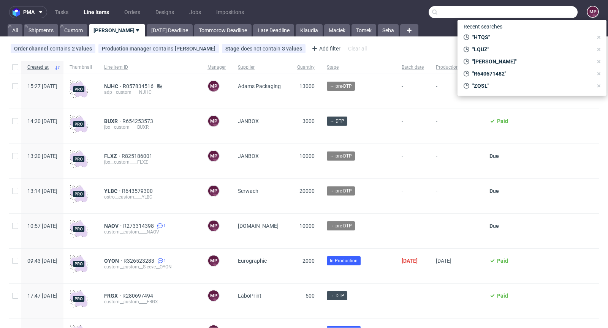
paste input "QYSN"
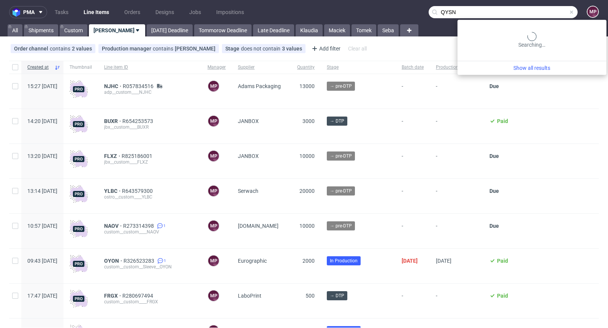
type input "QYSN"
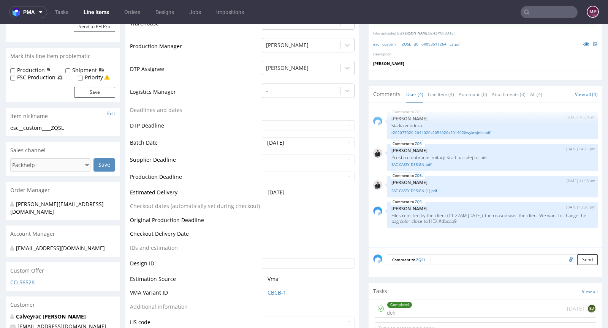
scroll to position [282, 0]
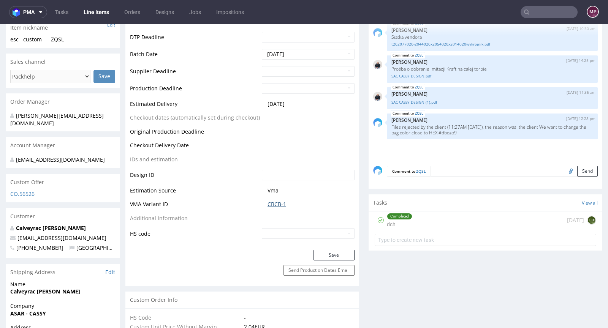
click at [272, 204] on link "CBCB-1" at bounding box center [277, 205] width 19 height 8
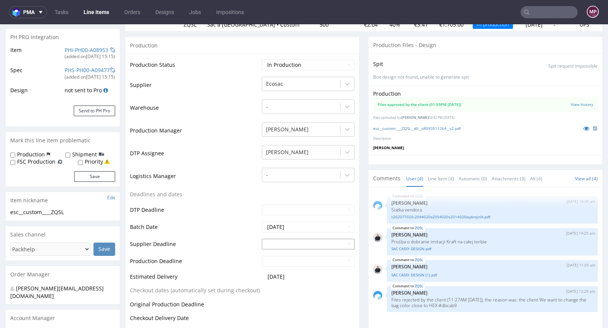
scroll to position [0, 0]
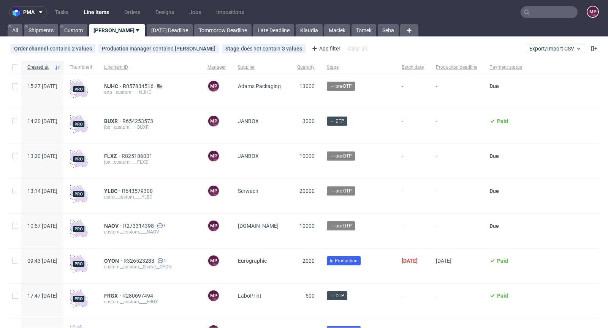
click at [540, 14] on input "text" at bounding box center [549, 12] width 57 height 12
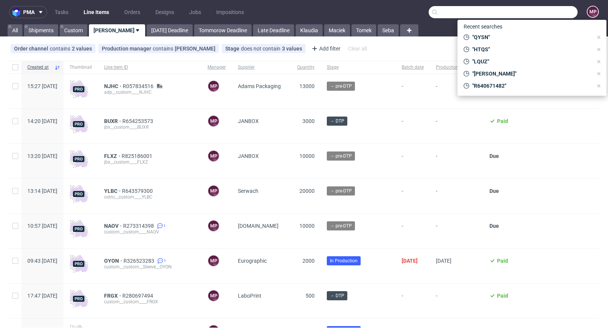
paste input "BTRS"
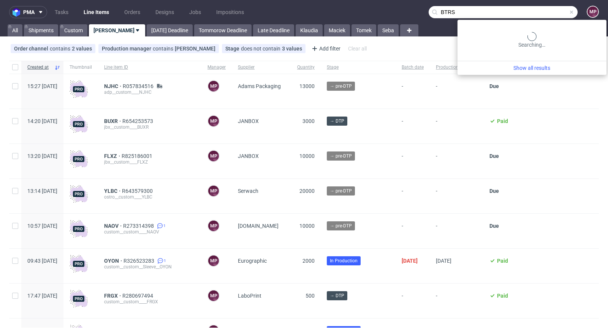
type input "BTRS"
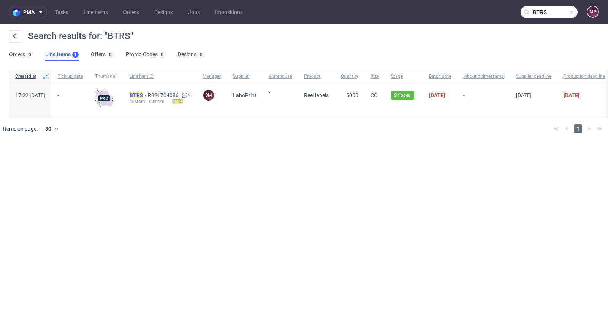
click at [143, 93] on mark "BTRS" at bounding box center [137, 95] width 14 height 6
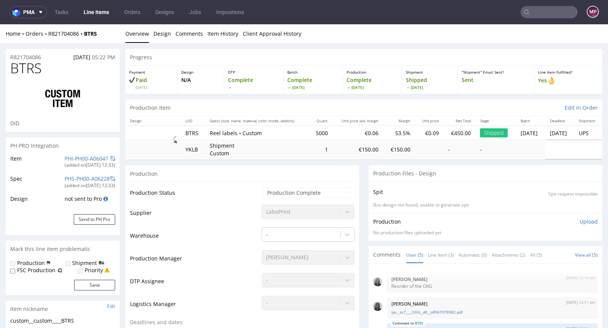
select select "in_progress"
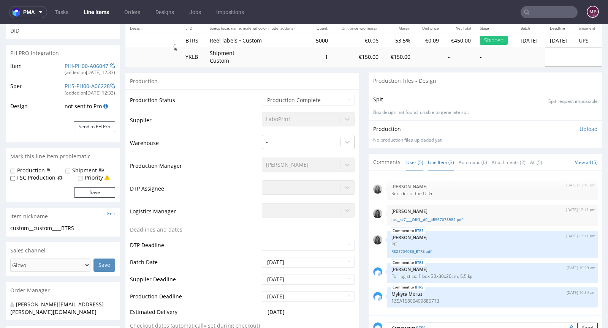
scroll to position [96, 0]
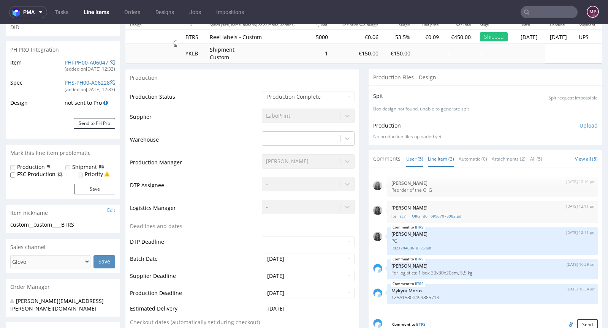
click at [440, 160] on link "Line Item (3)" at bounding box center [441, 159] width 26 height 16
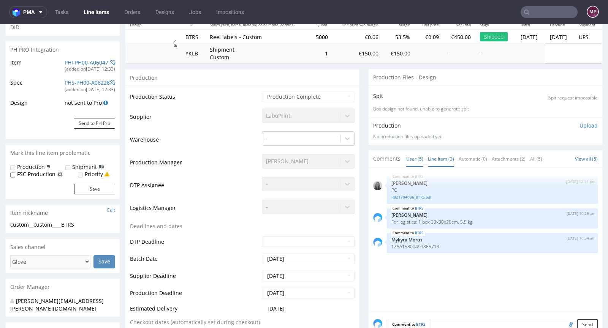
click at [406, 157] on link "User (5)" at bounding box center [414, 159] width 17 height 16
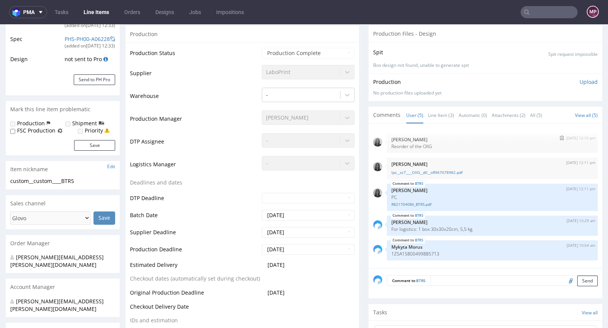
scroll to position [72, 0]
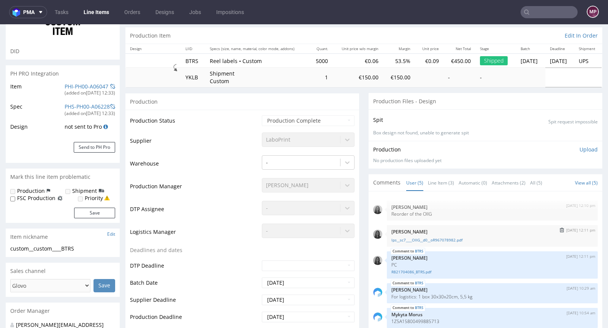
click at [432, 236] on div "lps__sc7____OIIG__d0__oR967078982.pdf" at bounding box center [493, 239] width 202 height 7
click at [433, 239] on link "lps__sc7____OIIG__d0__oR967078982.pdf" at bounding box center [493, 241] width 202 height 6
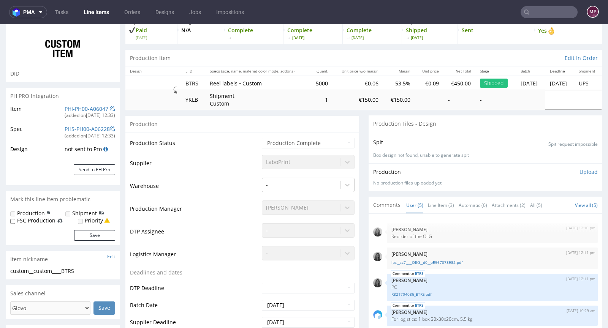
scroll to position [0, 0]
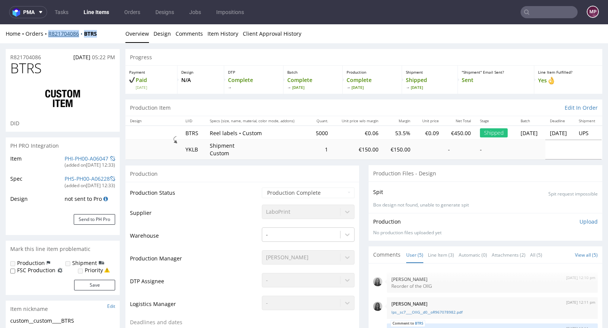
drag, startPoint x: 100, startPoint y: 32, endPoint x: 49, endPoint y: 33, distance: 51.7
click at [49, 33] on div "Home Orders R821704086 BTRS" at bounding box center [63, 34] width 114 height 8
copy div "R821704086 BTRS"
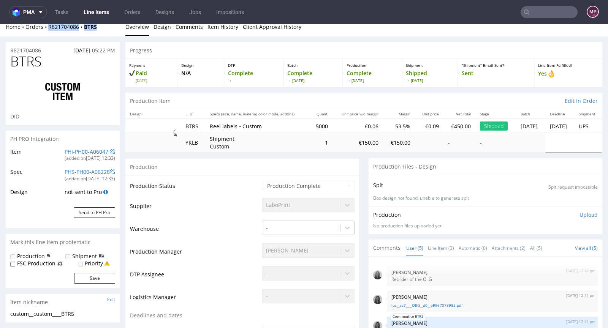
scroll to position [13, 0]
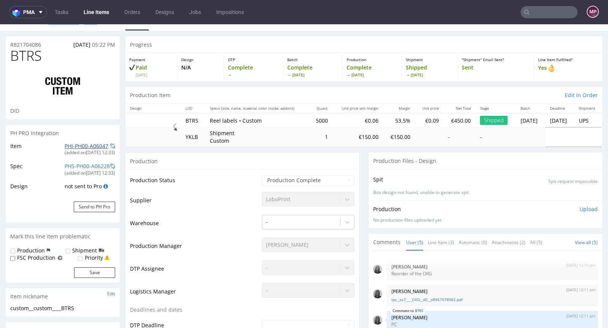
click at [92, 146] on link "PHI-PH00-A06047" at bounding box center [87, 146] width 44 height 7
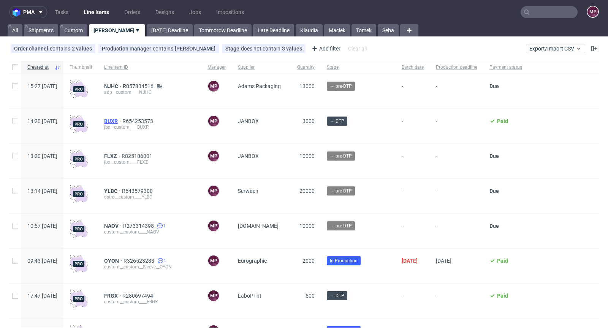
click at [122, 119] on span "BUXR" at bounding box center [113, 121] width 18 height 6
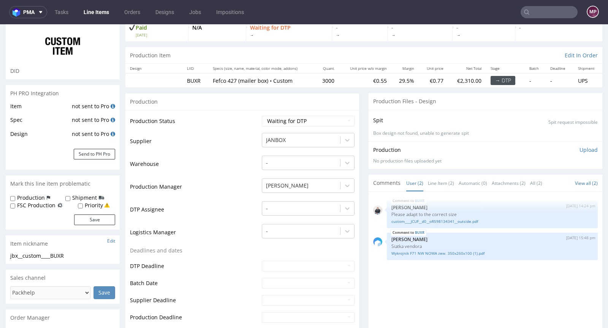
scroll to position [55, 0]
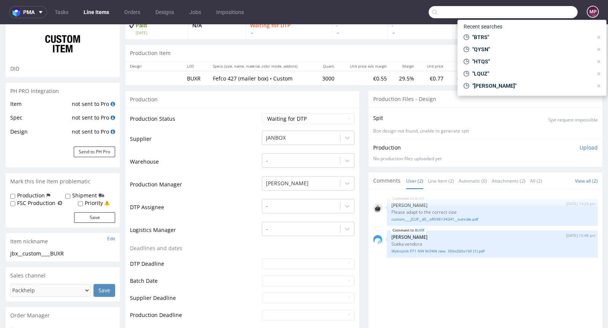
click at [546, 16] on input "text" at bounding box center [503, 12] width 149 height 12
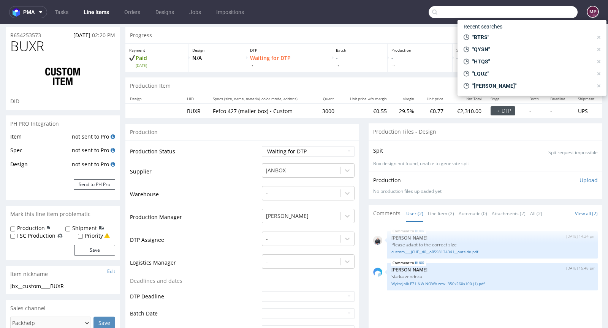
scroll to position [0, 0]
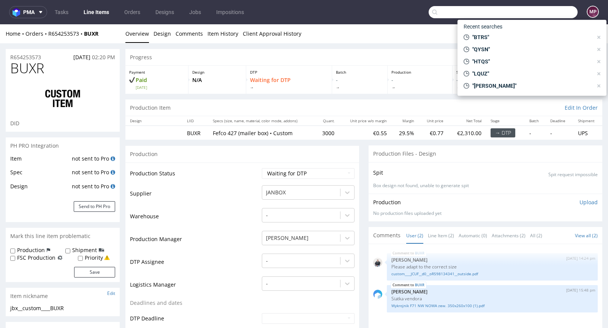
paste input "VCKV"
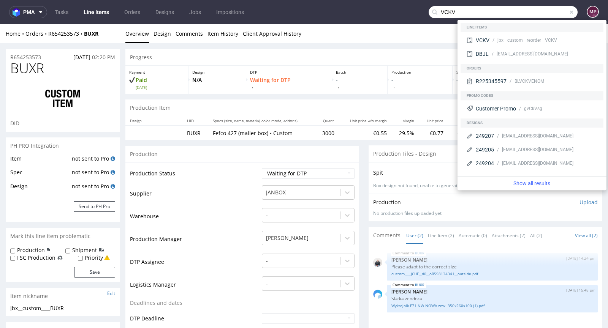
type input "VCKV"
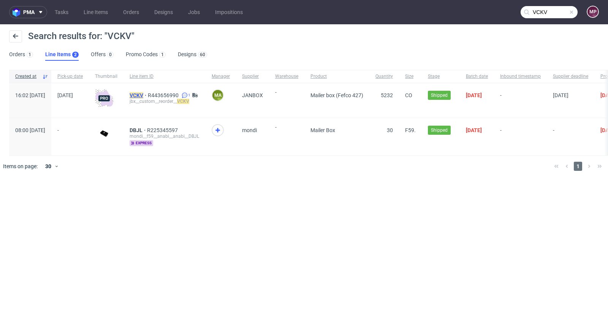
click at [148, 96] on span "VCKV" at bounding box center [139, 95] width 18 height 6
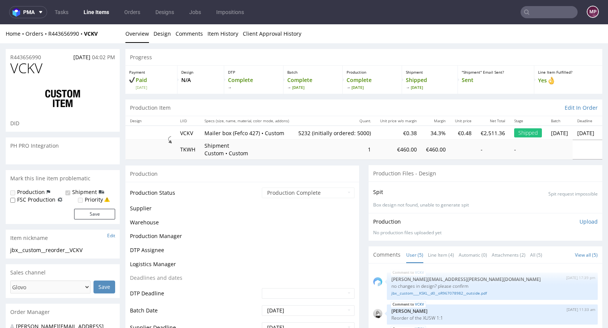
scroll to position [8, 0]
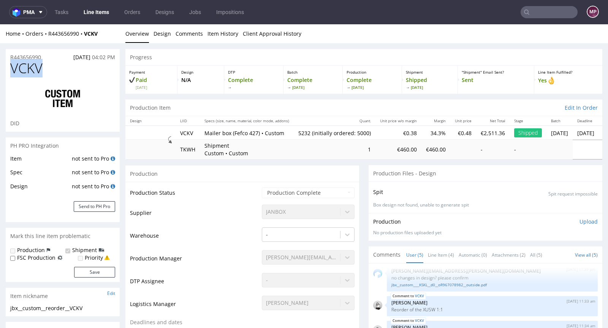
drag, startPoint x: 65, startPoint y: 67, endPoint x: 13, endPoint y: 70, distance: 51.8
click at [13, 70] on h1 "VCKV" at bounding box center [62, 68] width 105 height 15
copy span "VCKV"
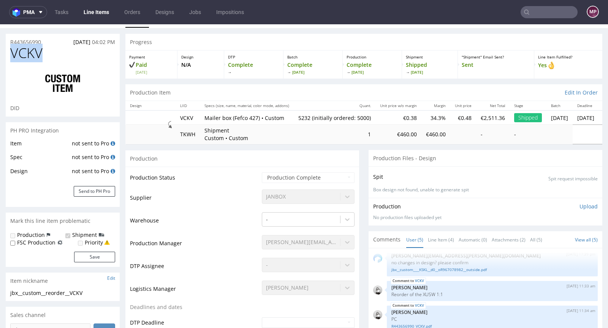
scroll to position [0, 0]
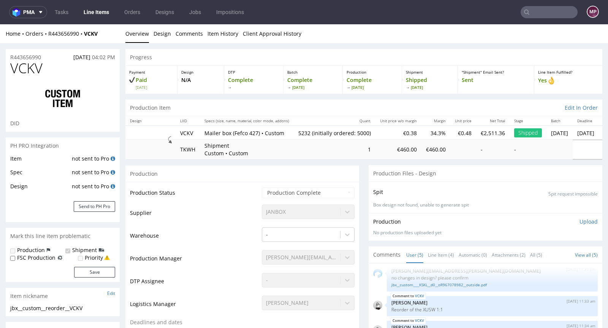
click at [104, 30] on div "Home Orders R443656990 VCKV" at bounding box center [63, 34] width 114 height 8
click at [105, 33] on div "Home Orders R443656990 VCKV" at bounding box center [63, 34] width 114 height 8
drag, startPoint x: 104, startPoint y: 33, endPoint x: 61, endPoint y: 33, distance: 43.3
click at [61, 33] on div "Home Orders R443656990 VCKV" at bounding box center [63, 34] width 114 height 8
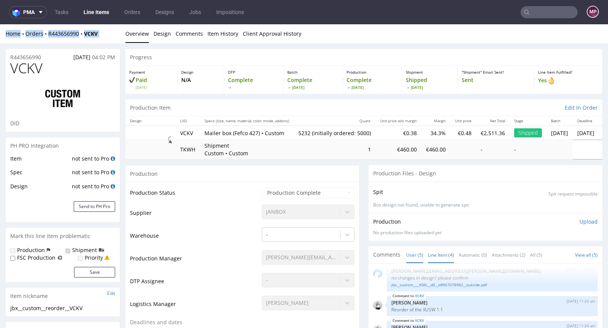
click at [437, 249] on link "Line Item (4)" at bounding box center [441, 255] width 26 height 16
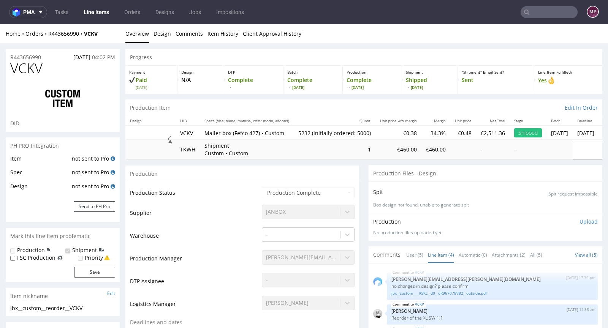
click at [98, 78] on div at bounding box center [62, 99] width 105 height 43
drag, startPoint x: 103, startPoint y: 34, endPoint x: 49, endPoint y: 34, distance: 53.2
click at [49, 34] on div "Home Orders R443656990 VCKV" at bounding box center [63, 34] width 114 height 8
copy div "R443656990 VCKV"
click at [466, 296] on div "VCKV [DATE] 17:39 pm [PERSON_NAME][EMAIL_ADDRESS][PERSON_NAME][DOMAIN_NAME] no …" at bounding box center [492, 286] width 211 height 27
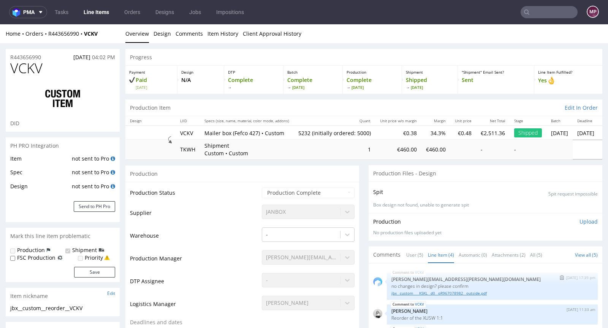
click at [465, 293] on link "jbx__custom____KSKL__d0__oR967078982__outside.pdf" at bounding box center [493, 294] width 202 height 6
